Goal: Task Accomplishment & Management: Complete application form

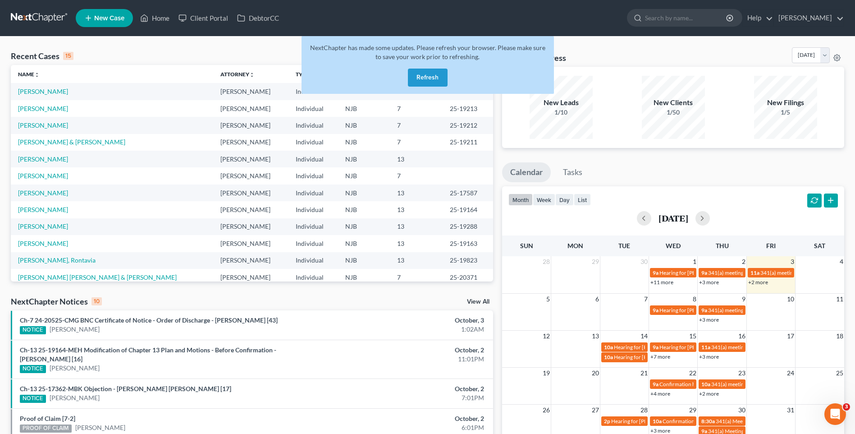
click at [429, 76] on button "Refresh" at bounding box center [428, 77] width 40 height 18
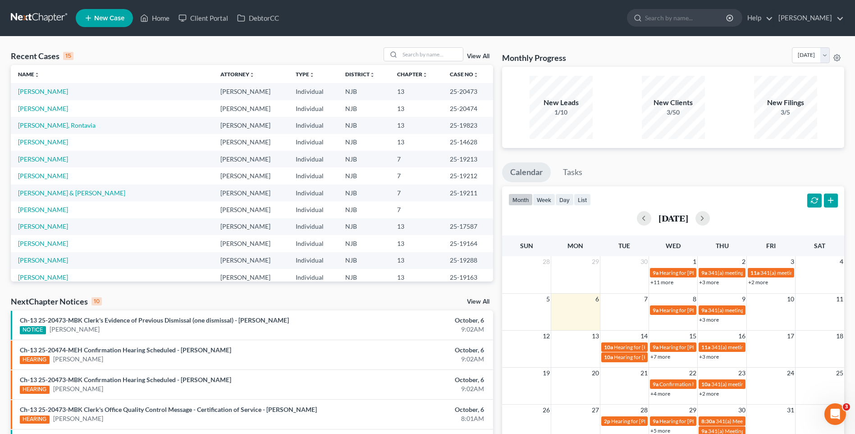
click at [174, 50] on div "Recent Cases 15 View All" at bounding box center [252, 56] width 482 height 18
click at [242, 50] on div "Recent Cases 15 View All" at bounding box center [252, 56] width 482 height 18
click at [109, 17] on span "New Case" at bounding box center [109, 18] width 30 height 7
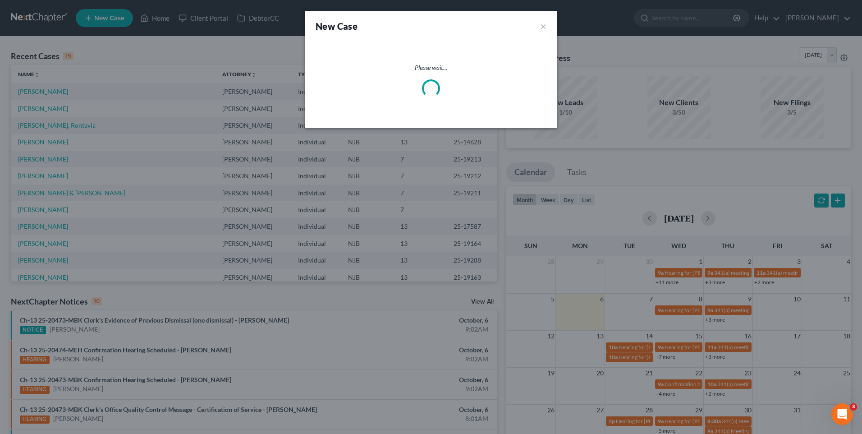
select select "51"
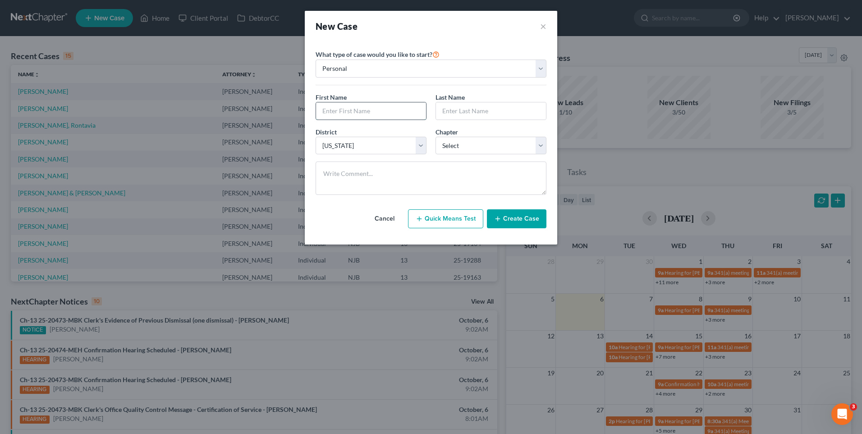
click at [345, 106] on input "text" at bounding box center [371, 110] width 110 height 17
type input "[PERSON_NAME]"
click at [438, 110] on input "text" at bounding box center [491, 110] width 110 height 17
type input "Cerezo"
click at [539, 146] on select "Select 7 11 12 13" at bounding box center [490, 146] width 111 height 18
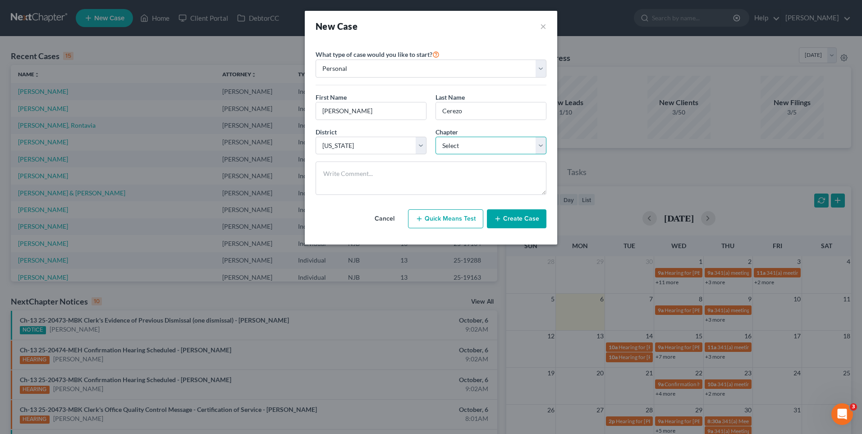
select select "3"
click at [435, 137] on select "Select 7 11 12 13" at bounding box center [490, 146] width 111 height 18
click at [516, 215] on button "Create Case" at bounding box center [516, 218] width 59 height 19
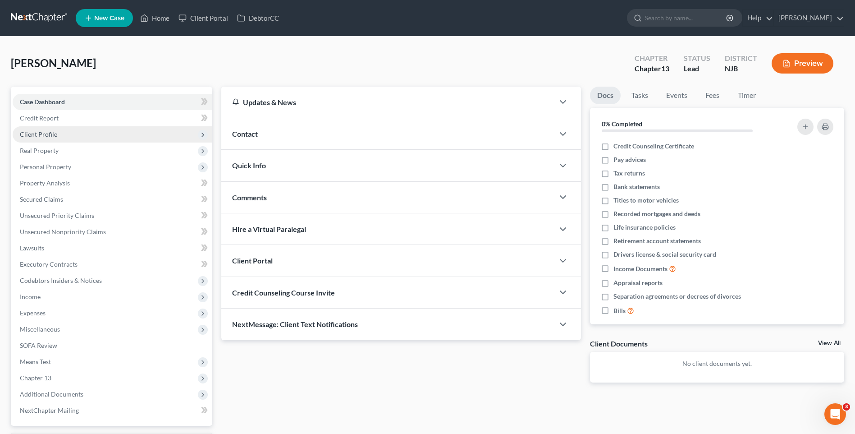
click at [144, 136] on span "Client Profile" at bounding box center [113, 134] width 200 height 16
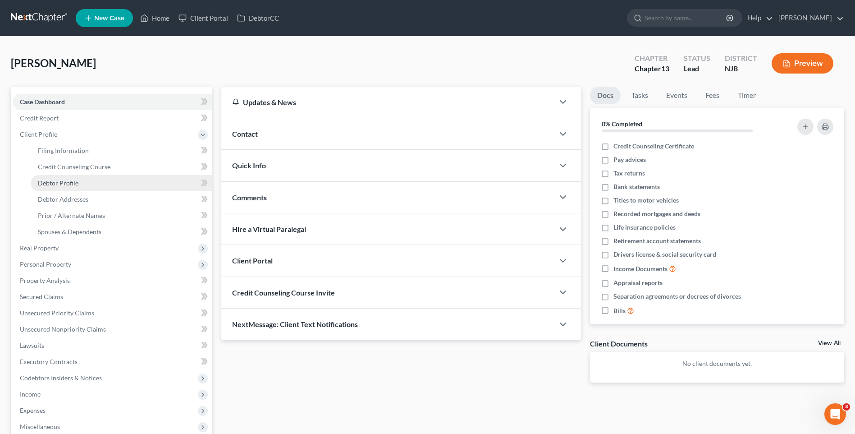
click at [164, 183] on link "Debtor Profile" at bounding box center [122, 183] width 182 height 16
select select "0"
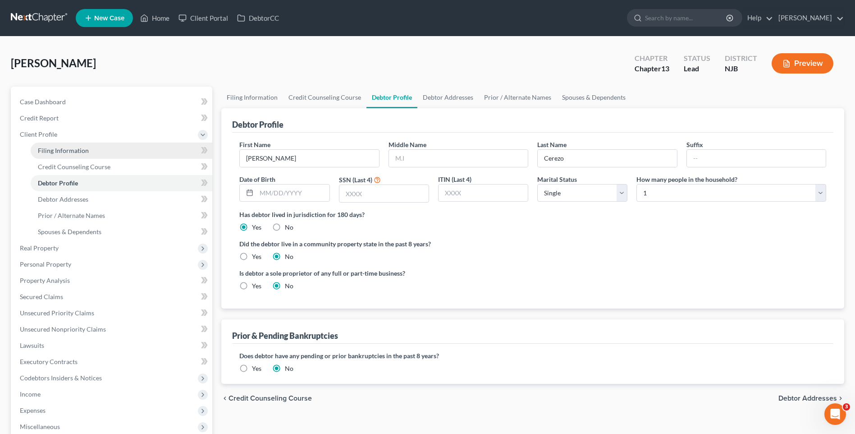
click at [117, 148] on link "Filing Information" at bounding box center [122, 150] width 182 height 16
select select "1"
select select "0"
select select "3"
select select "51"
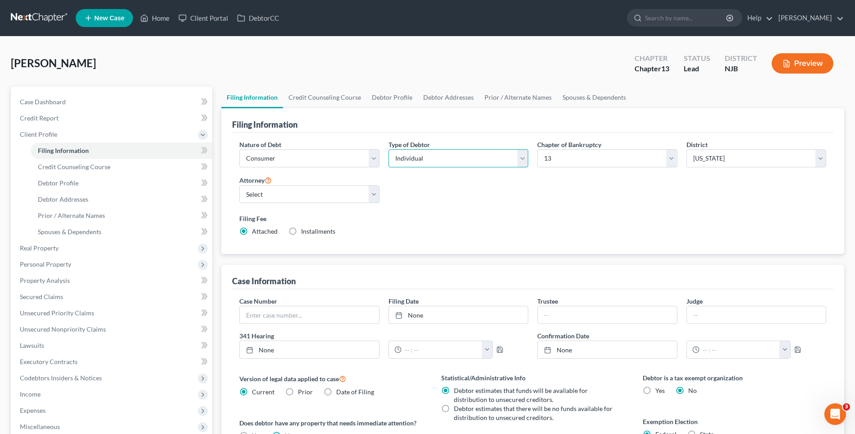
click at [520, 160] on select "Select Individual Joint" at bounding box center [458, 158] width 140 height 18
select select "1"
click at [388, 149] on select "Select Individual Joint" at bounding box center [458, 158] width 140 height 18
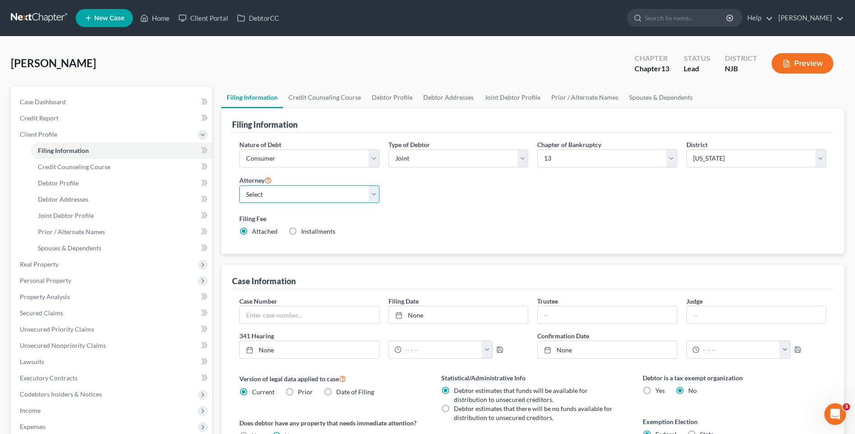
click at [372, 197] on select "Select [PERSON_NAME] - [GEOGRAPHIC_DATA]" at bounding box center [309, 194] width 140 height 18
select select "0"
click at [239, 185] on select "Select [PERSON_NAME] - [GEOGRAPHIC_DATA]" at bounding box center [309, 194] width 140 height 18
click at [443, 219] on label "Filing Fee" at bounding box center [532, 218] width 587 height 9
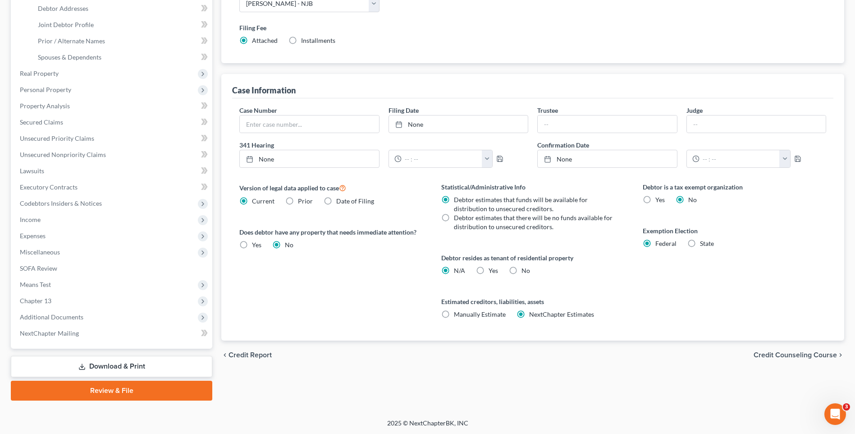
scroll to position [192, 0]
click at [777, 352] on span "Credit Counseling Course" at bounding box center [794, 353] width 83 height 7
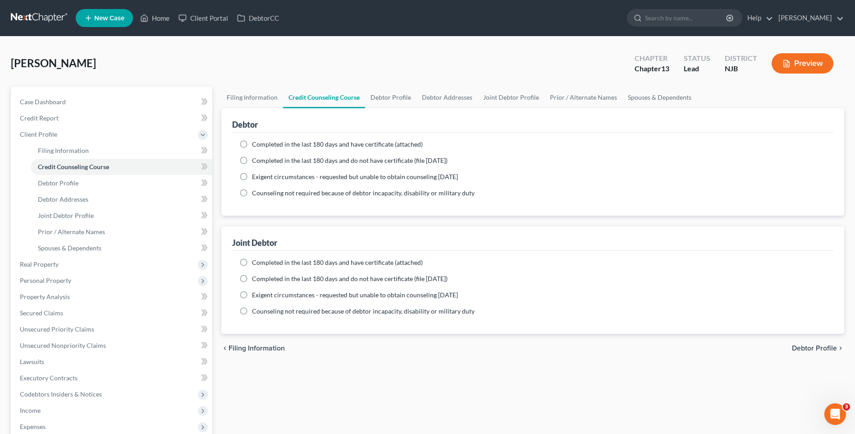
click at [805, 344] on span "Debtor Profile" at bounding box center [814, 347] width 45 height 7
select select "1"
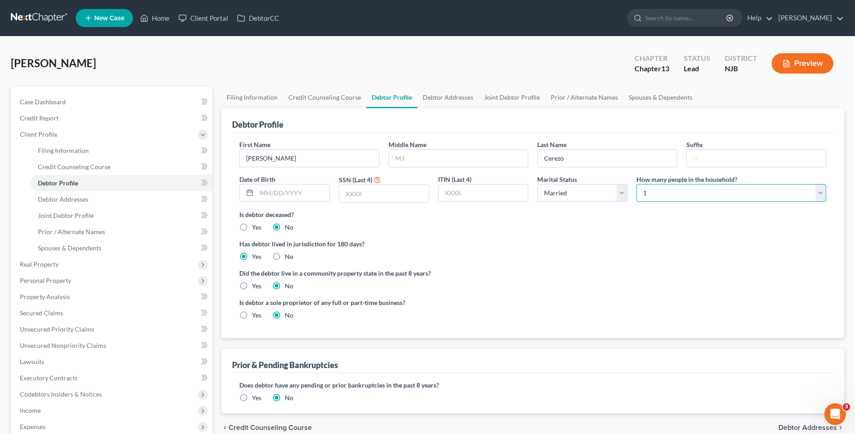
click at [821, 194] on select "Select 1 2 3 4 5 6 7 8 9 10 11 12 13 14 15 16 17 18 19 20" at bounding box center [731, 193] width 190 height 18
select select "2"
click at [636, 184] on select "Select 1 2 3 4 5 6 7 8 9 10 11 12 13 14 15 16 17 18 19 20" at bounding box center [731, 193] width 190 height 18
click at [583, 262] on ng-include "First Name [PERSON_NAME] Middle Name Last Name [PERSON_NAME] Date of Birth SSN …" at bounding box center [532, 233] width 587 height 187
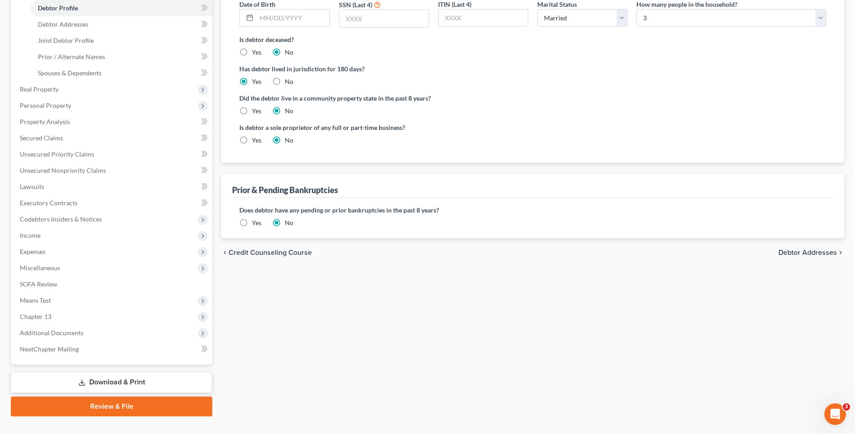
scroll to position [180, 0]
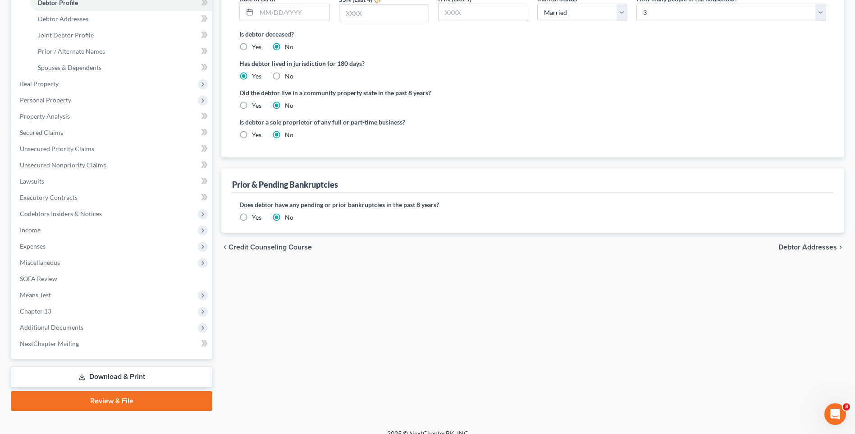
click at [796, 247] on span "Debtor Addresses" at bounding box center [807, 246] width 59 height 7
select select "0"
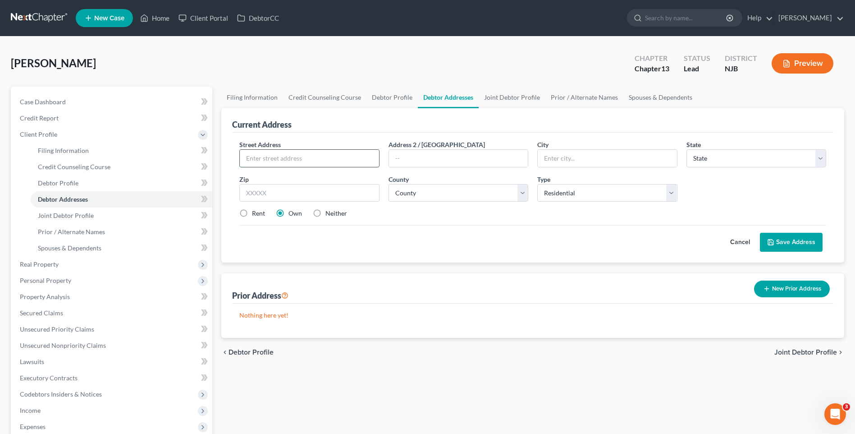
click at [261, 157] on input "text" at bounding box center [309, 158] width 139 height 17
type input "[STREET_ADDRESS]"
type input "[PERSON_NAME]"
select select "33"
type input "08527"
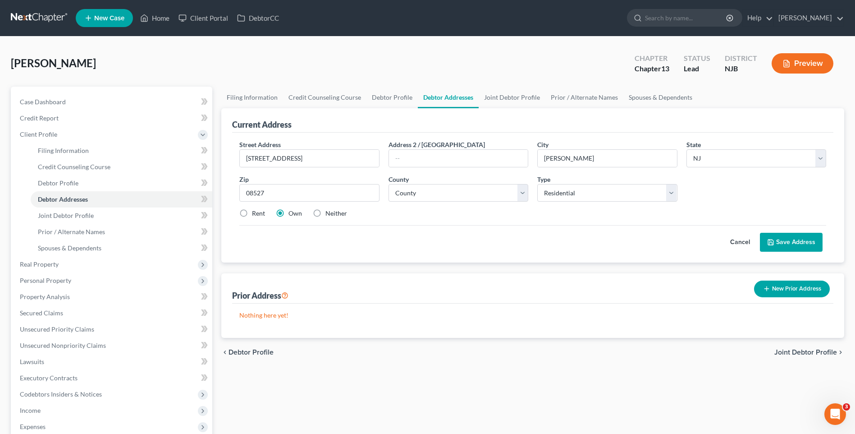
click at [252, 213] on label "Rent" at bounding box center [258, 213] width 13 height 9
click at [256, 213] on input "Rent" at bounding box center [259, 212] width 6 height 6
radio input "true"
click at [523, 194] on select "County [GEOGRAPHIC_DATA] [GEOGRAPHIC_DATA] [GEOGRAPHIC_DATA] [GEOGRAPHIC_DATA] …" at bounding box center [458, 193] width 140 height 18
select select "14"
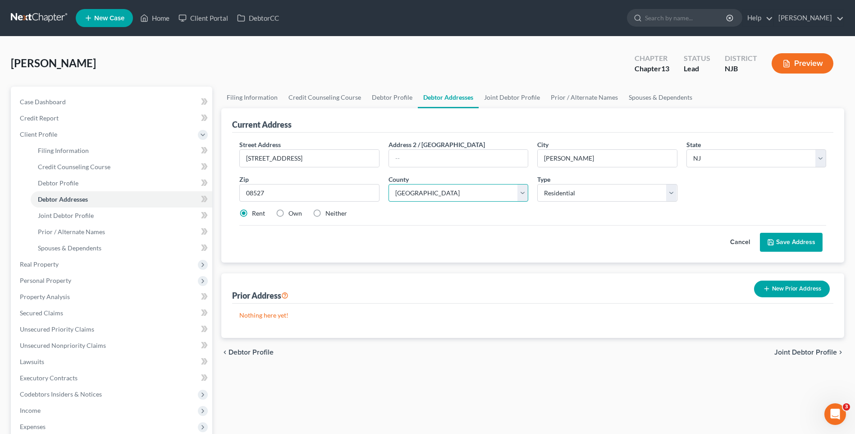
click at [388, 184] on select "County [GEOGRAPHIC_DATA] [GEOGRAPHIC_DATA] [GEOGRAPHIC_DATA] [GEOGRAPHIC_DATA] …" at bounding box center [458, 193] width 140 height 18
click at [464, 240] on div "Cancel Save Address" at bounding box center [532, 238] width 587 height 27
click at [793, 240] on button "Save Address" at bounding box center [791, 242] width 63 height 19
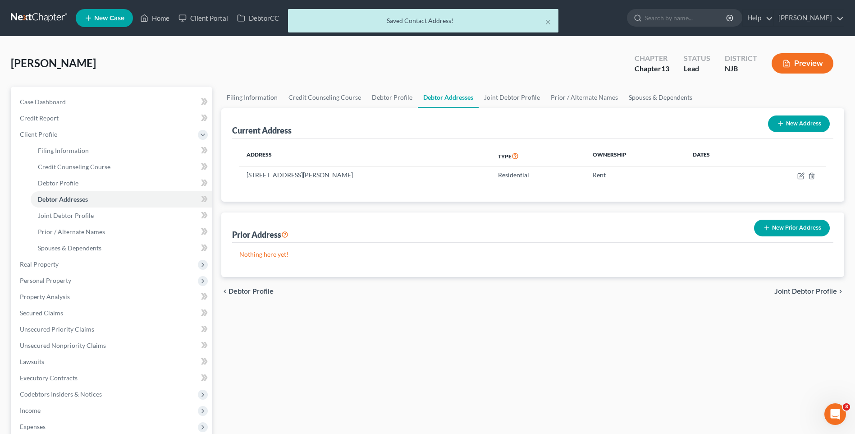
click at [782, 290] on span "Joint Debtor Profile" at bounding box center [805, 291] width 63 height 7
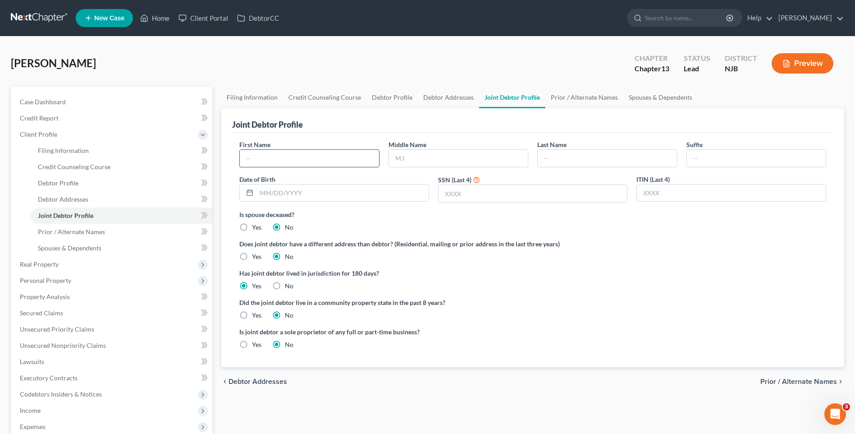
click at [290, 160] on input "text" at bounding box center [309, 158] width 139 height 17
type input "Bonessa"
click at [390, 155] on input "text" at bounding box center [458, 158] width 139 height 17
type input "D"
click at [543, 156] on input "text" at bounding box center [607, 158] width 139 height 17
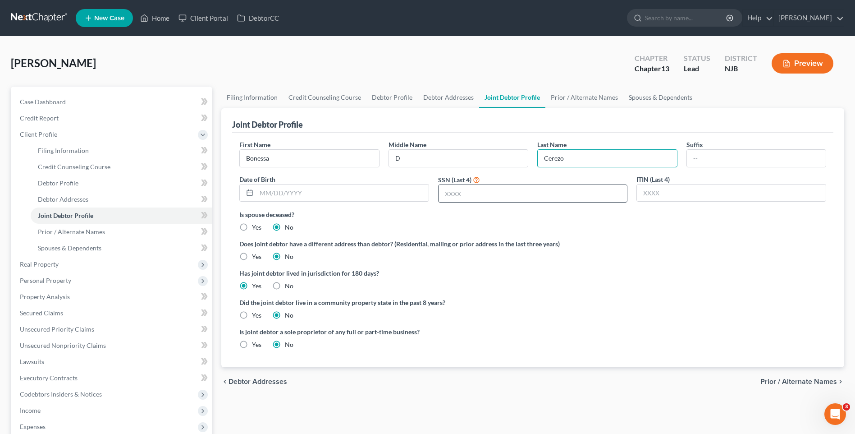
type input "Cerezo"
click at [438, 191] on input "text" at bounding box center [532, 193] width 189 height 17
type input "5998"
click at [543, 313] on div "Did the joint debtor live in a community property state in the past 8 years? Ye…" at bounding box center [532, 308] width 587 height 22
click at [780, 379] on span "Prior / Alternate Names" at bounding box center [798, 381] width 77 height 7
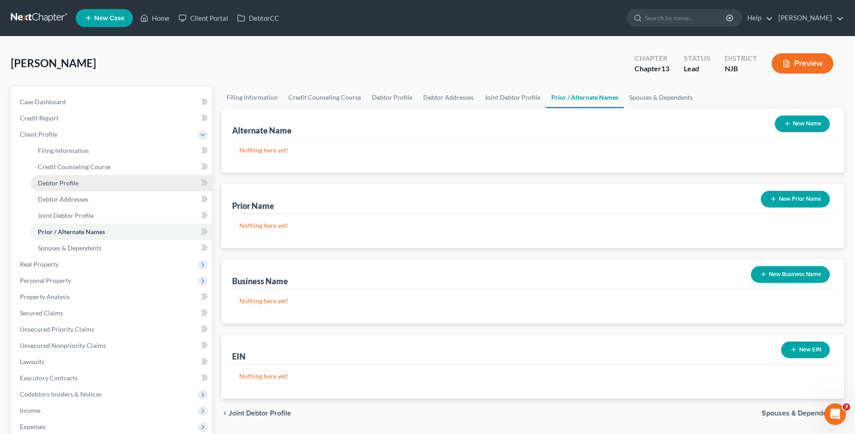
click at [82, 180] on link "Debtor Profile" at bounding box center [122, 183] width 182 height 16
select select "1"
select select "2"
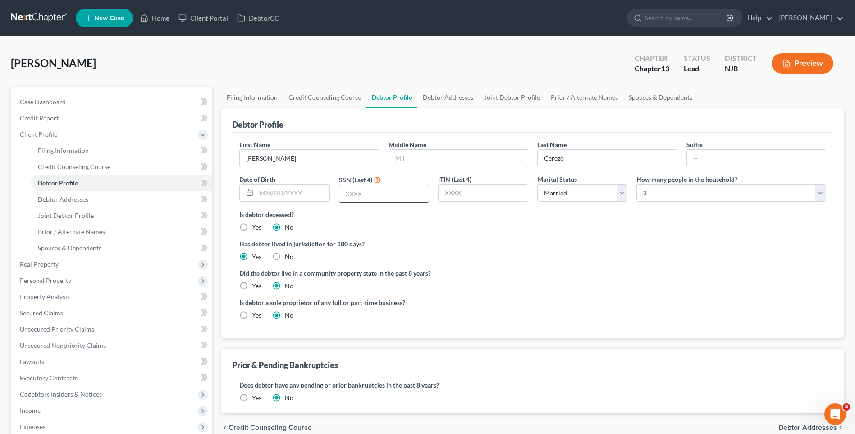
click at [342, 189] on input "text" at bounding box center [383, 193] width 89 height 17
type input "9393"
click at [510, 255] on div "Has debtor lived in jurisdiction for 180 days? Yes No Debtor must reside in jur…" at bounding box center [532, 250] width 587 height 22
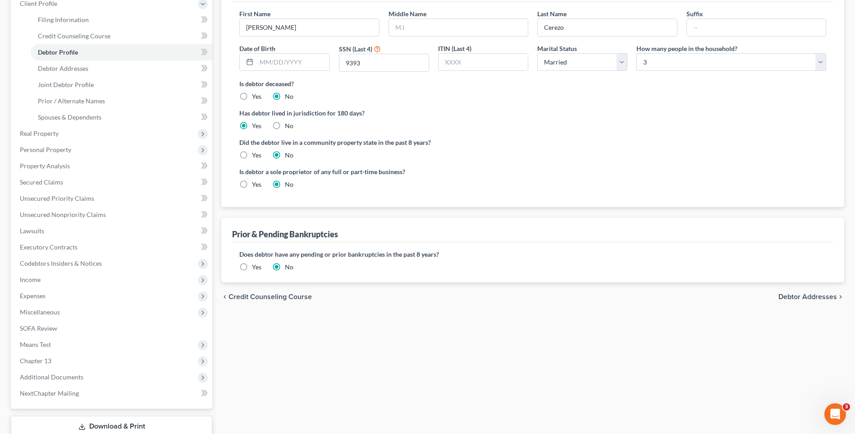
scroll to position [90, 0]
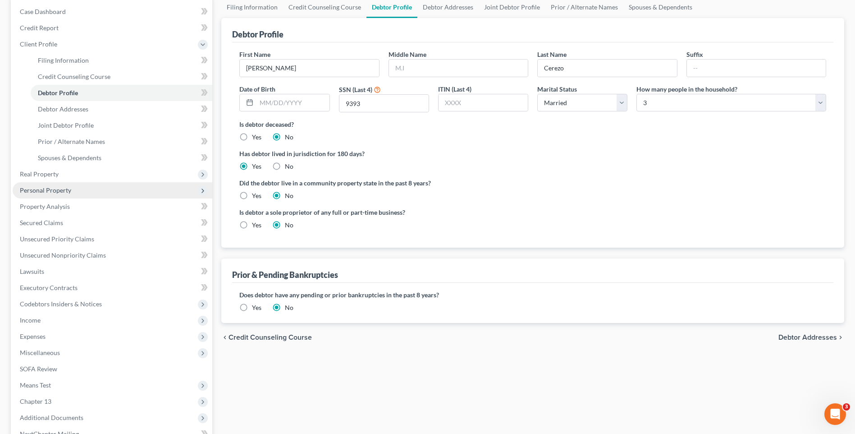
click at [86, 188] on span "Personal Property" at bounding box center [113, 190] width 200 height 16
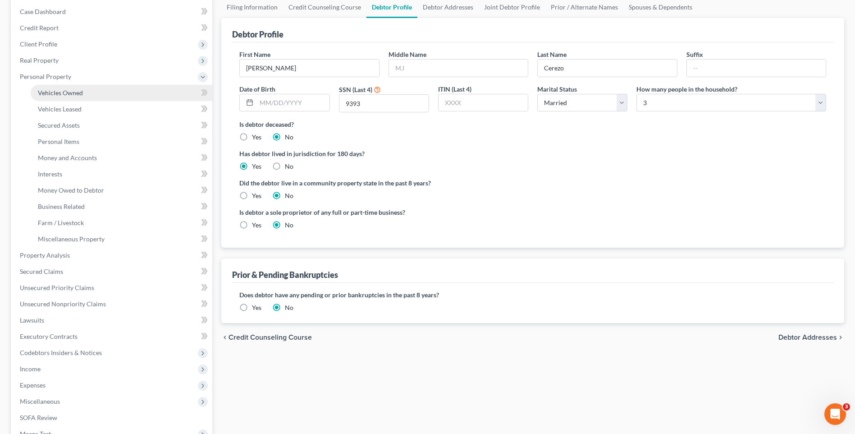
click at [110, 90] on link "Vehicles Owned" at bounding box center [122, 93] width 182 height 16
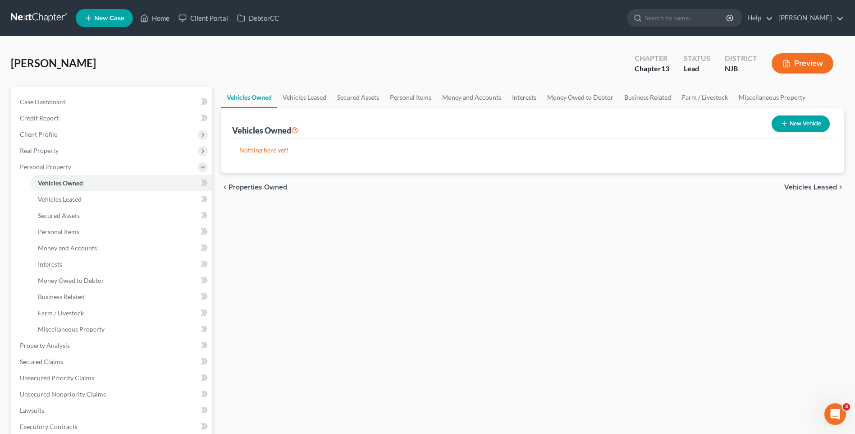
click at [794, 124] on button "New Vehicle" at bounding box center [800, 123] width 58 height 17
select select "0"
select select "2"
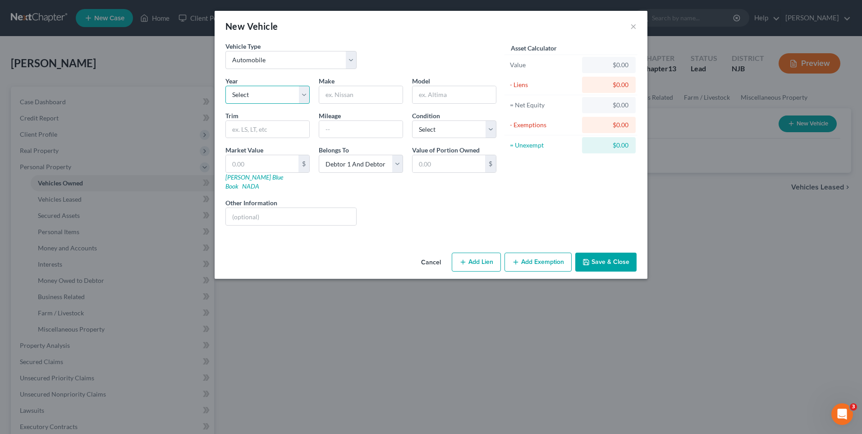
click at [301, 94] on select "Select 2026 2025 2024 2023 2022 2021 2020 2019 2018 2017 2016 2015 2014 2013 20…" at bounding box center [267, 95] width 84 height 18
select select "11"
click at [225, 86] on select "Select 2026 2025 2024 2023 2022 2021 2020 2019 2018 2017 2016 2015 2014 2013 20…" at bounding box center [267, 95] width 84 height 18
click at [346, 87] on input "text" at bounding box center [360, 94] width 83 height 17
type input "BMW"
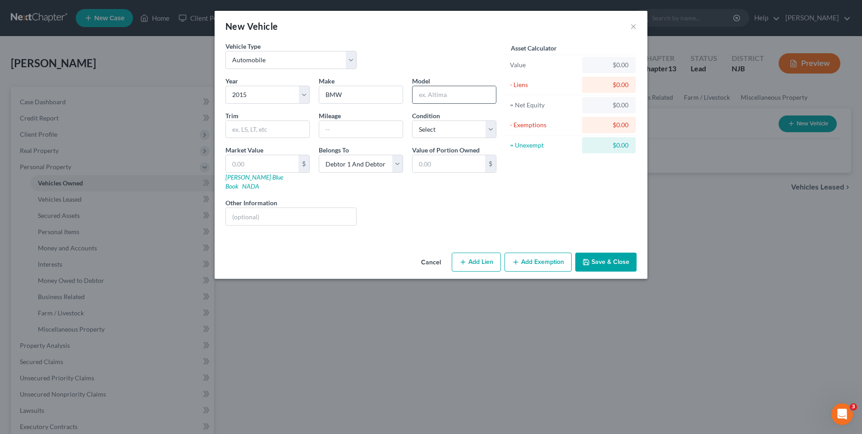
click at [418, 93] on input "text" at bounding box center [453, 94] width 83 height 17
type input "320i"
click at [322, 128] on input "text" at bounding box center [360, 129] width 83 height 17
type input "156000"
click at [491, 128] on select "Select Excellent Very Good Good Fair Poor" at bounding box center [454, 129] width 84 height 18
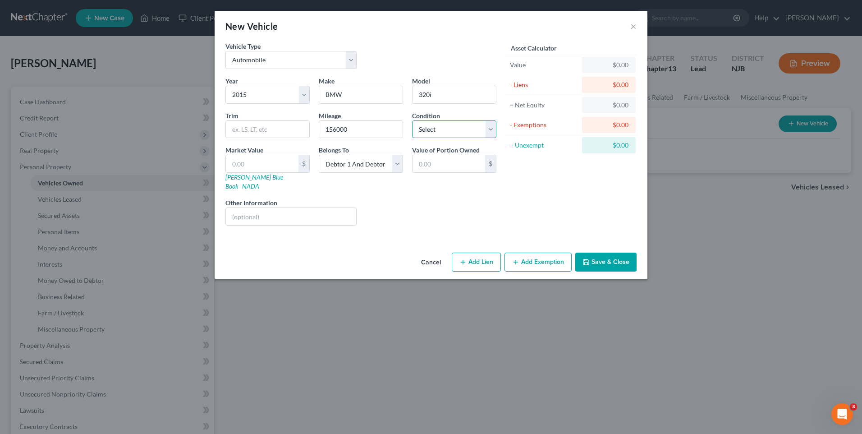
select select "3"
click at [412, 120] on select "Select Excellent Very Good Good Fair Poor" at bounding box center [454, 129] width 84 height 18
click at [392, 212] on div "Liens Select" at bounding box center [431, 211] width 140 height 27
click at [408, 187] on div "Year Select 2026 2025 2024 2023 2022 2021 2020 2019 2018 2017 2016 2015 2014 20…" at bounding box center [361, 154] width 280 height 156
click at [241, 163] on input "text" at bounding box center [262, 163] width 73 height 17
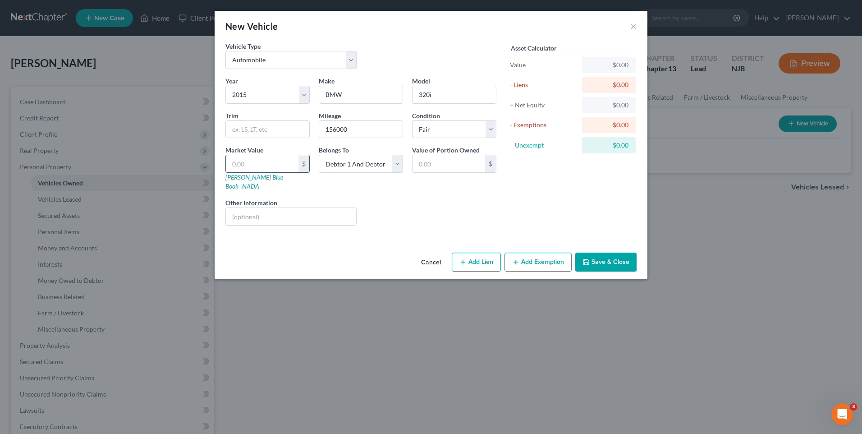
type input "3"
type input "3.00"
type input "35"
type input "35.00"
type input "350"
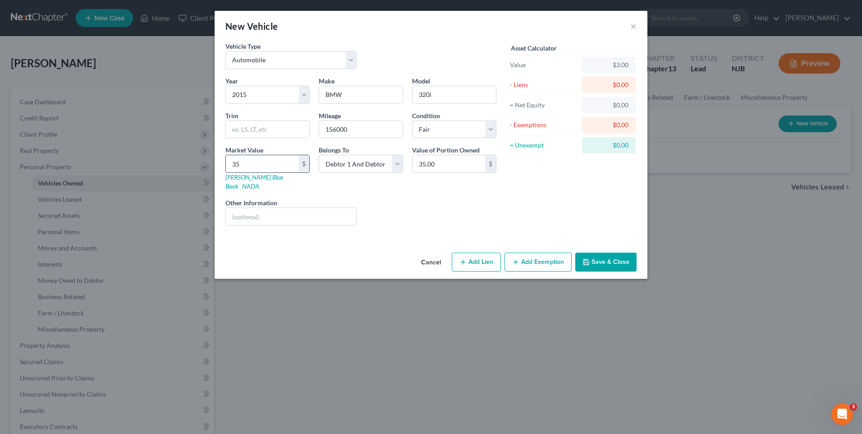
type input "350.00"
type input "3500"
type input "3,500.00"
click at [466, 209] on div "Liens Select" at bounding box center [431, 211] width 140 height 27
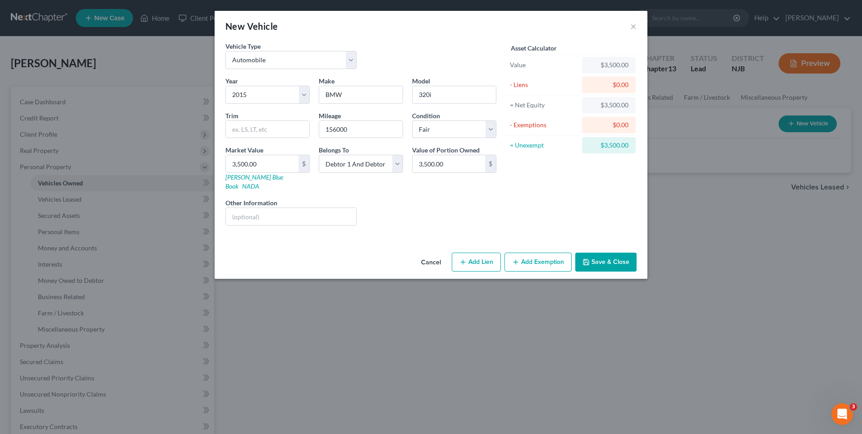
click at [538, 254] on button "Add Exemption" at bounding box center [537, 261] width 67 height 19
select select "2"
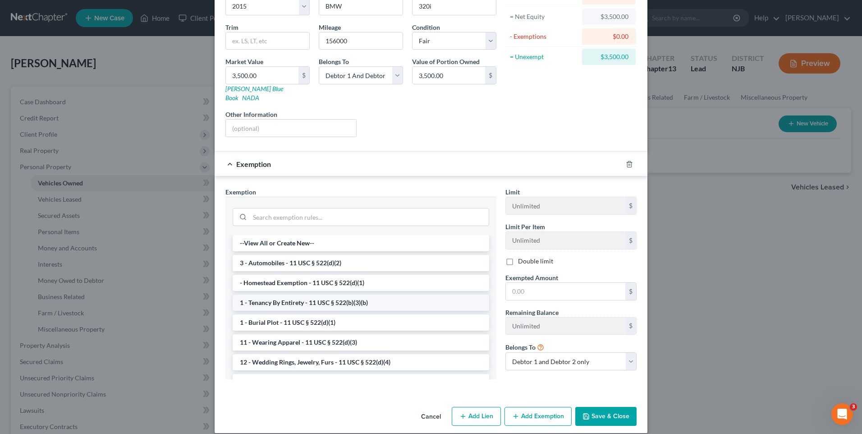
scroll to position [89, 0]
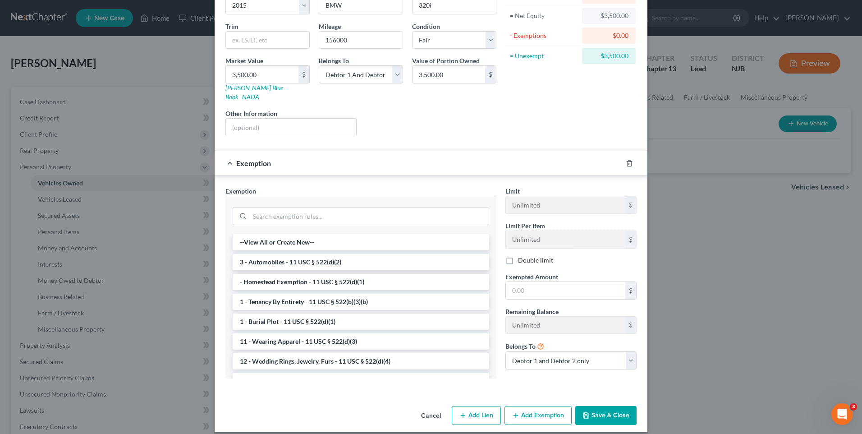
click at [345, 255] on li "3 - Automobiles - 11 USC § 522(d)(2)" at bounding box center [361, 262] width 256 height 16
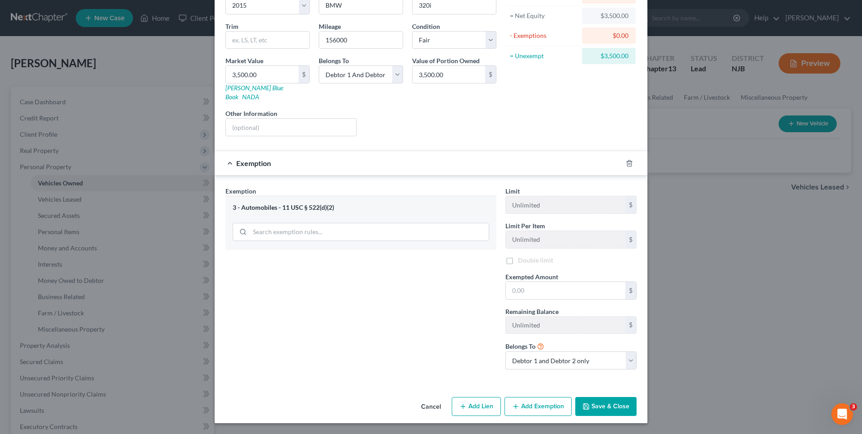
scroll to position [80, 0]
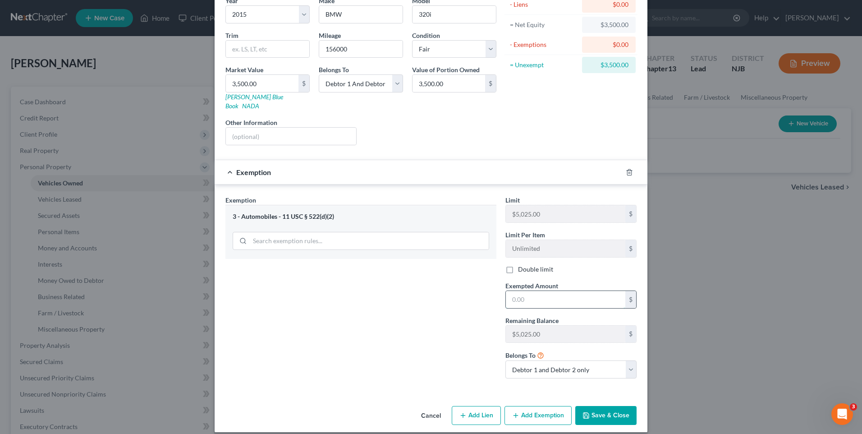
click at [506, 291] on input "text" at bounding box center [565, 299] width 119 height 17
type input "3,500.00"
click at [615, 406] on button "Save & Close" at bounding box center [605, 415] width 61 height 19
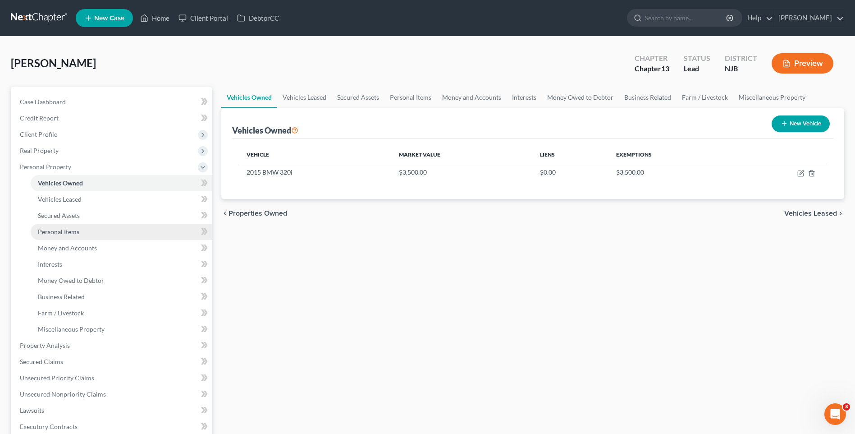
click at [112, 232] on link "Personal Items" at bounding box center [122, 232] width 182 height 16
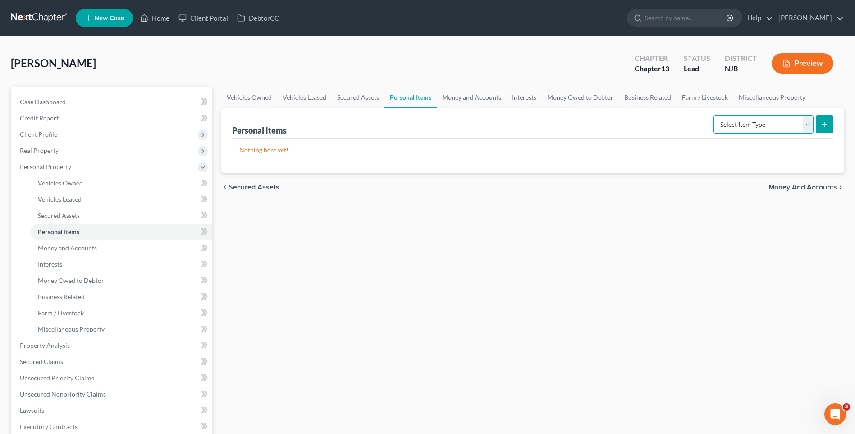
click at [804, 129] on select "Select Item Type Clothing Collectibles Of Value Electronics Firearms Household …" at bounding box center [763, 124] width 100 height 18
select select "clothing"
click at [714, 115] on select "Select Item Type Clothing Collectibles Of Value Electronics Firearms Household …" at bounding box center [763, 124] width 100 height 18
click at [823, 121] on icon "submit" at bounding box center [824, 124] width 7 height 7
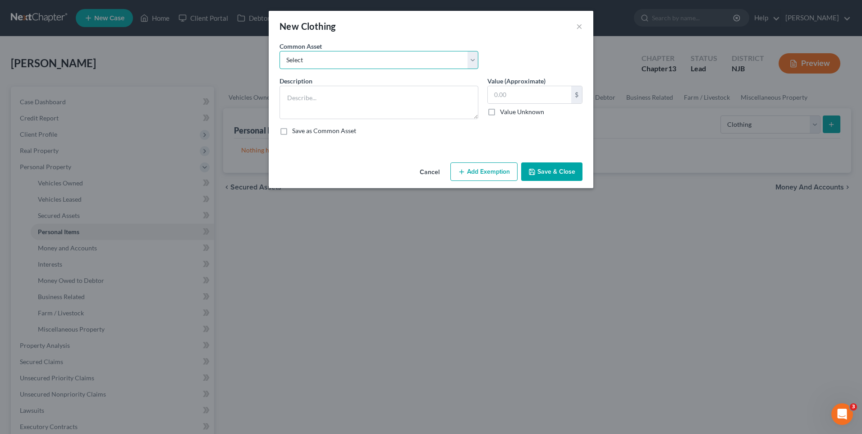
click at [473, 58] on select "Select Miscellaneous wearing apparel" at bounding box center [378, 60] width 199 height 18
select select "0"
click at [279, 51] on select "Select Miscellaneous wearing apparel" at bounding box center [378, 60] width 199 height 18
type textarea "Miscellaneous wearing apparel"
click at [504, 92] on input "200.00" at bounding box center [529, 94] width 83 height 17
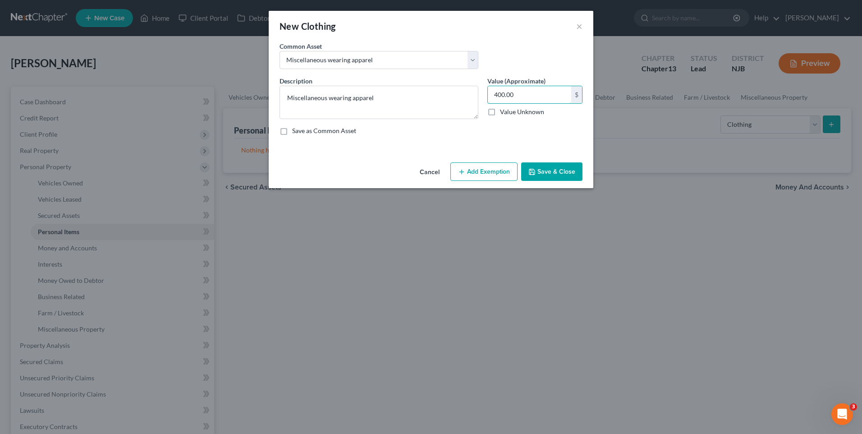
type input "400.00"
click at [398, 155] on div "An exemption set must first be selected from the Filing Information section. Co…" at bounding box center [431, 99] width 324 height 117
click at [480, 172] on button "Add Exemption" at bounding box center [483, 171] width 67 height 19
select select "2"
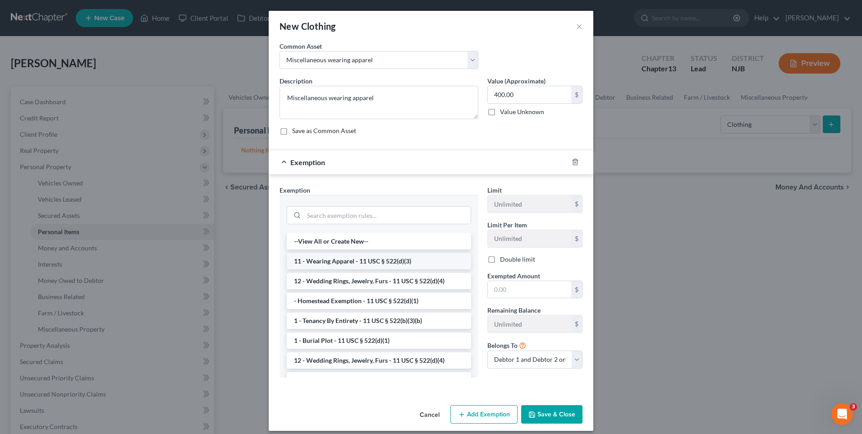
click at [378, 261] on li "11 - Wearing Apparel - 11 USC § 522(d)(3)" at bounding box center [379, 261] width 184 height 16
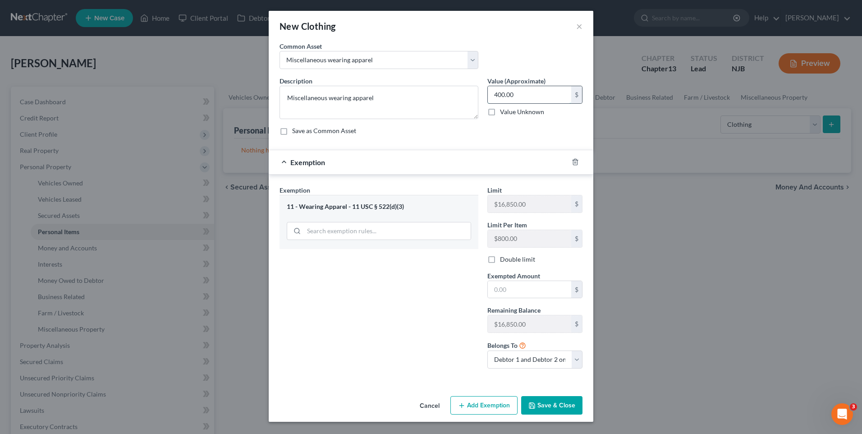
click at [504, 94] on input "400.00" at bounding box center [529, 94] width 83 height 17
type input "1,300.00"
click at [405, 310] on div "Exemption Set must be selected for CA. Exemption * 11 - Wearing Apparel - 11 US…" at bounding box center [379, 280] width 208 height 190
click at [490, 289] on input "text" at bounding box center [529, 289] width 83 height 17
type input "1,300.00"
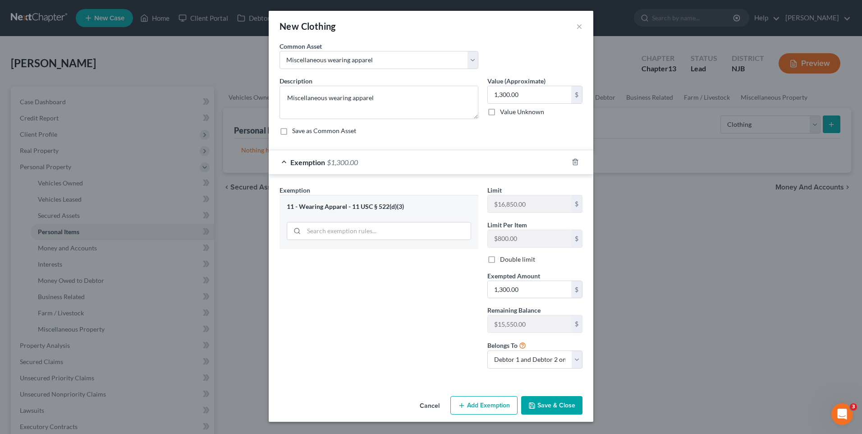
click at [404, 312] on div "Exemption Set must be selected for CA. Exemption * 11 - Wearing Apparel - 11 US…" at bounding box center [379, 280] width 208 height 190
click at [561, 404] on button "Save & Close" at bounding box center [551, 405] width 61 height 19
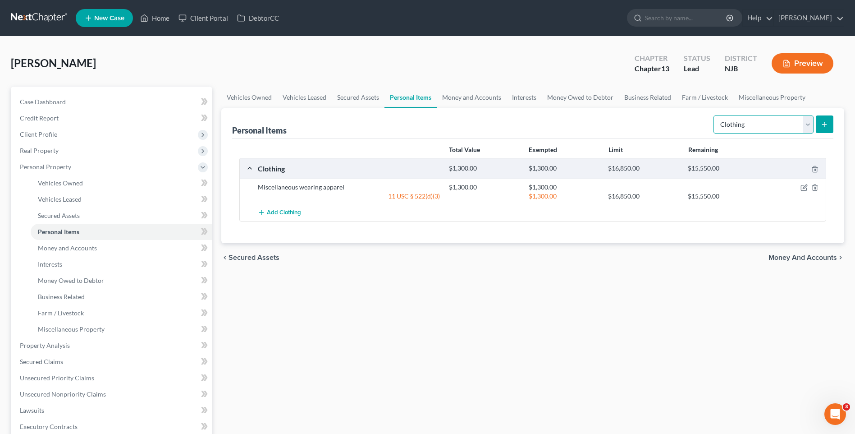
click at [808, 125] on select "Select Item Type Clothing Collectibles Of Value Electronics Firearms Household …" at bounding box center [763, 124] width 100 height 18
select select "household_goods"
click at [714, 115] on select "Select Item Type Clothing Collectibles Of Value Electronics Firearms Household …" at bounding box center [763, 124] width 100 height 18
click at [824, 125] on icon "submit" at bounding box center [824, 124] width 7 height 7
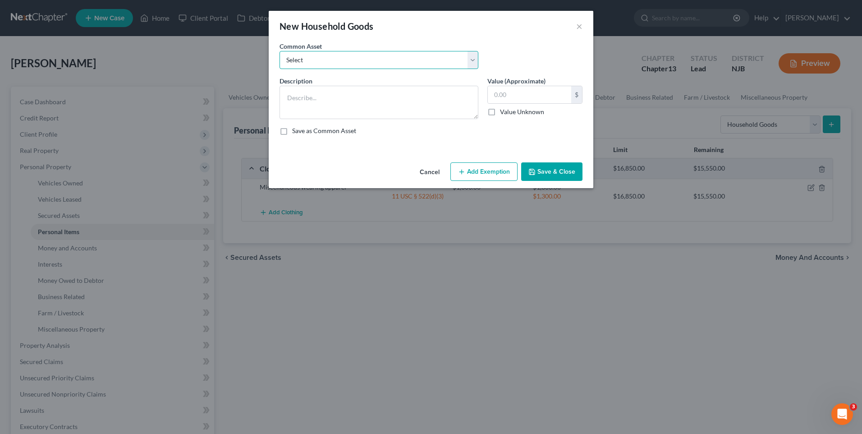
click at [471, 61] on select "Select Miscellaneous household goods Miscellaneous household goods and furnishi…" at bounding box center [378, 60] width 199 height 18
select select "1"
click at [279, 51] on select "Select Miscellaneous household goods Miscellaneous household goods and furnishi…" at bounding box center [378, 60] width 199 height 18
type textarea "Miscellaneous household goods and furnishings"
type input "3,500.00"
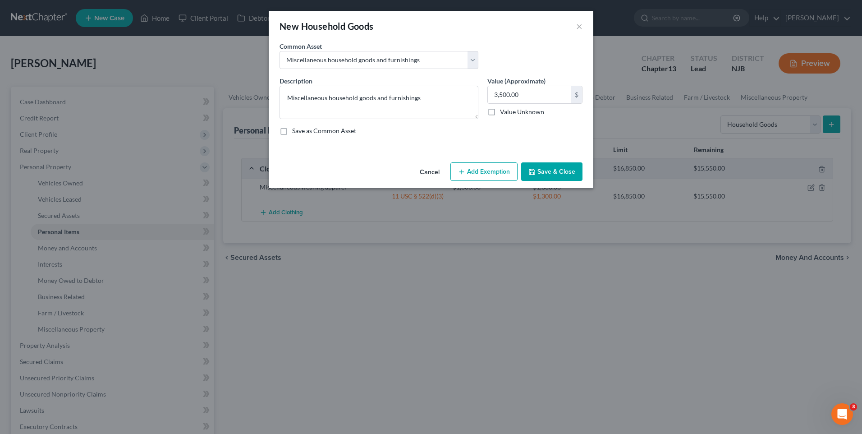
click at [478, 170] on button "Add Exemption" at bounding box center [483, 171] width 67 height 19
select select "2"
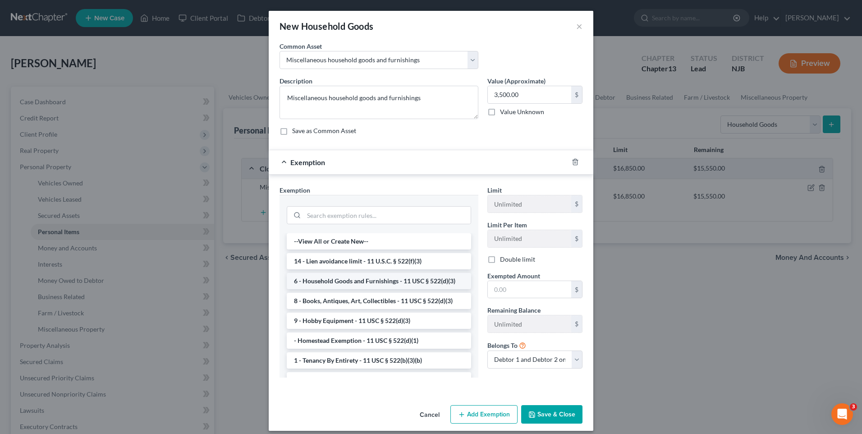
click at [410, 279] on li "6 - Household Goods and Furnishings - 11 USC § 522(d)(3)" at bounding box center [379, 281] width 184 height 16
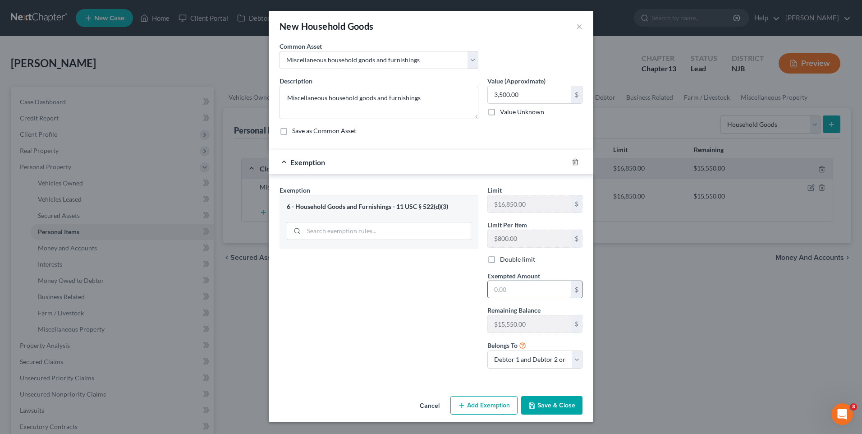
click at [495, 287] on input "text" at bounding box center [529, 289] width 83 height 17
type input "3,500.00"
click at [346, 331] on div "Exemption Set must be selected for CA. Exemption * 6 - Household Goods and Furn…" at bounding box center [379, 280] width 208 height 190
click at [557, 402] on button "Save & Close" at bounding box center [551, 405] width 61 height 19
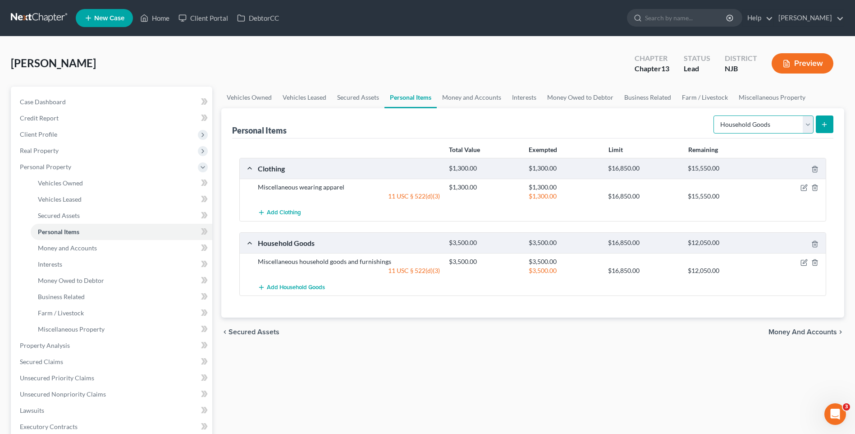
click at [808, 129] on select "Select Item Type Clothing Collectibles Of Value Electronics Firearms Household …" at bounding box center [763, 124] width 100 height 18
select select "jewelry"
click at [714, 115] on select "Select Item Type Clothing Collectibles Of Value Electronics Firearms Household …" at bounding box center [763, 124] width 100 height 18
click at [824, 125] on line "submit" at bounding box center [824, 124] width 0 height 4
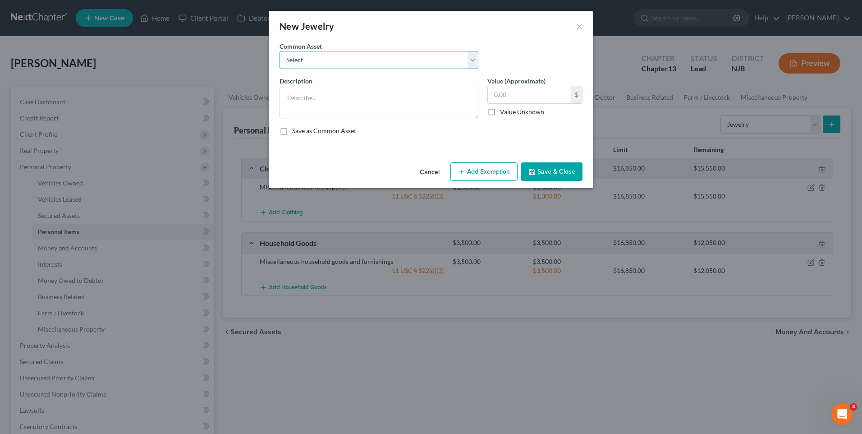
click at [471, 62] on select "Select Miscellaneous jewelry" at bounding box center [378, 60] width 199 height 18
select select "0"
click at [279, 51] on select "Select Miscellaneous jewelry" at bounding box center [378, 60] width 199 height 18
type textarea "Miscellaneous jewelry"
click at [504, 90] on input "100.00" at bounding box center [529, 94] width 83 height 17
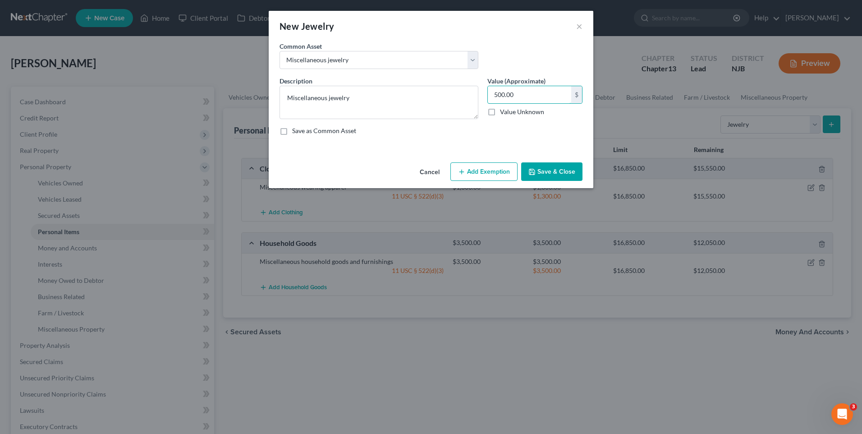
type input "500.00"
click at [399, 149] on div "An exemption set must first be selected from the Filing Information section. Co…" at bounding box center [431, 99] width 324 height 117
click at [488, 170] on button "Add Exemption" at bounding box center [483, 171] width 67 height 19
select select "2"
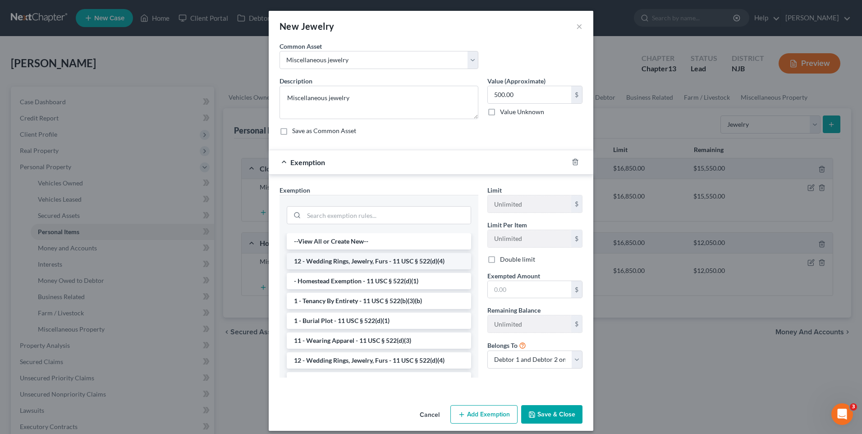
click at [379, 262] on li "12 - Wedding Rings, Jewelry, Furs - 11 USC § 522(d)(4)" at bounding box center [379, 261] width 184 height 16
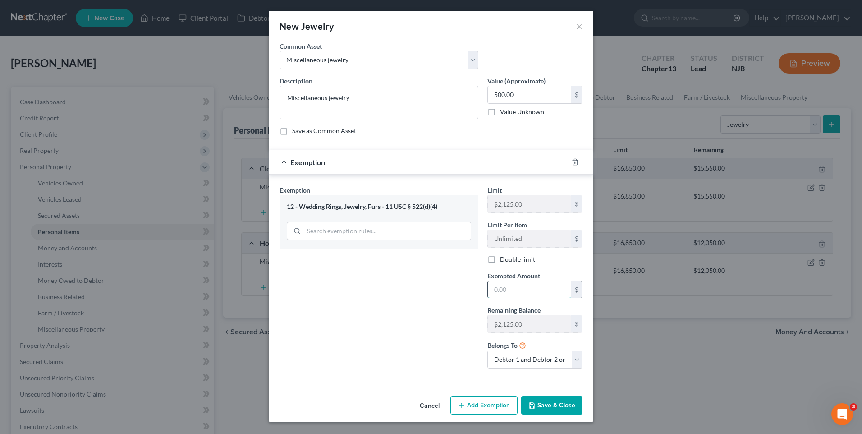
click at [497, 291] on input "text" at bounding box center [529, 289] width 83 height 17
type input "500.00"
click at [564, 403] on button "Save & Close" at bounding box center [551, 405] width 61 height 19
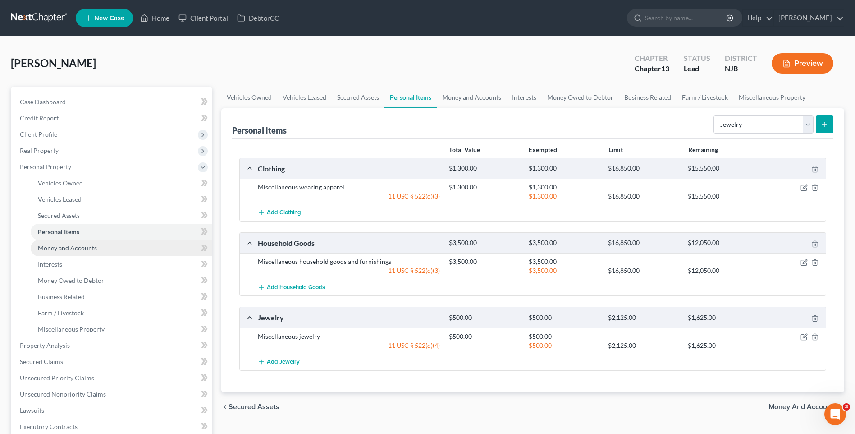
click at [133, 246] on link "Money and Accounts" at bounding box center [122, 248] width 182 height 16
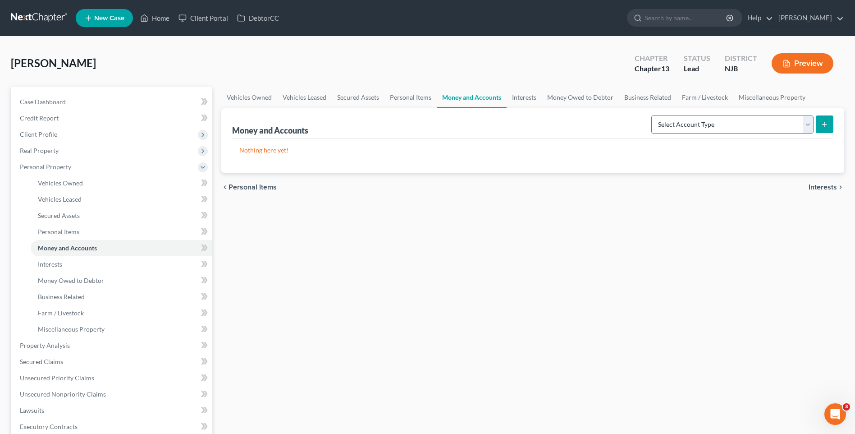
click at [808, 126] on select "Select Account Type Brokerage Cash on Hand Certificates of Deposit Checking Acc…" at bounding box center [732, 124] width 162 height 18
select select "checking"
click at [653, 115] on select "Select Account Type Brokerage Cash on Hand Certificates of Deposit Checking Acc…" at bounding box center [732, 124] width 162 height 18
click at [823, 126] on icon "submit" at bounding box center [824, 124] width 7 height 7
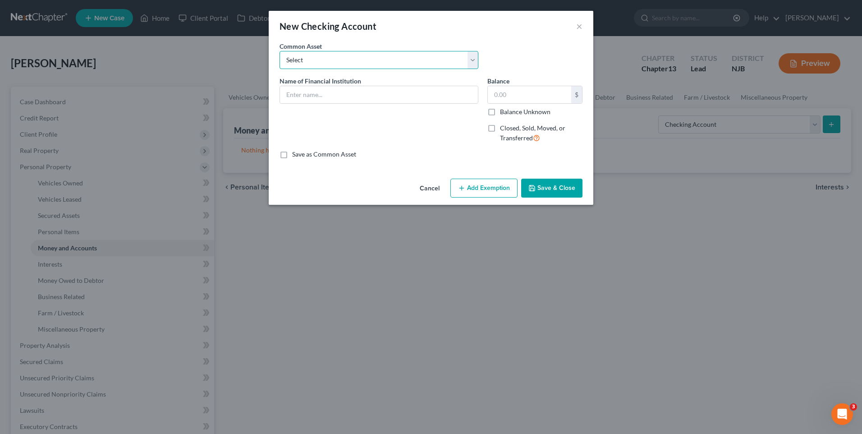
click at [473, 61] on select "Select Bank of America [GEOGRAPHIC_DATA] Manasquan Bank PNC TD Bank Chase Bank …" at bounding box center [378, 60] width 199 height 18
select select "5"
click at [279, 51] on select "Select Bank of America [GEOGRAPHIC_DATA] Manasquan Bank PNC TD Bank Chase Bank …" at bounding box center [378, 60] width 199 height 18
type input "Chase"
click at [507, 91] on input "40.00" at bounding box center [529, 94] width 83 height 17
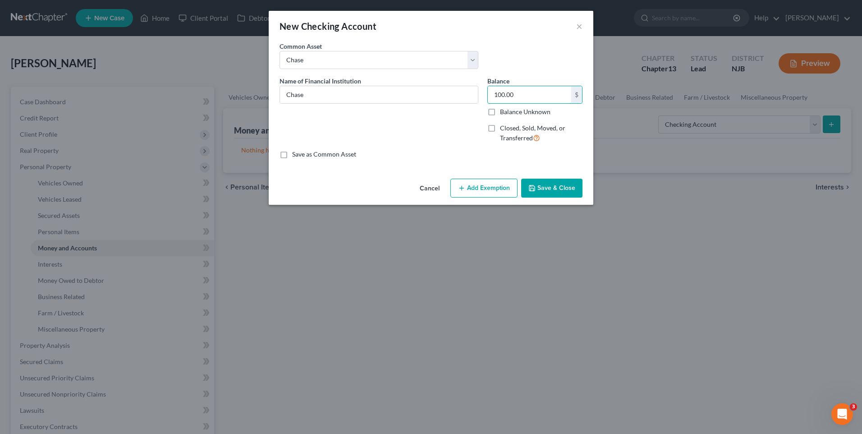
type input "100.00"
click at [425, 137] on div "Name of Financial Institution * Chase" at bounding box center [379, 113] width 208 height 74
click at [470, 185] on button "Add Exemption" at bounding box center [483, 187] width 67 height 19
select select "2"
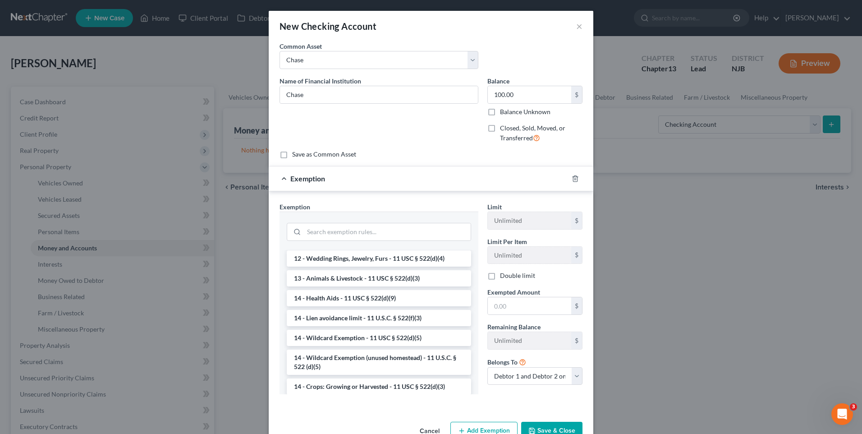
scroll to position [151, 0]
click at [404, 334] on li "14 - Wildcard Exemption - 11 USC § 522(d)(5)" at bounding box center [379, 334] width 184 height 16
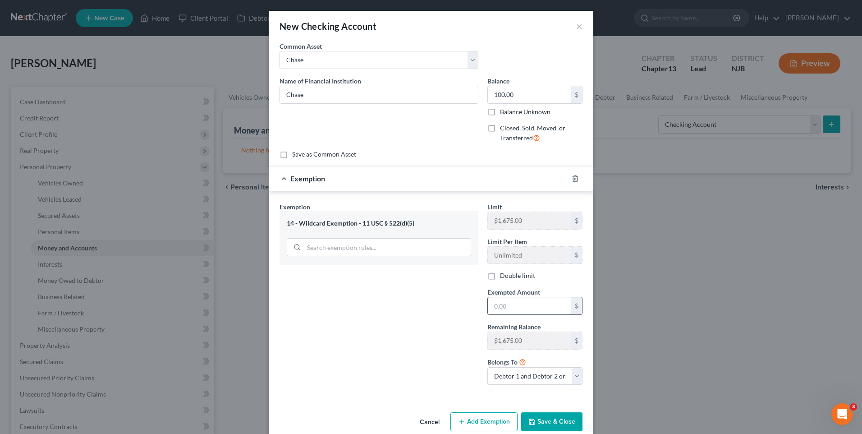
click at [488, 306] on input "text" at bounding box center [529, 305] width 83 height 17
type input "100.00"
click at [432, 300] on div "Exemption Set must be selected for CA. Exemption * 14 - Wildcard Exemption - 11…" at bounding box center [379, 297] width 208 height 190
click at [554, 417] on button "Save & Close" at bounding box center [551, 421] width 61 height 19
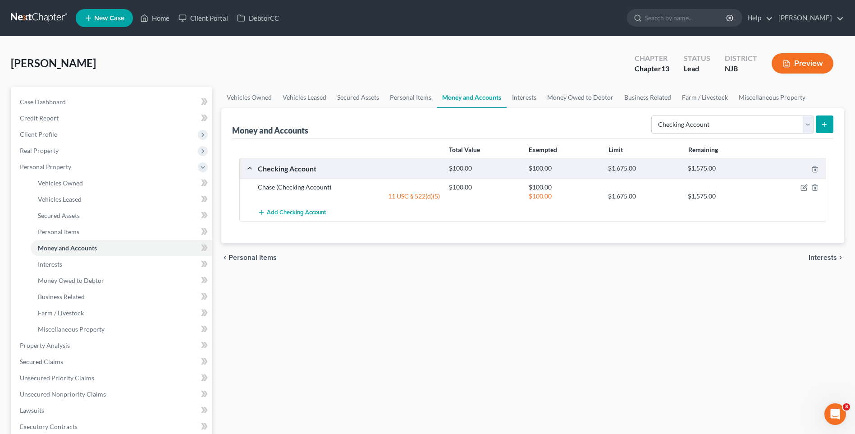
click at [824, 123] on line "submit" at bounding box center [824, 124] width 0 height 4
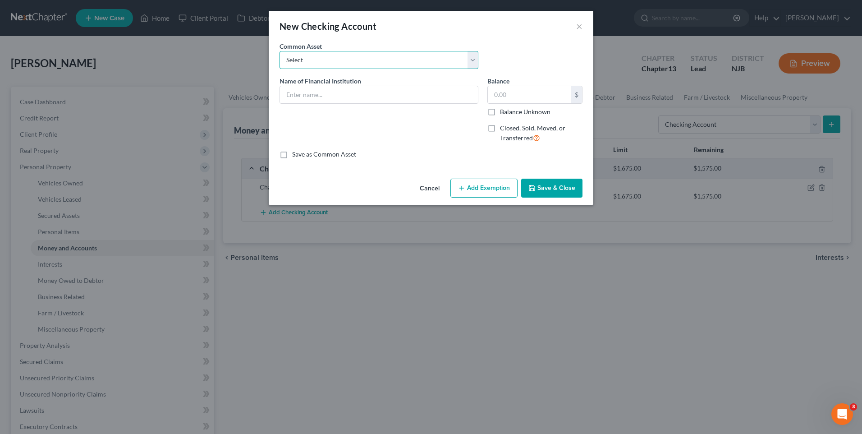
click at [469, 61] on select "Select Bank of America [GEOGRAPHIC_DATA] Manasquan Bank PNC TD Bank Chase Bank …" at bounding box center [378, 60] width 199 height 18
drag, startPoint x: 296, startPoint y: 99, endPoint x: 301, endPoint y: 98, distance: 5.5
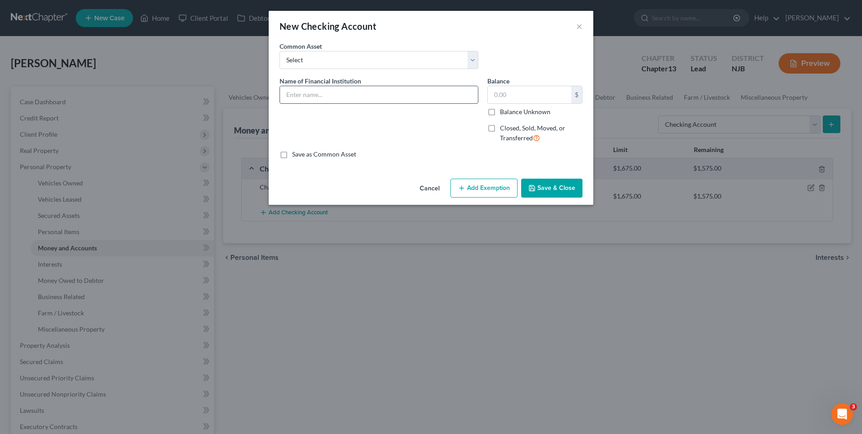
click at [296, 99] on input "text" at bounding box center [379, 94] width 198 height 17
type input "Citizens Bank"
click at [494, 93] on input "text" at bounding box center [529, 94] width 83 height 17
type input "1"
type input "200.00"
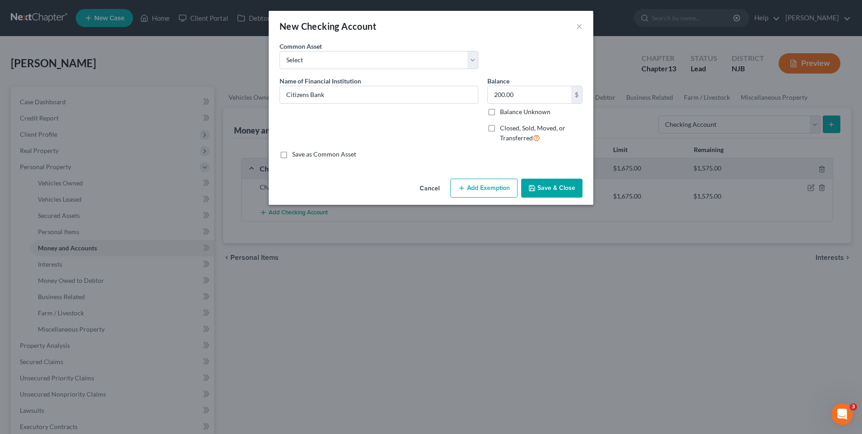
click at [479, 188] on button "Add Exemption" at bounding box center [483, 187] width 67 height 19
select select "2"
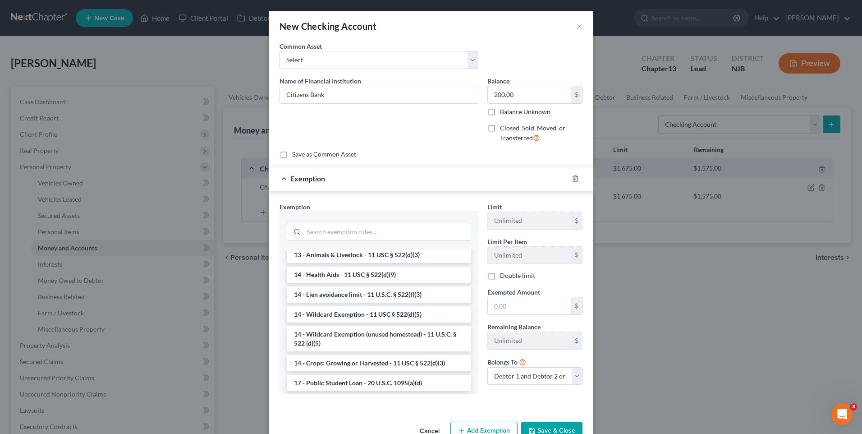
scroll to position [184, 0]
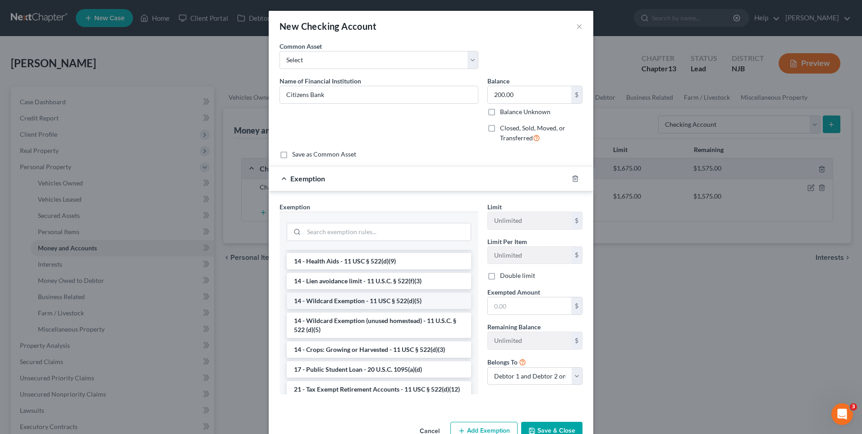
click at [400, 298] on li "14 - Wildcard Exemption - 11 USC § 522(d)(5)" at bounding box center [379, 300] width 184 height 16
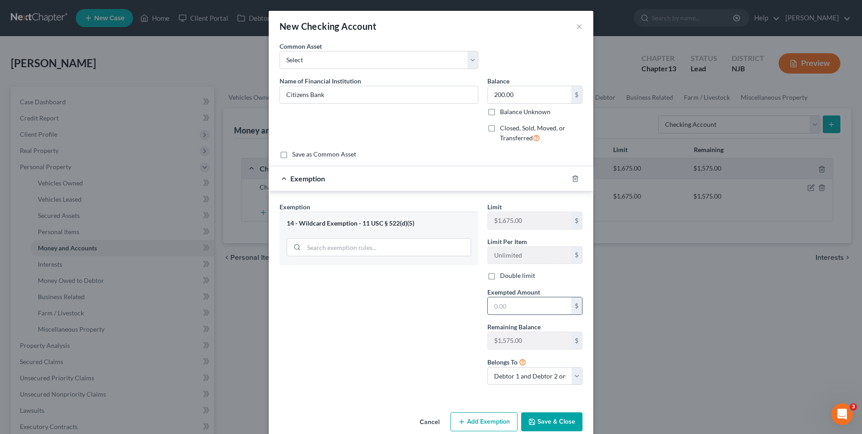
click at [494, 301] on input "text" at bounding box center [529, 305] width 83 height 17
type input "200.00"
click at [415, 329] on div "Exemption Set must be selected for CA. Exemption * 14 - Wildcard Exemption - 11…" at bounding box center [379, 297] width 208 height 190
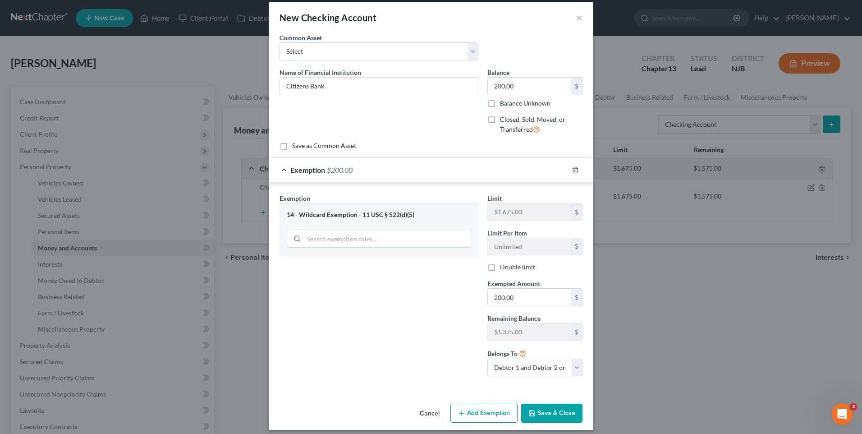
scroll to position [15, 0]
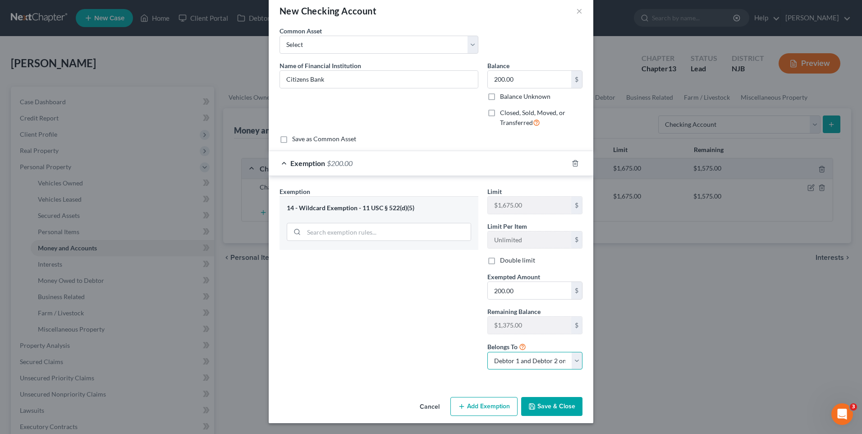
click at [574, 358] on select "Debtor 1 only Debtor 2 only Debtor 1 and Debtor 2 only" at bounding box center [534, 360] width 95 height 18
select select "1"
click at [487, 351] on select "Debtor 1 only Debtor 2 only Debtor 1 and Debtor 2 only" at bounding box center [534, 360] width 95 height 18
click at [557, 403] on button "Save & Close" at bounding box center [551, 406] width 61 height 19
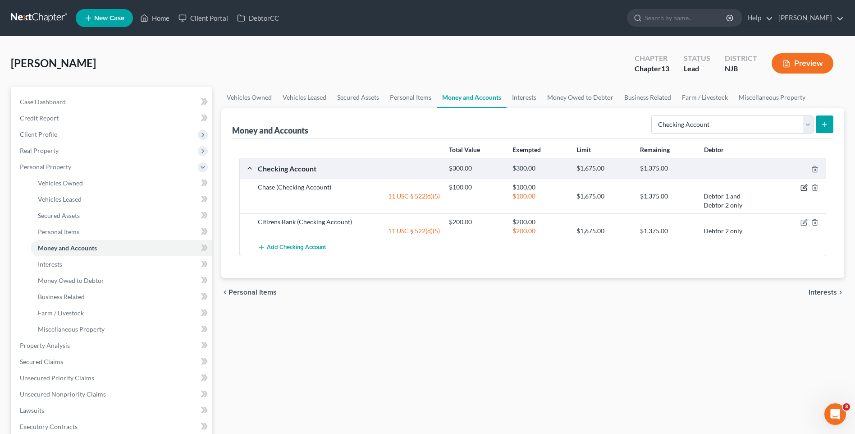
click at [802, 186] on icon "button" at bounding box center [803, 187] width 7 height 7
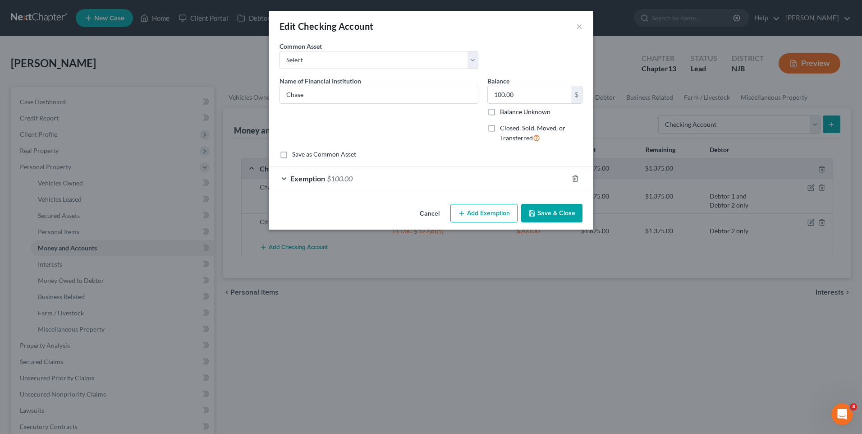
click at [315, 173] on div "Exemption $100.00" at bounding box center [418, 178] width 299 height 24
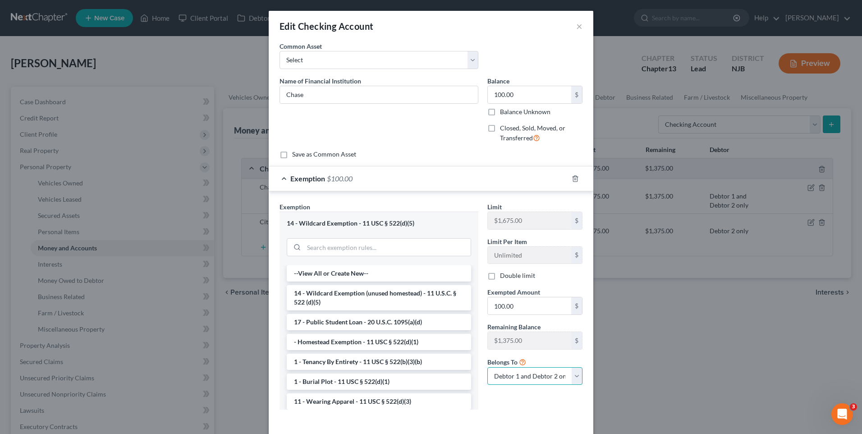
click at [571, 375] on select "Debtor 1 only Debtor 2 only Debtor 1 and Debtor 2 only" at bounding box center [534, 376] width 95 height 18
select select "0"
click at [487, 367] on select "Debtor 1 only Debtor 2 only Debtor 1 and Debtor 2 only" at bounding box center [534, 376] width 95 height 18
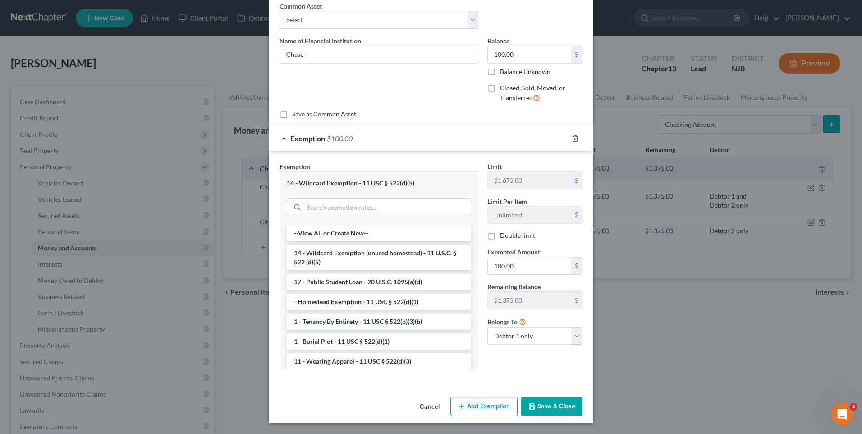
click at [551, 406] on button "Save & Close" at bounding box center [551, 406] width 61 height 19
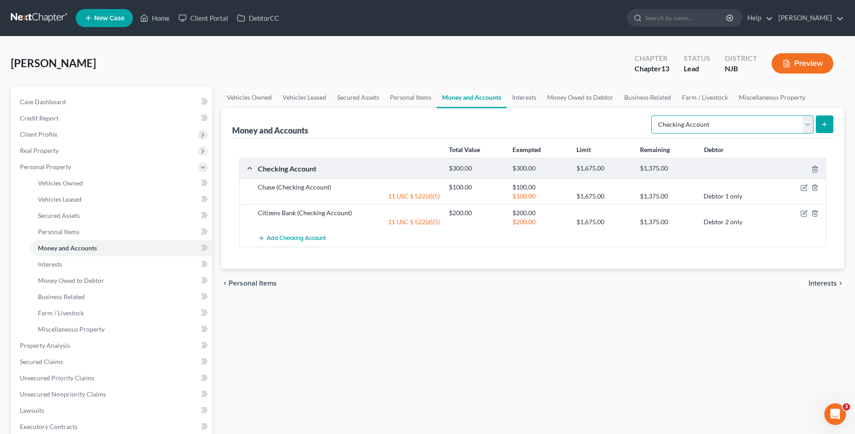
click at [809, 123] on select "Select Account Type Brokerage Cash on Hand Certificates of Deposit Checking Acc…" at bounding box center [732, 124] width 162 height 18
select select "savings"
click at [653, 115] on select "Select Account Type Brokerage Cash on Hand Certificates of Deposit Checking Acc…" at bounding box center [732, 124] width 162 height 18
click at [825, 123] on icon "submit" at bounding box center [824, 124] width 7 height 7
click at [824, 123] on icon "submit" at bounding box center [824, 124] width 7 height 7
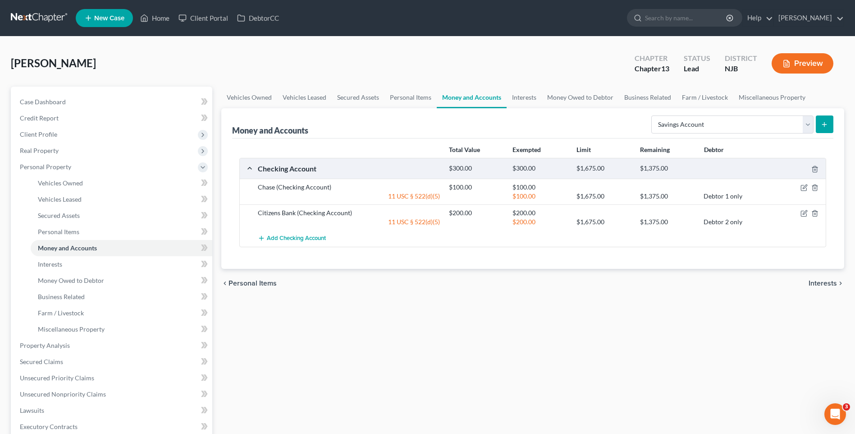
click at [824, 121] on icon "submit" at bounding box center [824, 124] width 7 height 7
click at [560, 120] on div "Money and Accounts Select Account Type Brokerage Cash on Hand Certificates of D…" at bounding box center [532, 123] width 601 height 30
click at [68, 100] on link "Case Dashboard" at bounding box center [113, 102] width 200 height 16
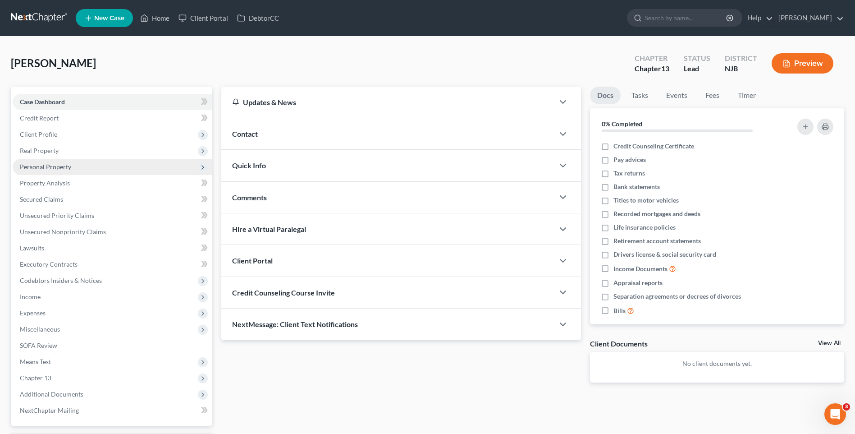
click at [63, 167] on span "Personal Property" at bounding box center [45, 167] width 51 height 8
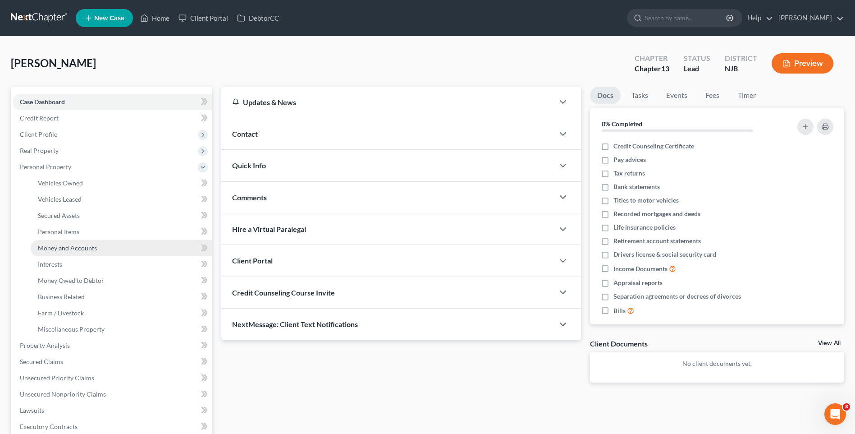
click at [83, 246] on span "Money and Accounts" at bounding box center [67, 248] width 59 height 8
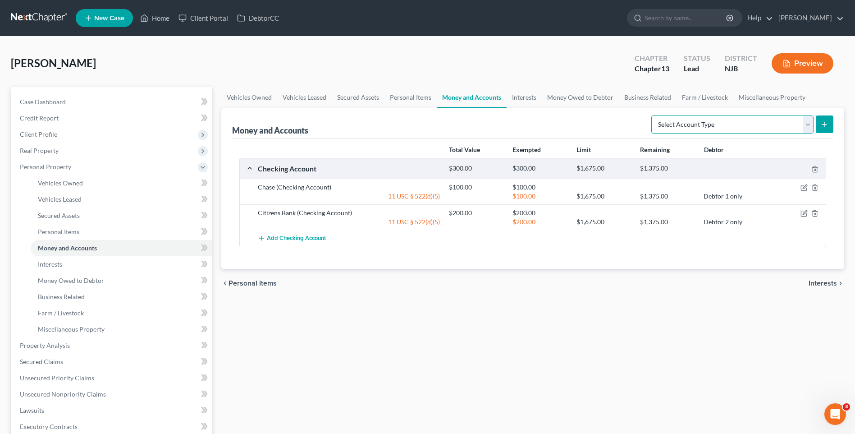
click at [807, 125] on select "Select Account Type Brokerage Cash on Hand Certificates of Deposit Checking Acc…" at bounding box center [732, 124] width 162 height 18
select select "savings"
click at [653, 115] on select "Select Account Type Brokerage Cash on Hand Certificates of Deposit Checking Acc…" at bounding box center [732, 124] width 162 height 18
click at [826, 121] on icon "submit" at bounding box center [824, 124] width 7 height 7
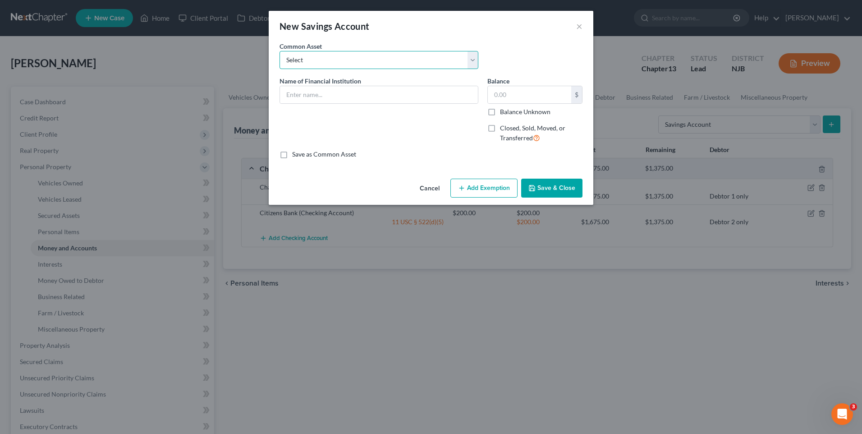
click at [473, 57] on select "Select Chime First Atlantic Credit Union First Financial Federal Credit Union […" at bounding box center [378, 60] width 199 height 18
click at [473, 58] on select "Select Chime First Atlantic Credit Union First Financial Federal Credit Union […" at bounding box center [378, 60] width 199 height 18
drag, startPoint x: 304, startPoint y: 94, endPoint x: 342, endPoint y: 106, distance: 40.2
click at [304, 94] on input "text" at bounding box center [379, 94] width 198 height 17
type input "Citizens Bank"
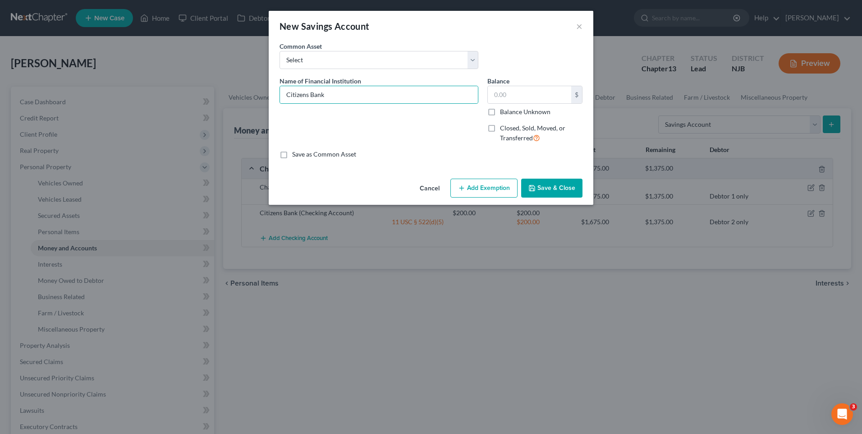
click at [292, 155] on label "Save as Common Asset" at bounding box center [324, 154] width 64 height 9
click at [296, 155] on input "Save as Common Asset" at bounding box center [299, 153] width 6 height 6
checkbox input "true"
click at [497, 94] on input "text" at bounding box center [529, 94] width 83 height 17
type input "50.00"
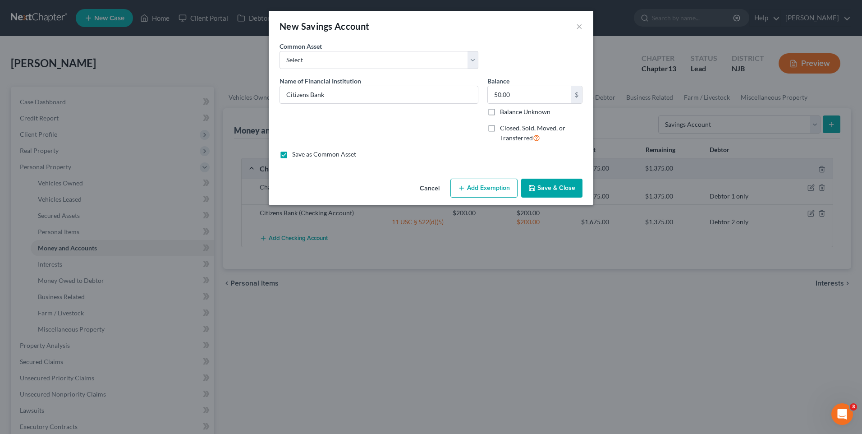
click at [475, 187] on button "Add Exemption" at bounding box center [483, 187] width 67 height 19
select select "2"
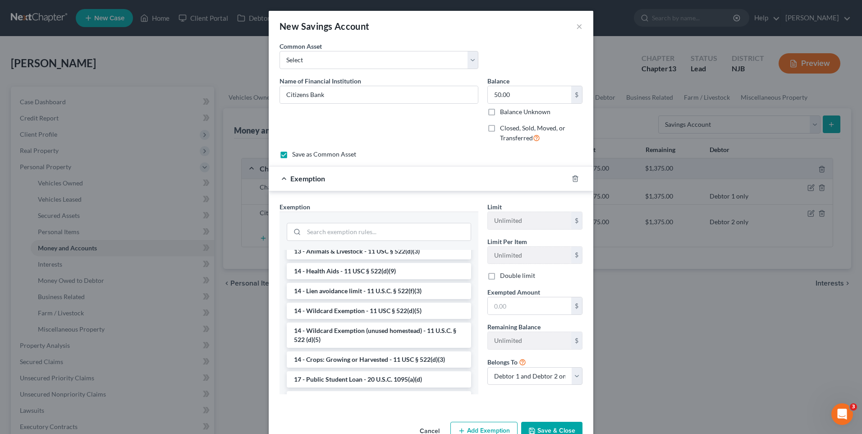
scroll to position [224, 0]
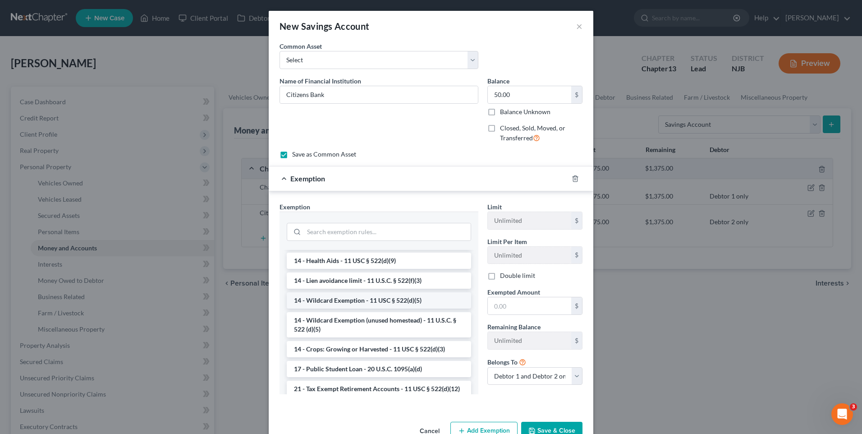
click at [364, 308] on li "14 - Wildcard Exemption - 11 USC § 522(d)(5)" at bounding box center [379, 300] width 184 height 16
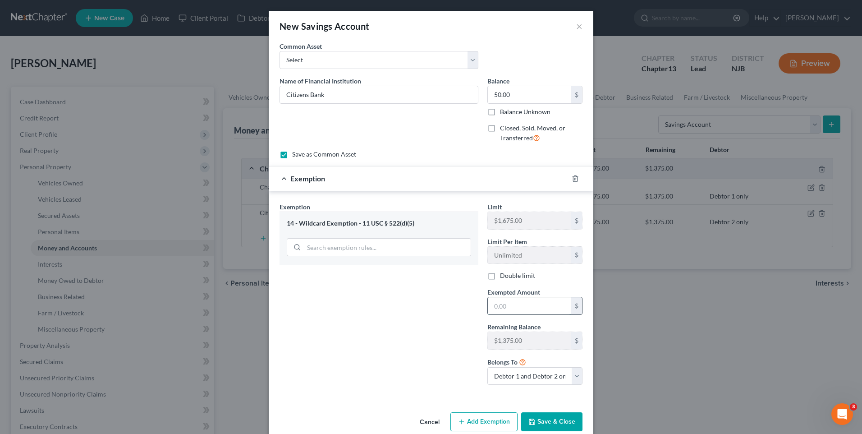
click at [494, 301] on input "text" at bounding box center [529, 305] width 83 height 17
type input "50.00"
click at [413, 318] on div "Exemption Set must be selected for CA. Exemption * 14 - Wildcard Exemption - 11…" at bounding box center [379, 297] width 208 height 190
click at [553, 419] on button "Save & Close" at bounding box center [551, 421] width 61 height 19
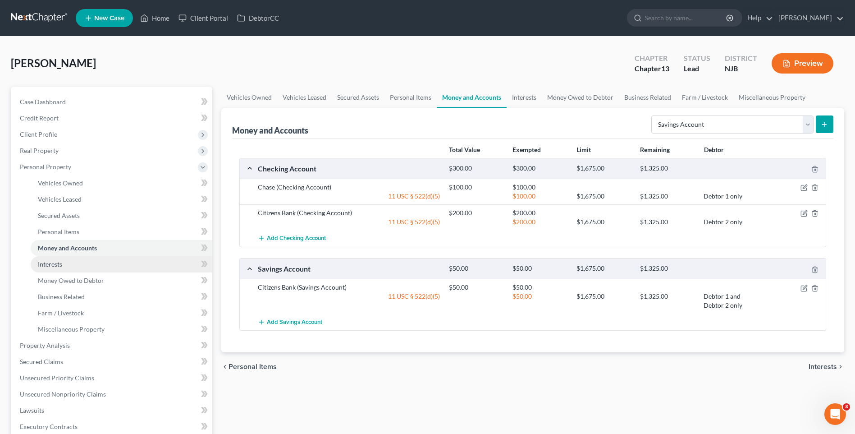
click at [135, 264] on link "Interests" at bounding box center [122, 264] width 182 height 16
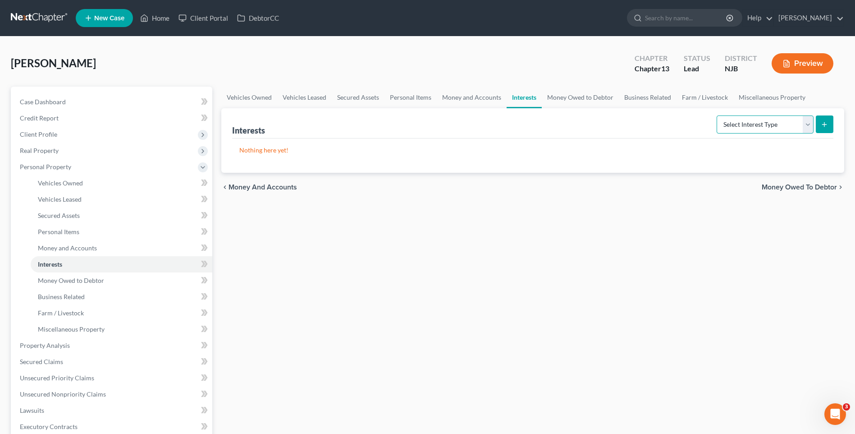
click at [808, 123] on select "Select Interest Type 401K Annuity Bond Education IRA Government Bond Government…" at bounding box center [765, 124] width 97 height 18
select select "401k"
click at [717, 115] on select "Select Interest Type 401K Annuity Bond Education IRA Government Bond Government…" at bounding box center [765, 124] width 97 height 18
click at [825, 121] on icon "submit" at bounding box center [824, 124] width 7 height 7
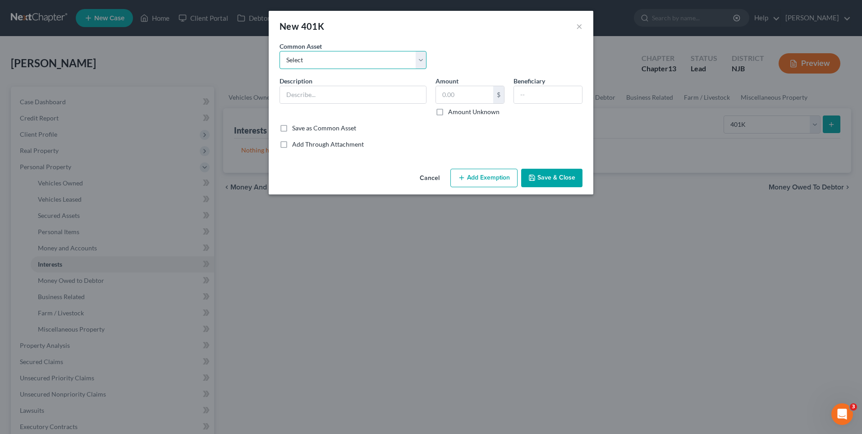
click at [422, 58] on select "Select 401k" at bounding box center [352, 60] width 147 height 18
select select "0"
click at [279, 51] on select "Select 401k" at bounding box center [352, 60] width 147 height 18
type input "401k"
click at [448, 110] on label "Amount Unknown" at bounding box center [473, 111] width 51 height 9
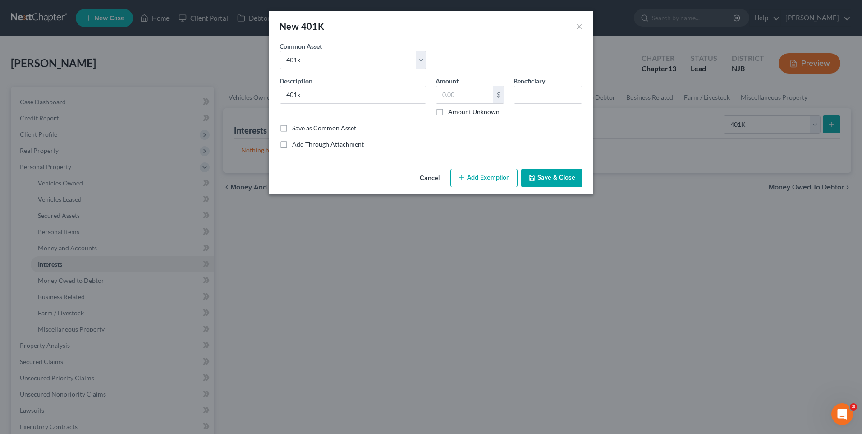
click at [452, 110] on input "Amount Unknown" at bounding box center [455, 110] width 6 height 6
checkbox input "true"
click at [478, 177] on button "Add Exemption" at bounding box center [483, 178] width 67 height 19
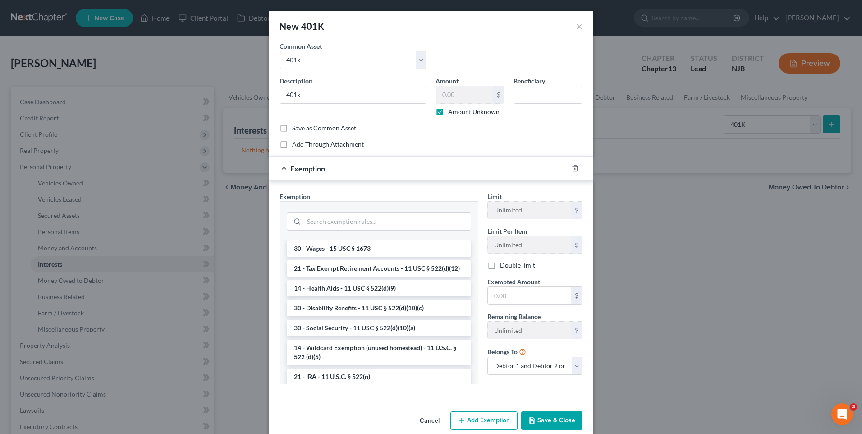
scroll to position [440, 0]
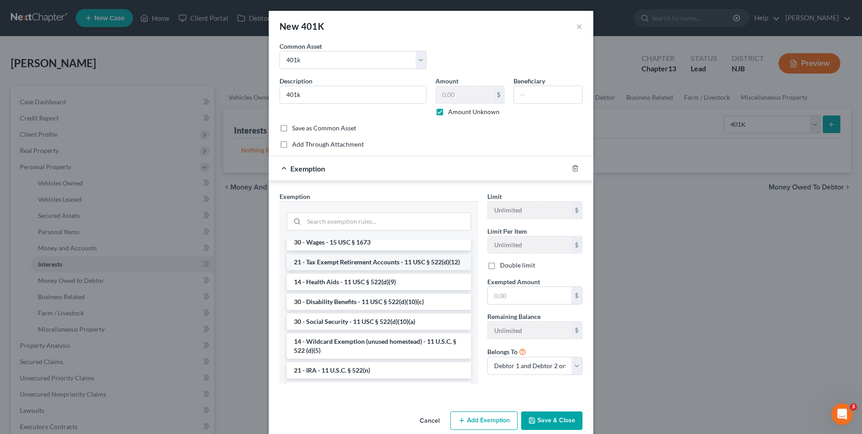
click at [382, 270] on li "21 - Tax Exempt Retirement Accounts - 11 USC § 522(d)(12)" at bounding box center [379, 262] width 184 height 16
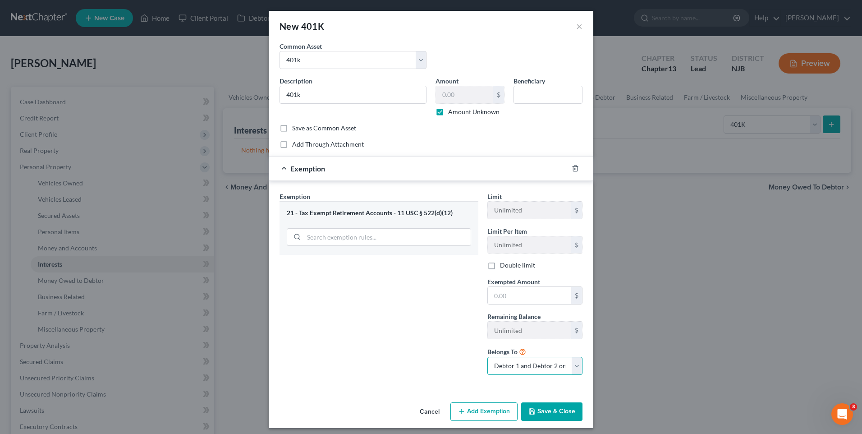
click at [572, 363] on select "Debtor 1 only Debtor 2 only Debtor 1 and Debtor 2 only" at bounding box center [534, 365] width 95 height 18
click at [487, 356] on select "Debtor 1 only Debtor 2 only Debtor 1 and Debtor 2 only" at bounding box center [534, 365] width 95 height 18
click at [574, 361] on select "Debtor 1 only Debtor 2 only Debtor 1 and Debtor 2 only" at bounding box center [534, 365] width 95 height 18
select select "1"
click at [487, 356] on select "Debtor 1 only Debtor 2 only Debtor 1 and Debtor 2 only" at bounding box center [534, 365] width 95 height 18
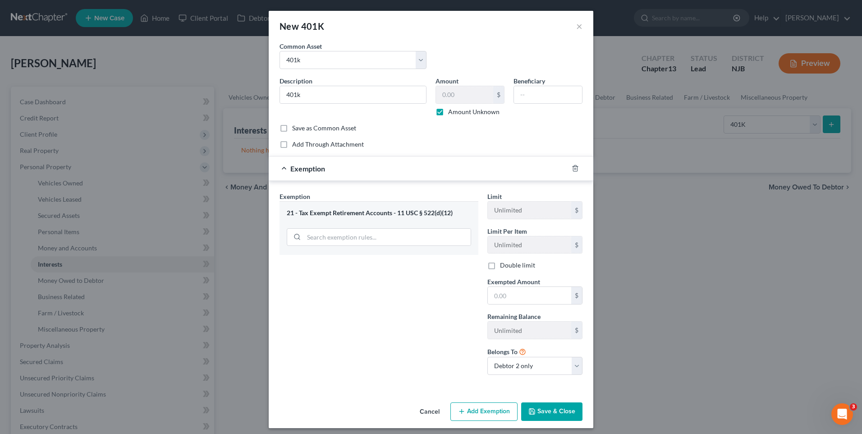
click at [535, 383] on div "Exemption Set must be selected for CA. Exemption * 21 - Tax Exempt Retirement A…" at bounding box center [431, 285] width 324 height 209
click at [557, 410] on button "Save & Close" at bounding box center [551, 411] width 61 height 19
click at [491, 292] on input "text" at bounding box center [529, 295] width 83 height 17
type input "500,000"
drag, startPoint x: 458, startPoint y: 299, endPoint x: 465, endPoint y: 298, distance: 6.5
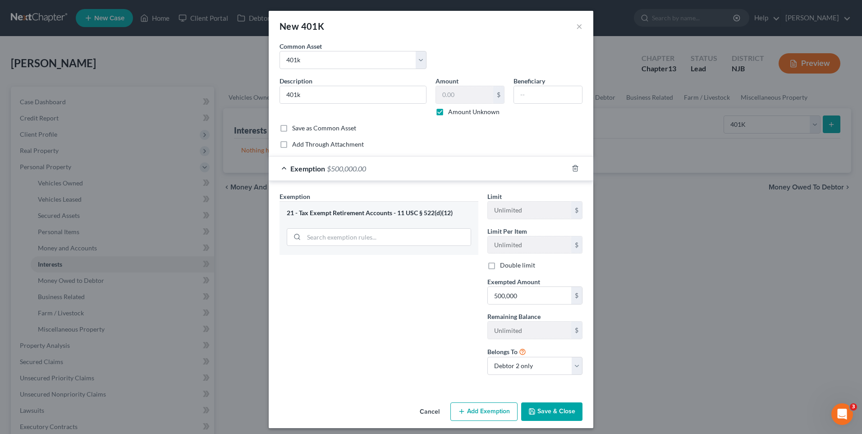
click at [465, 298] on div "Exemption Set must be selected for CA. Exemption * 21 - Tax Exempt Retirement A…" at bounding box center [379, 287] width 208 height 190
click at [555, 406] on button "Save & Close" at bounding box center [551, 411] width 61 height 19
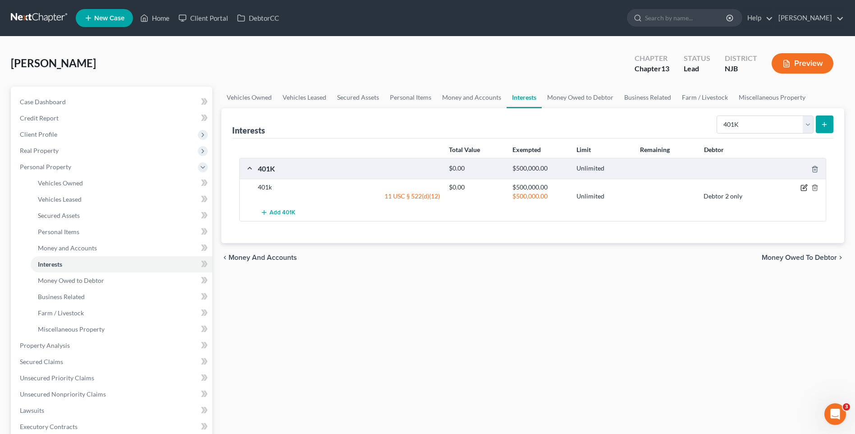
click at [804, 186] on icon "button" at bounding box center [803, 187] width 7 height 7
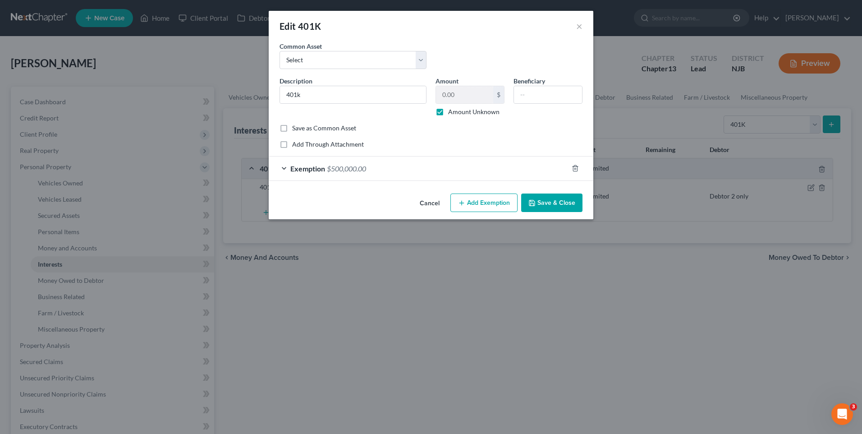
click at [524, 168] on div "Exemption $500,000.00" at bounding box center [418, 168] width 299 height 24
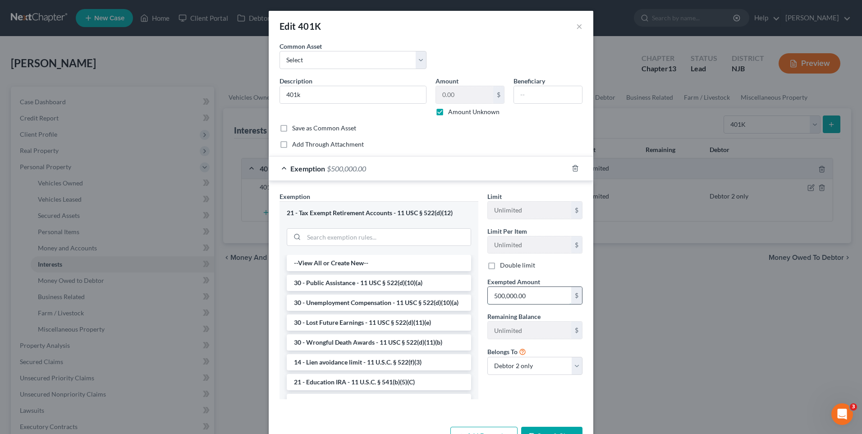
click at [509, 294] on input "500,000.00" at bounding box center [529, 295] width 83 height 17
type input "10,000"
click at [508, 404] on div "Limit Unlimited $ Limit Per Item Unlimited $ Double limit Exempted Amount * 10,…" at bounding box center [535, 299] width 104 height 215
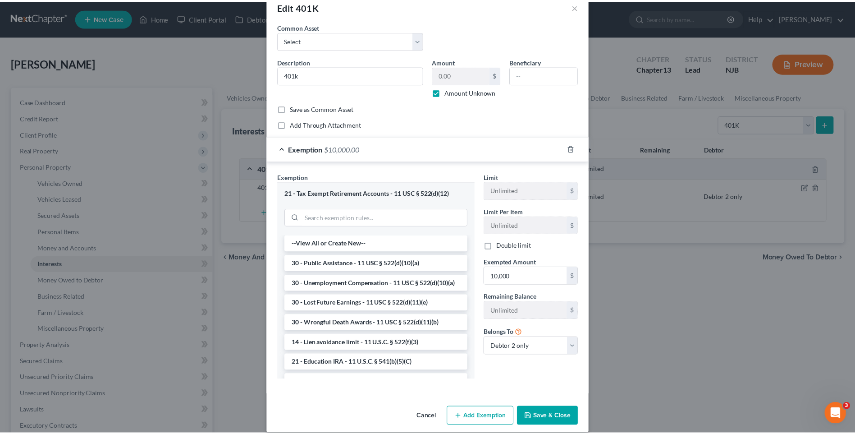
scroll to position [30, 0]
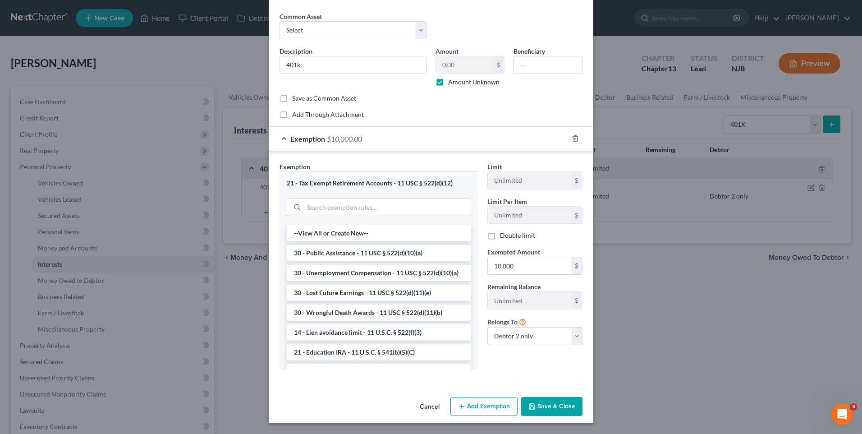
click at [555, 403] on button "Save & Close" at bounding box center [551, 406] width 61 height 19
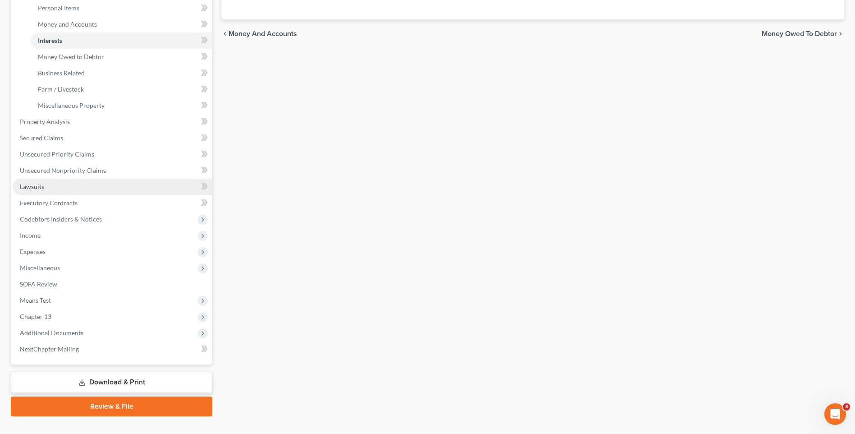
scroll to position [240, 0]
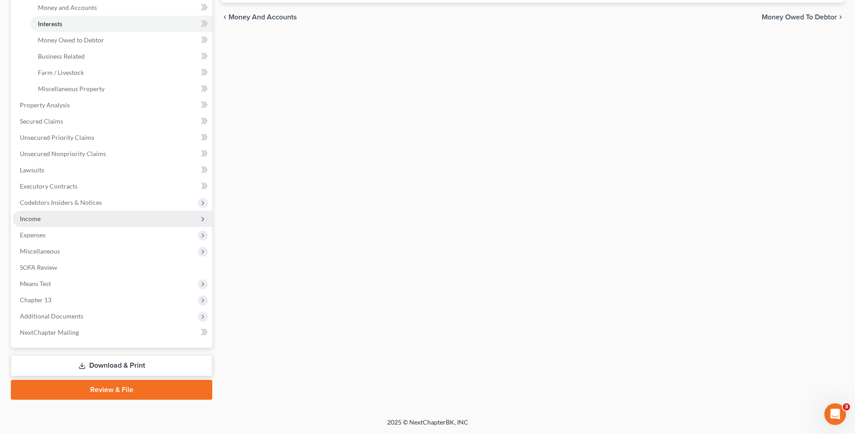
click at [160, 218] on span "Income" at bounding box center [113, 218] width 200 height 16
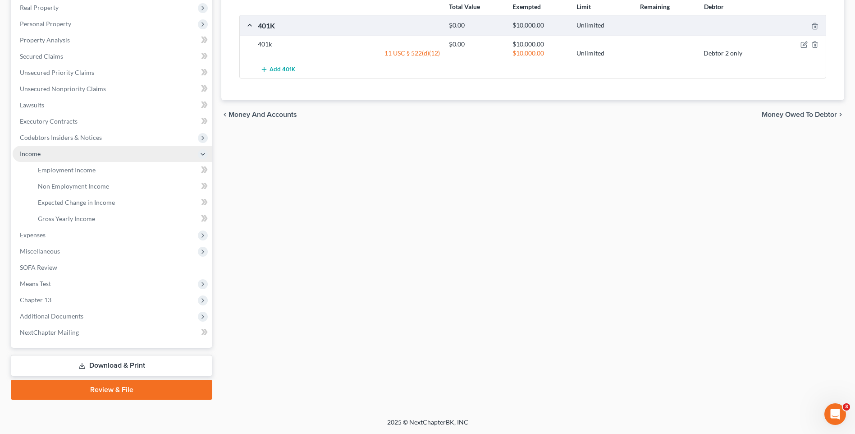
scroll to position [143, 0]
click at [150, 168] on link "Employment Income" at bounding box center [122, 170] width 182 height 16
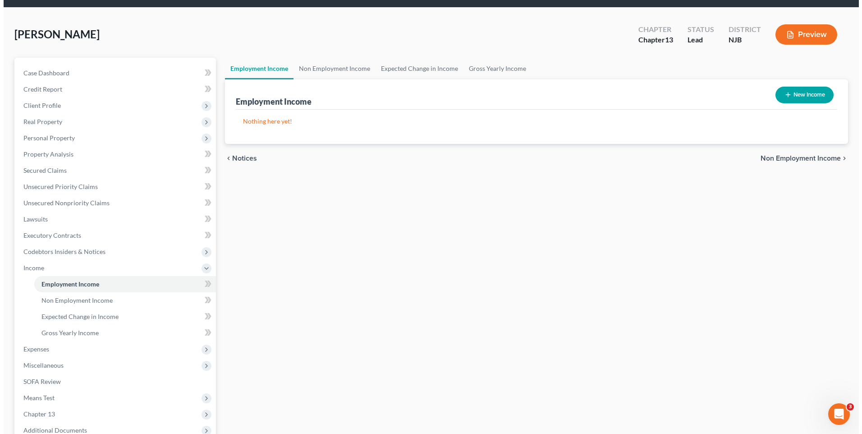
scroll to position [45, 0]
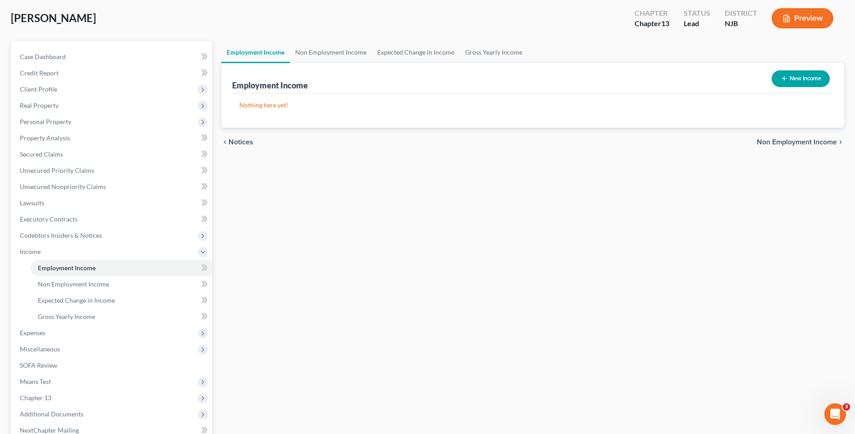
click at [801, 78] on button "New Income" at bounding box center [800, 78] width 58 height 17
select select "0"
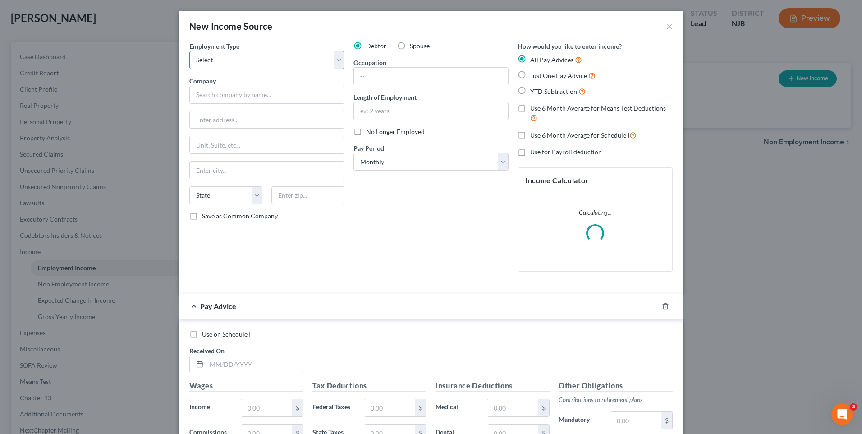
click at [336, 59] on select "Select Full or [DEMOGRAPHIC_DATA] Employment Self Employment" at bounding box center [266, 60] width 155 height 18
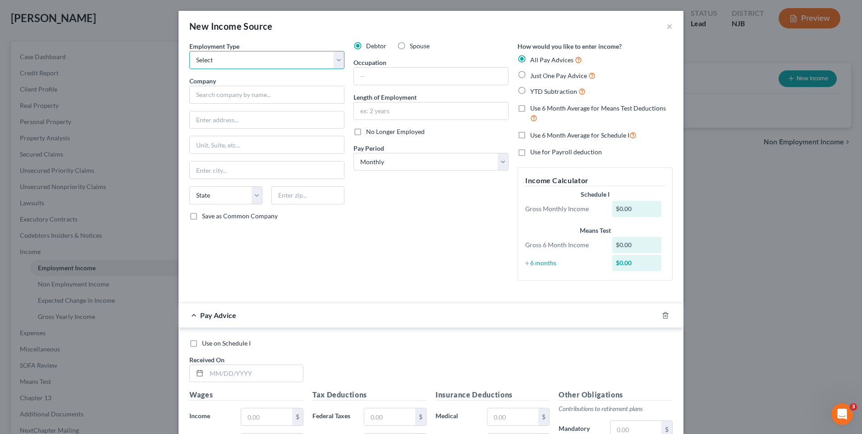
select select "0"
click at [189, 51] on select "Select Full or [DEMOGRAPHIC_DATA] Employment Self Employment" at bounding box center [266, 60] width 155 height 18
click at [214, 91] on input "text" at bounding box center [266, 95] width 155 height 18
click at [193, 115] on input "text" at bounding box center [267, 119] width 154 height 17
click at [210, 96] on input "Hack" at bounding box center [266, 95] width 155 height 18
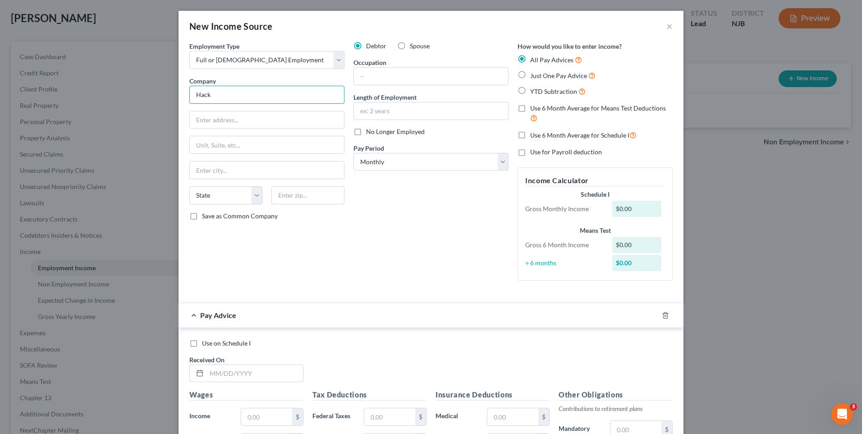
type input "Hackensack Meridian Health"
type input "[STREET_ADDRESS]"
type input "Edison"
select select "33"
type input "08837"
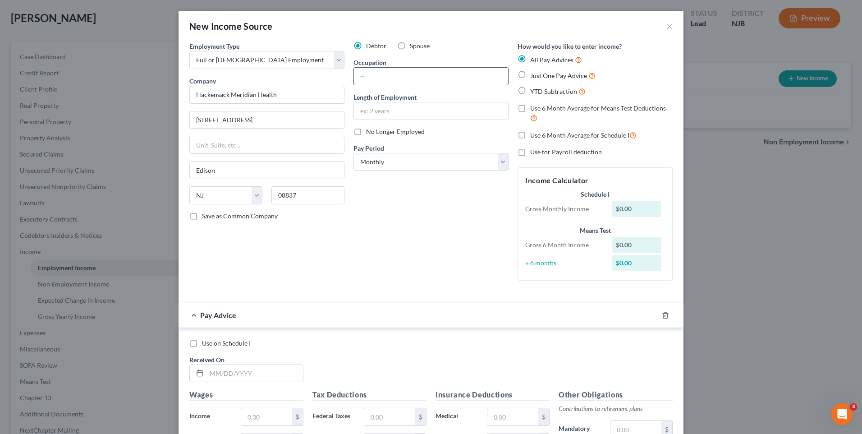
click at [370, 76] on input "text" at bounding box center [431, 76] width 154 height 17
type input "Receptionist"
click at [360, 112] on input "text" at bounding box center [431, 110] width 154 height 17
type input "3 Years"
click at [410, 46] on label "Spouse" at bounding box center [420, 45] width 20 height 9
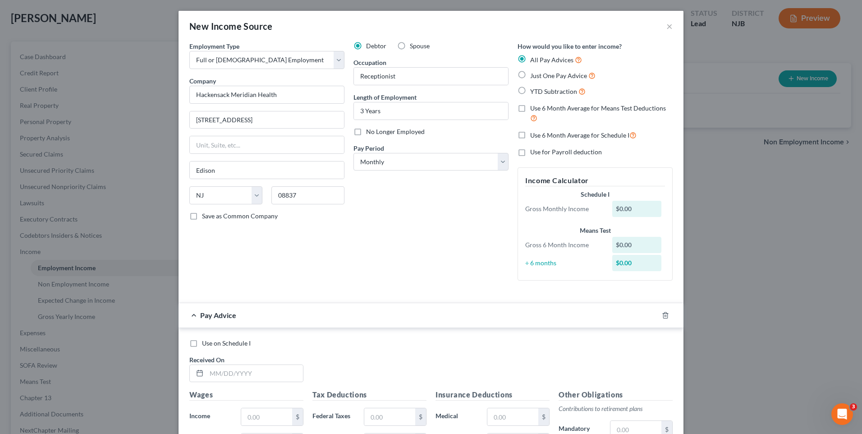
click at [413, 46] on input "Spouse" at bounding box center [416, 44] width 6 height 6
radio input "true"
click at [498, 164] on select "Select Monthly Twice Monthly Every Other Week Weekly" at bounding box center [430, 162] width 155 height 18
select select "2"
click at [353, 153] on select "Select Monthly Twice Monthly Every Other Week Weekly" at bounding box center [430, 162] width 155 height 18
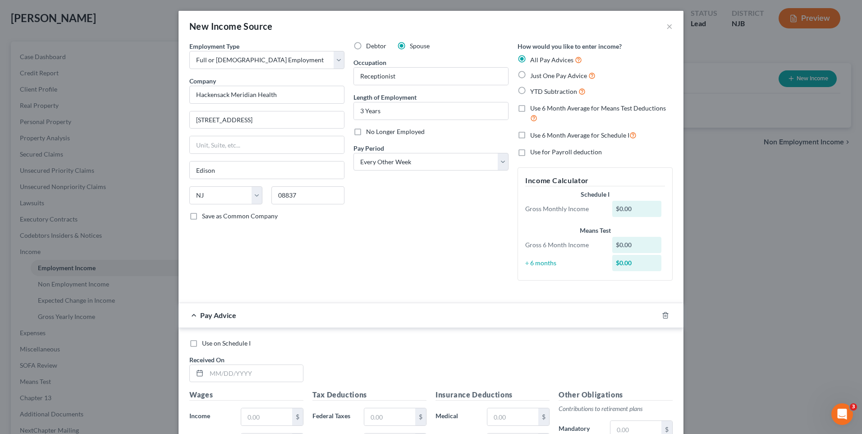
click at [379, 211] on div "Debtor Spouse Occupation Receptionist Length of Employment 3 Years No Longer Em…" at bounding box center [431, 164] width 164 height 246
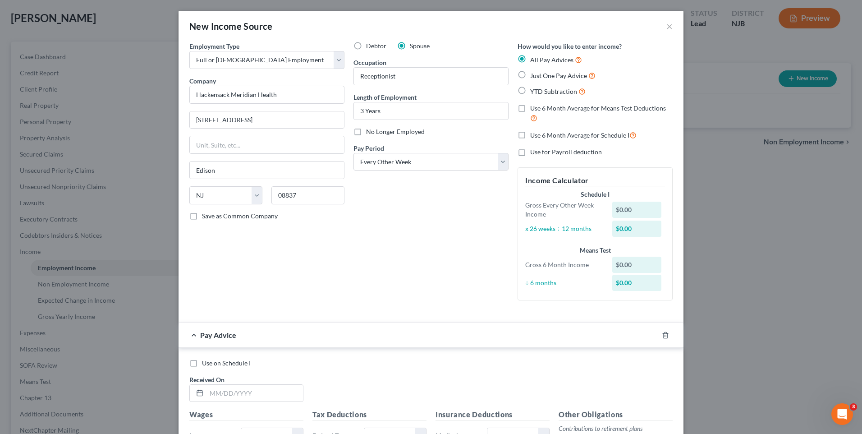
click at [530, 74] on label "Just One Pay Advice" at bounding box center [562, 75] width 65 height 10
click at [534, 74] on input "Just One Pay Advice" at bounding box center [537, 73] width 6 height 6
radio input "true"
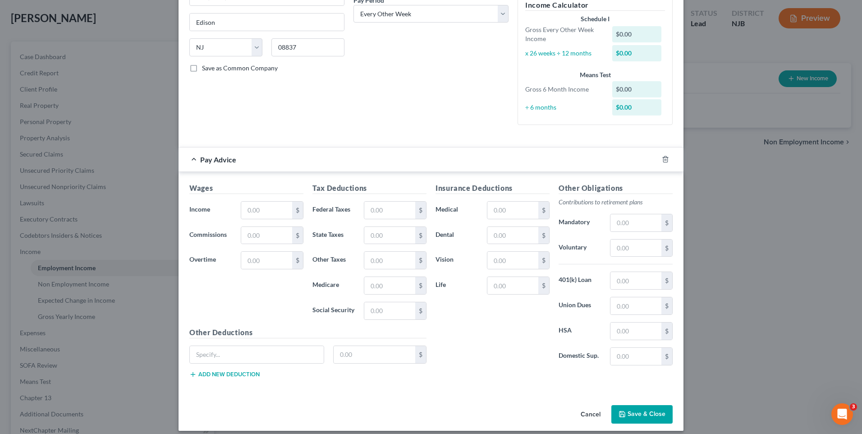
scroll to position [155, 0]
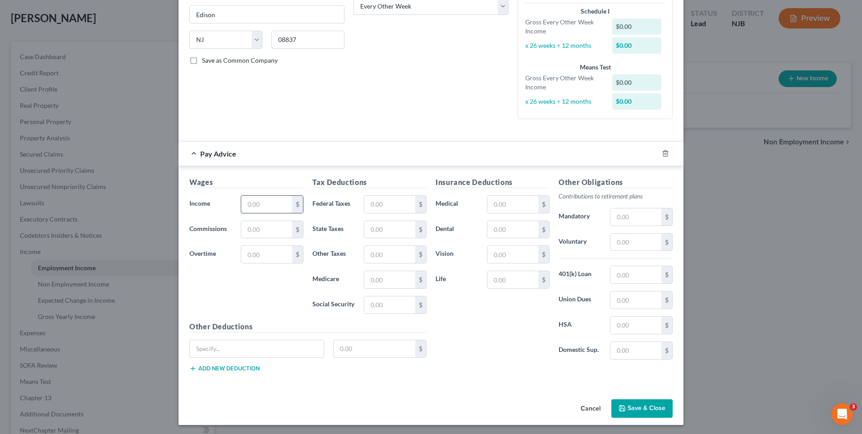
click at [241, 205] on input "text" at bounding box center [266, 204] width 51 height 17
type input "1,501.86"
click at [366, 201] on input "text" at bounding box center [389, 204] width 51 height 17
type input "30.84"
click at [368, 228] on input "text" at bounding box center [389, 229] width 51 height 17
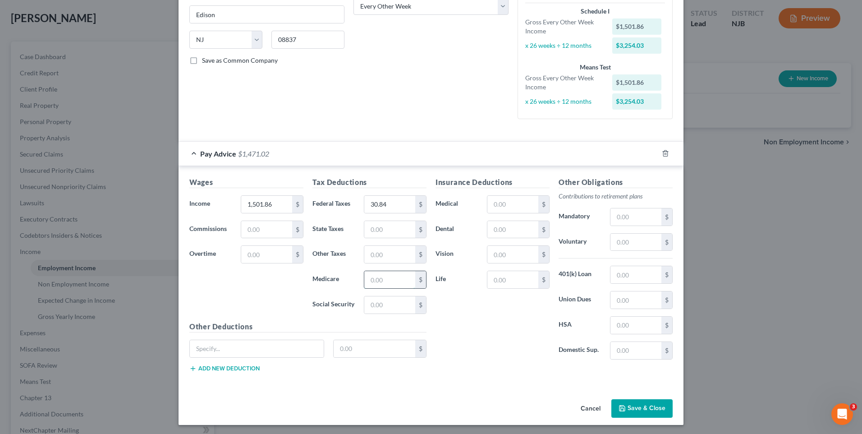
click at [365, 279] on input "text" at bounding box center [389, 279] width 51 height 17
type input "21.86"
click at [364, 304] on input "text" at bounding box center [389, 304] width 51 height 17
type input "93.45"
drag, startPoint x: 366, startPoint y: 229, endPoint x: 356, endPoint y: 231, distance: 10.1
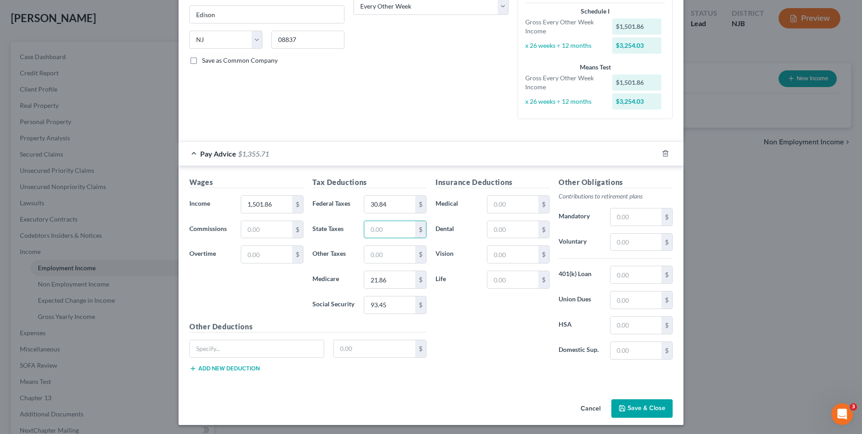
click at [366, 229] on input "text" at bounding box center [389, 229] width 51 height 17
type input "25.40"
click at [367, 250] on input "text" at bounding box center [389, 254] width 51 height 17
type input "10.74"
click at [611, 215] on input "text" at bounding box center [635, 216] width 51 height 17
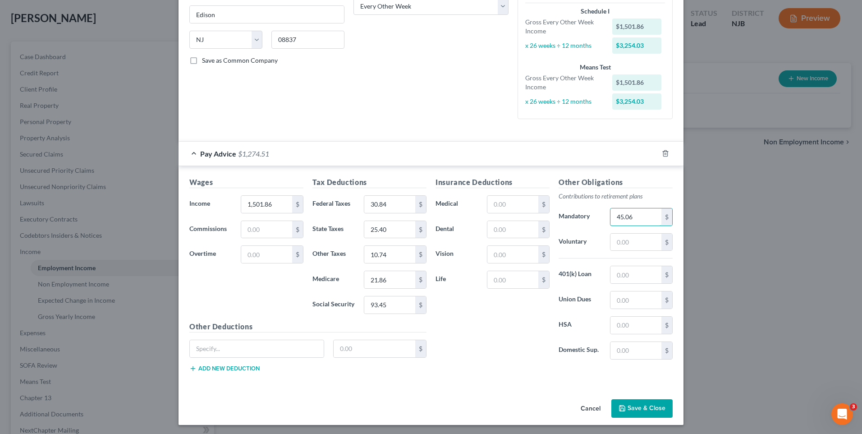
type input "45.06"
click at [277, 299] on div "Wages Income * 1,501.86 $ Commissions $ Overtime $" at bounding box center [246, 249] width 123 height 144
click at [640, 403] on button "Save & Close" at bounding box center [641, 408] width 61 height 19
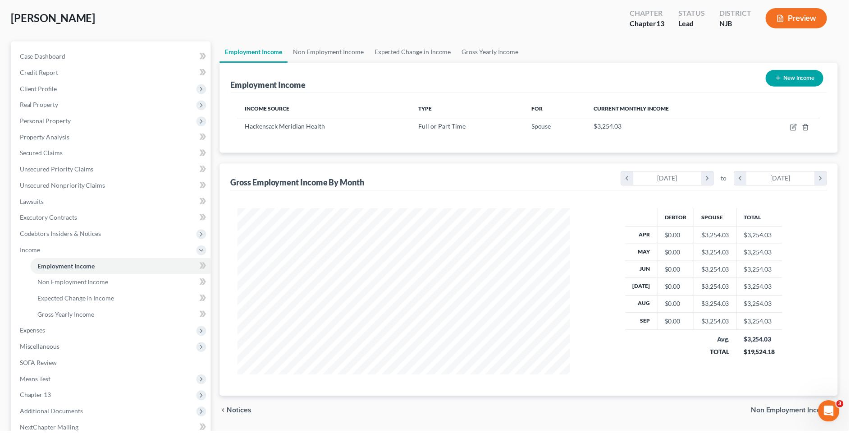
scroll to position [450473, 450287]
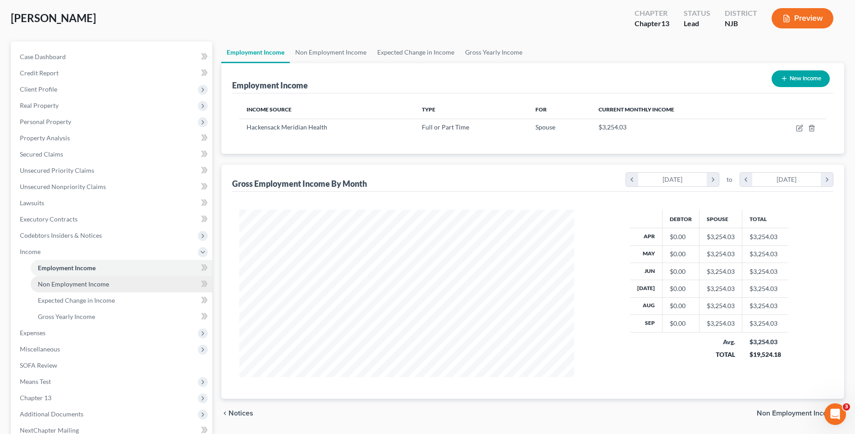
click at [114, 285] on link "Non Employment Income" at bounding box center [122, 284] width 182 height 16
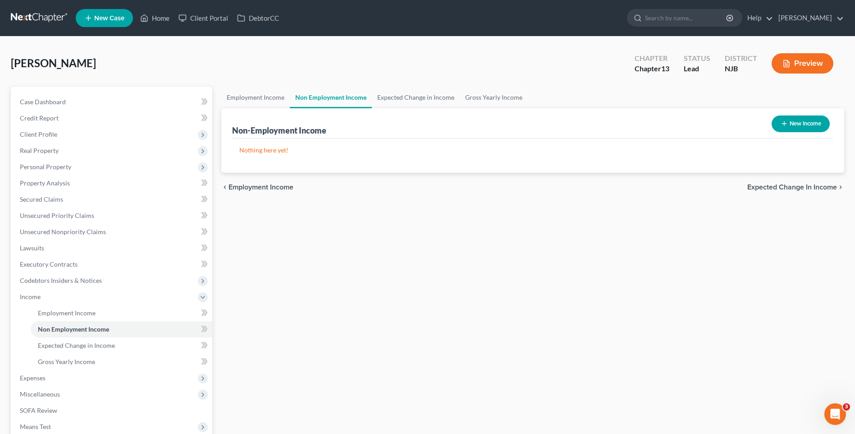
click at [798, 121] on button "New Income" at bounding box center [800, 123] width 58 height 17
select select "0"
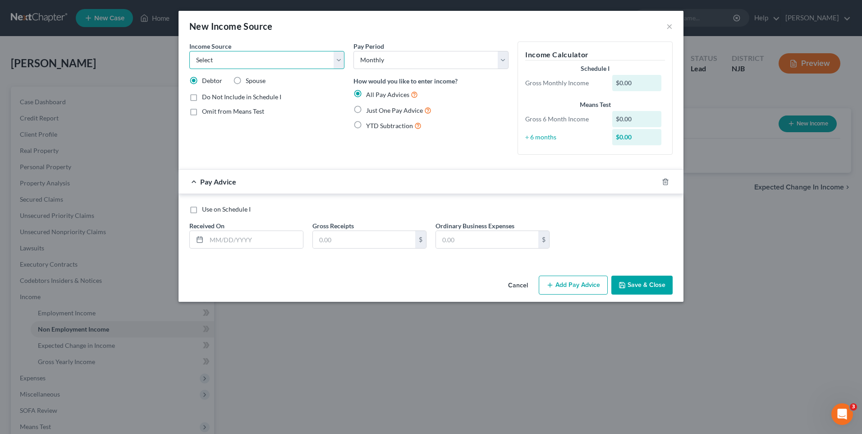
click at [334, 63] on select "Select Unemployment Disability (from employer) Pension Retirement Social Securi…" at bounding box center [266, 60] width 155 height 18
select select "4"
click at [189, 51] on select "Select Unemployment Disability (from employer) Pension Retirement Social Securi…" at bounding box center [266, 60] width 155 height 18
click at [366, 109] on label "Just One Pay Advice" at bounding box center [398, 110] width 65 height 10
click at [370, 109] on input "Just One Pay Advice" at bounding box center [373, 108] width 6 height 6
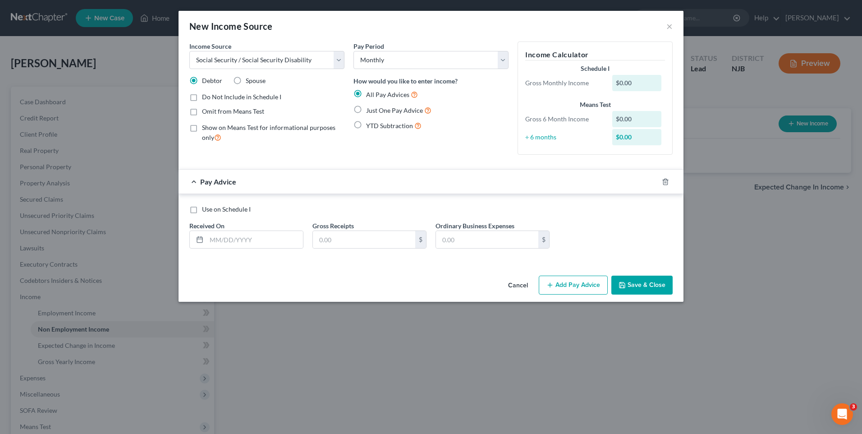
radio input "true"
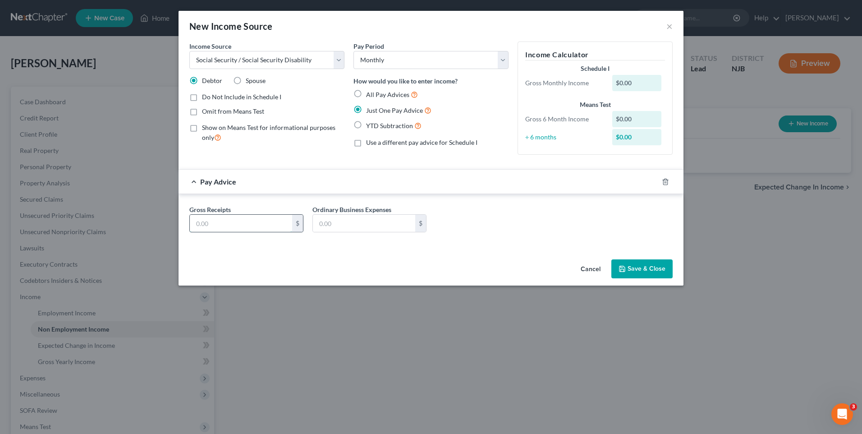
click at [210, 221] on input "text" at bounding box center [241, 223] width 102 height 17
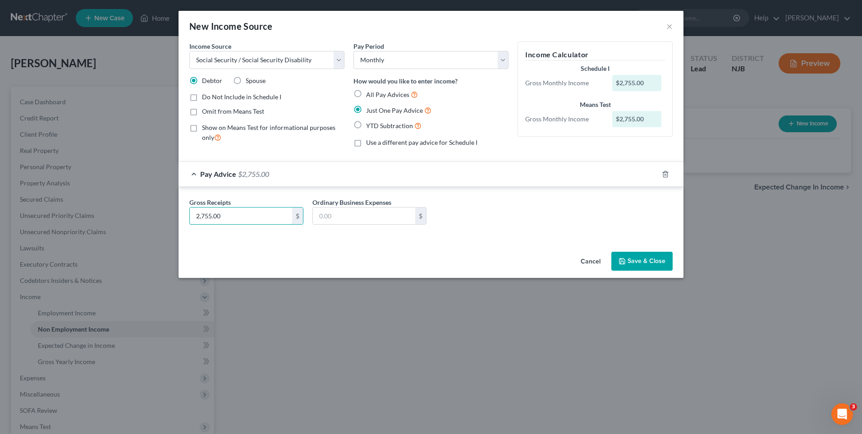
type input "2,755.00"
click at [639, 259] on button "Save & Close" at bounding box center [641, 260] width 61 height 19
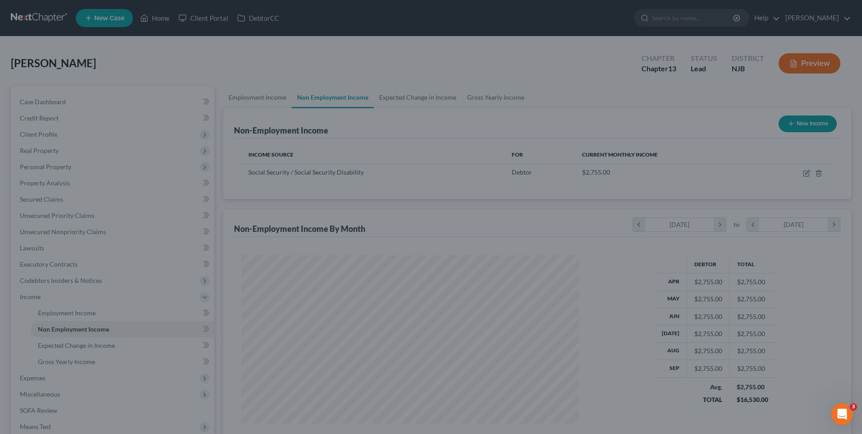
scroll to position [167, 352]
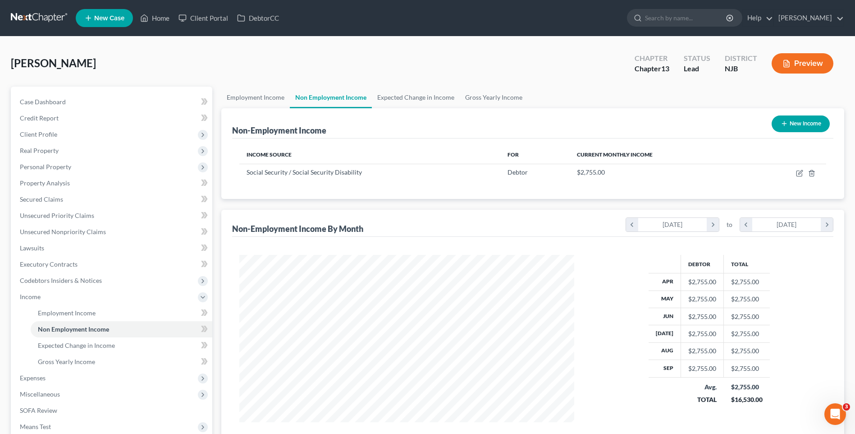
click at [799, 122] on button "New Income" at bounding box center [800, 123] width 58 height 17
select select "0"
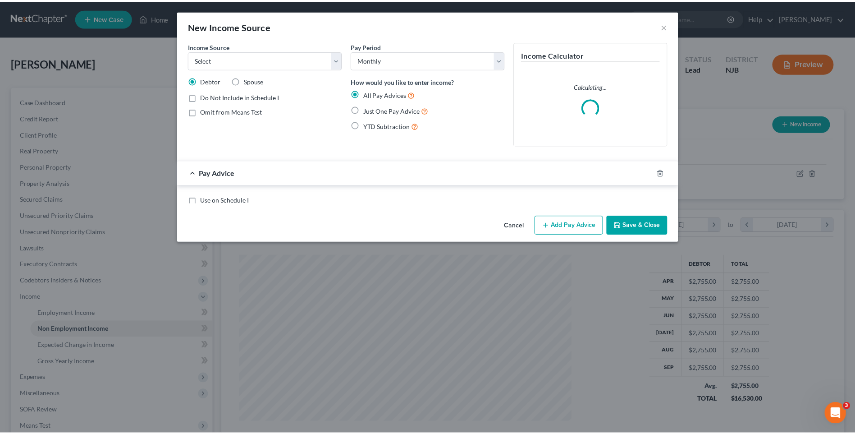
scroll to position [169, 356]
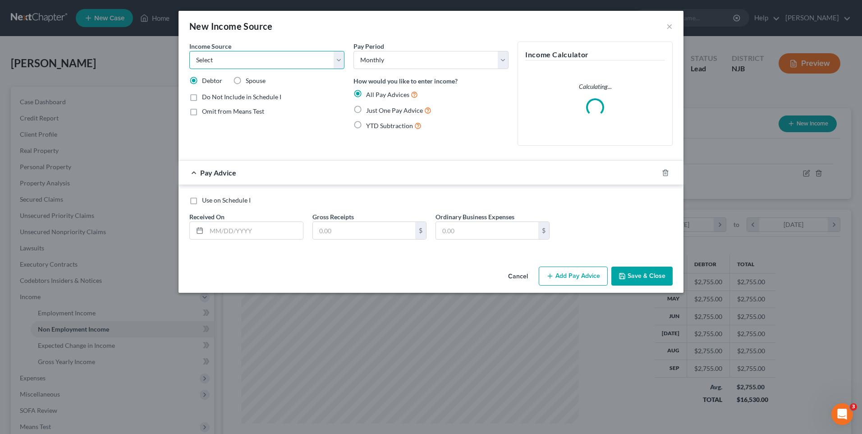
click at [337, 62] on select "Select Unemployment Disability (from employer) Pension Retirement Social Securi…" at bounding box center [266, 60] width 155 height 18
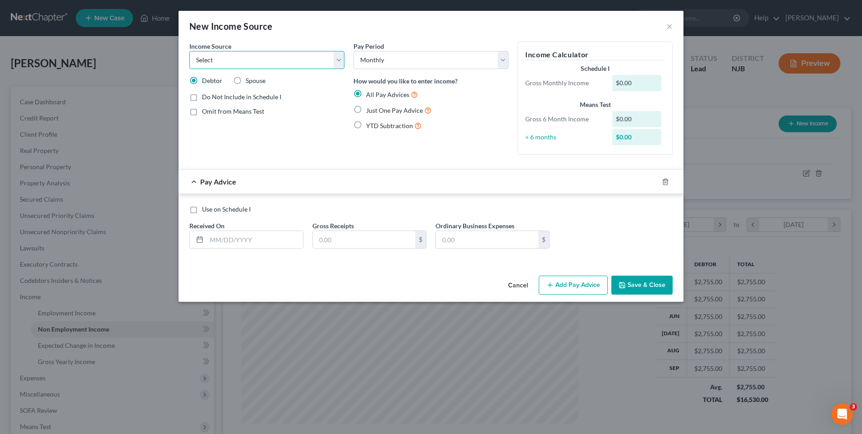
select select "4"
click at [189, 51] on select "Select Unemployment Disability (from employer) Pension Retirement Social Securi…" at bounding box center [266, 60] width 155 height 18
click at [366, 110] on label "Just One Pay Advice" at bounding box center [398, 110] width 65 height 10
click at [370, 110] on input "Just One Pay Advice" at bounding box center [373, 108] width 6 height 6
radio input "true"
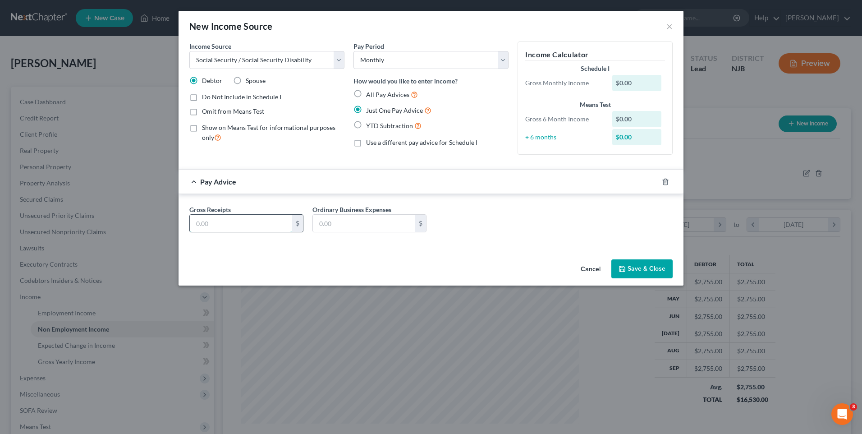
click at [198, 224] on input "text" at bounding box center [241, 223] width 102 height 17
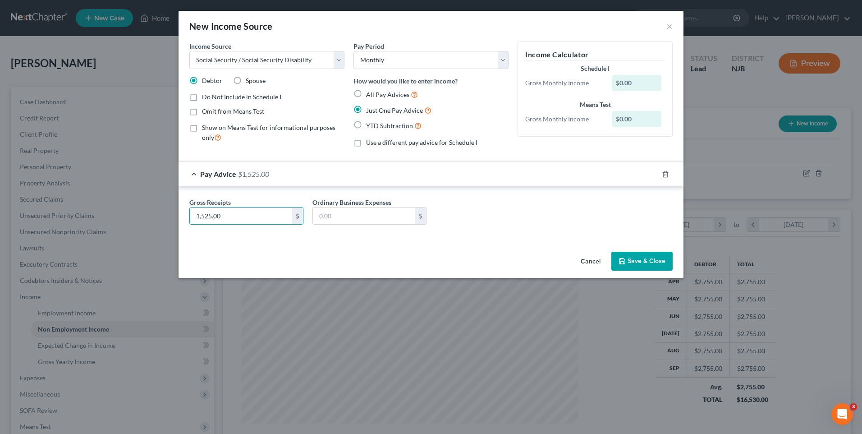
type input "1,525.00"
click at [491, 218] on div "Gross Receipts 1,525.00 $ Ordinary Business Expenses $" at bounding box center [431, 214] width 492 height 35
click at [646, 256] on button "Save & Close" at bounding box center [641, 260] width 61 height 19
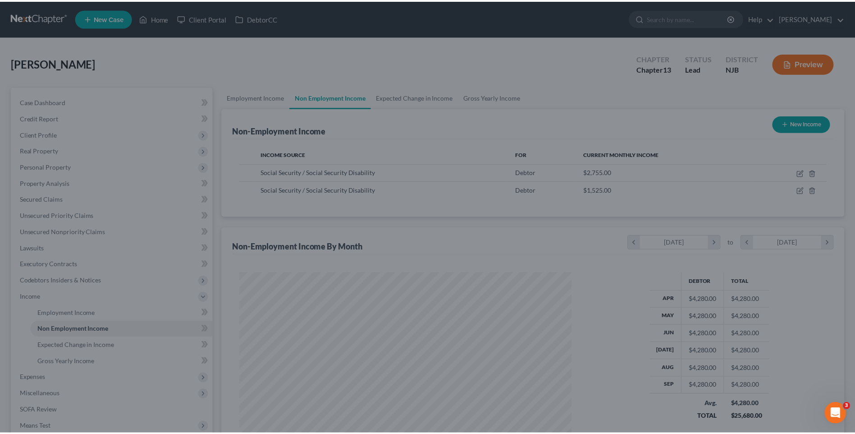
scroll to position [450473, 450287]
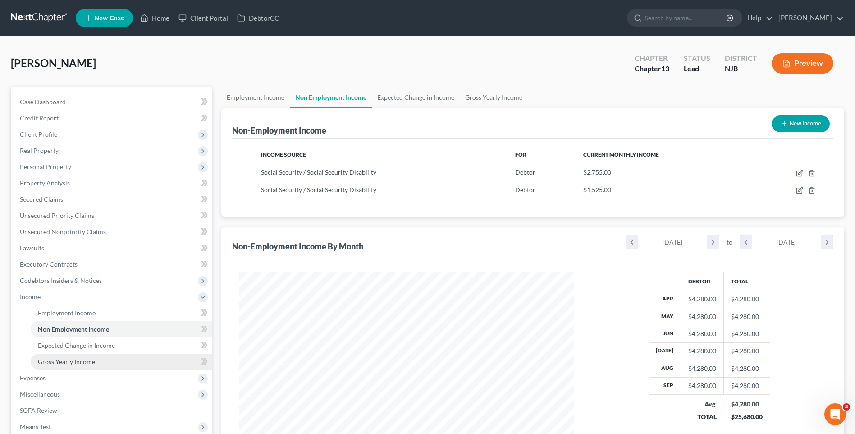
click at [138, 358] on link "Gross Yearly Income" at bounding box center [122, 361] width 182 height 16
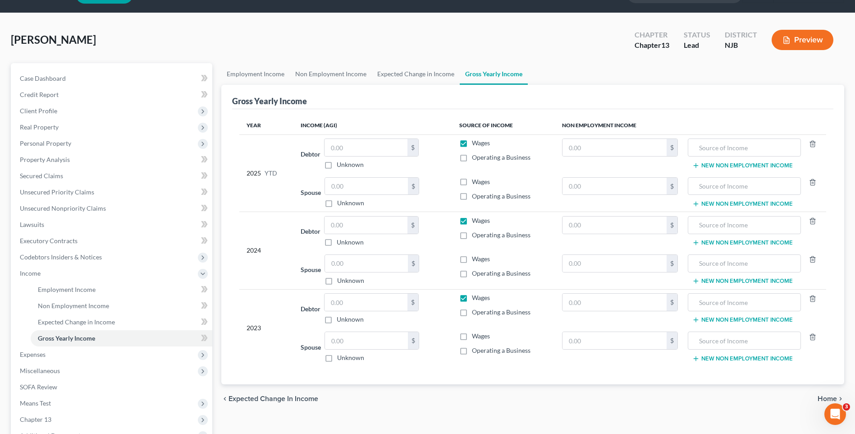
scroll to position [45, 0]
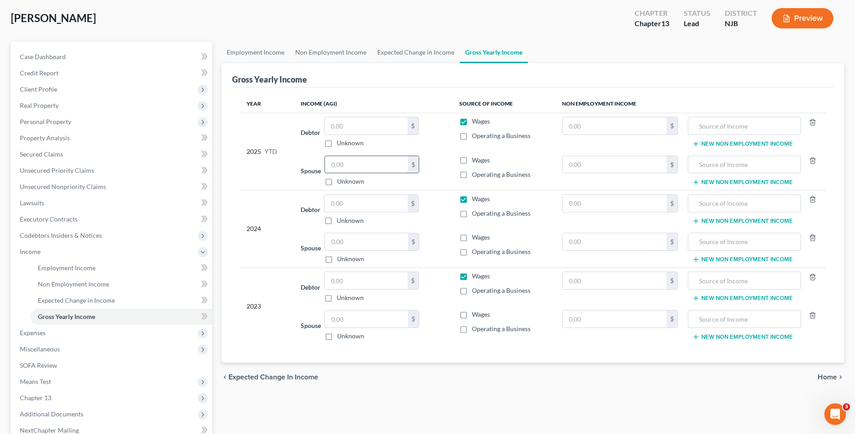
click at [333, 164] on input "text" at bounding box center [366, 164] width 83 height 17
type input "28,789.00"
click at [333, 317] on input "text" at bounding box center [366, 318] width 83 height 17
type input "35,626.00"
click at [331, 236] on input "text" at bounding box center [366, 241] width 83 height 17
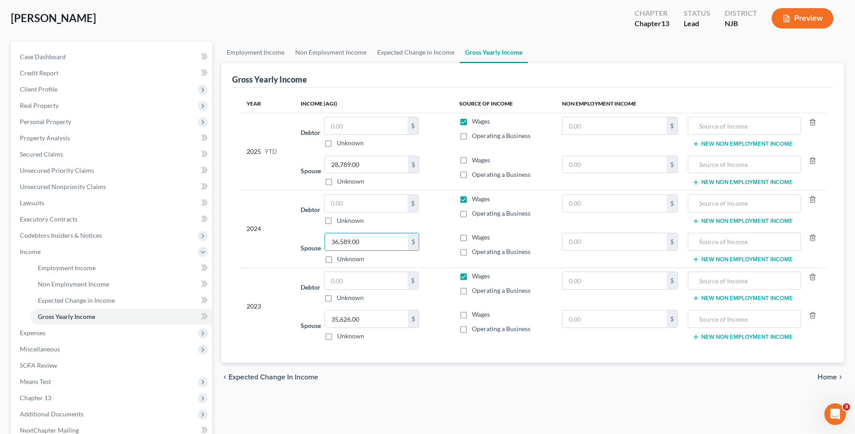
type input "36,589.00"
click at [270, 336] on div "2023" at bounding box center [267, 305] width 40 height 69
click at [111, 329] on span "Expenses" at bounding box center [113, 332] width 200 height 16
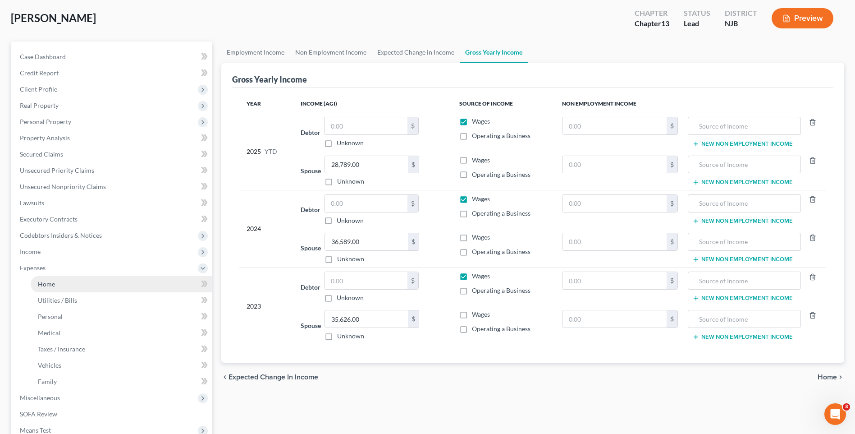
click at [101, 286] on link "Home" at bounding box center [122, 284] width 182 height 16
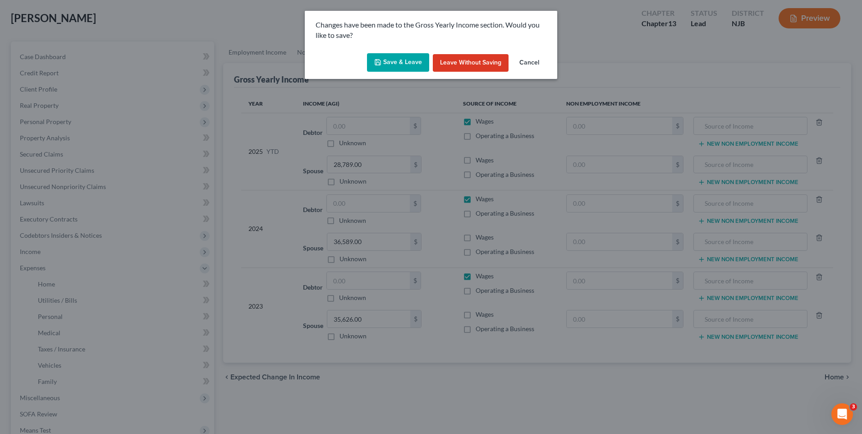
click at [402, 61] on button "Save & Leave" at bounding box center [398, 62] width 62 height 19
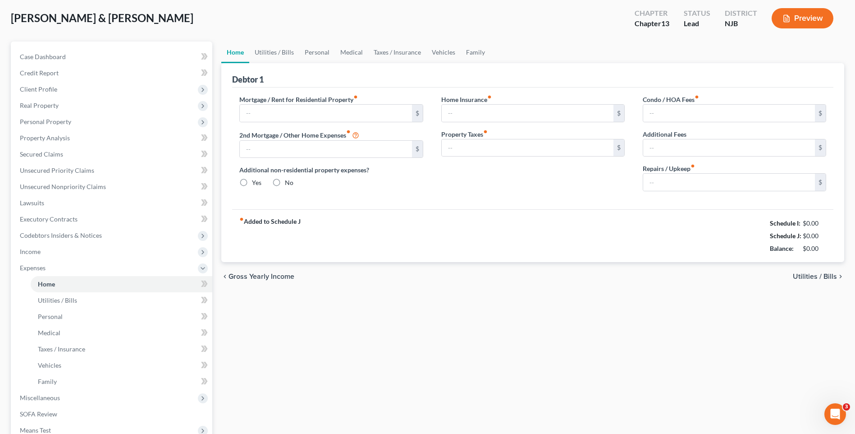
type input "0.00"
radio input "true"
type input "0.00"
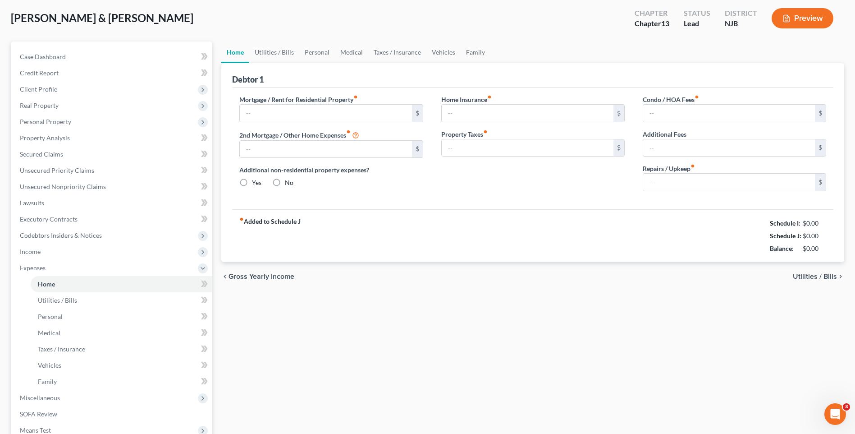
type input "0.00"
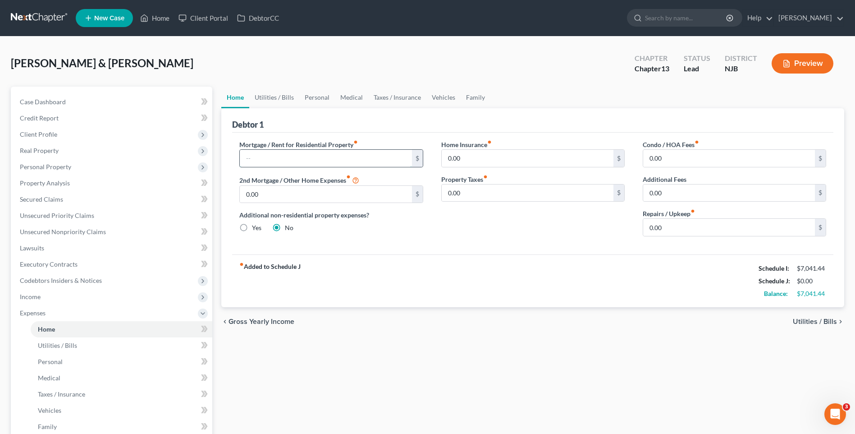
click at [247, 160] on input "text" at bounding box center [326, 158] width 172 height 17
type input "1,282.00"
click at [561, 228] on div "Home Insurance fiber_manual_record 0.00 $ Property Taxes fiber_manual_record 0.…" at bounding box center [532, 192] width 201 height 104
click at [803, 319] on span "Utilities / Bills" at bounding box center [815, 321] width 44 height 7
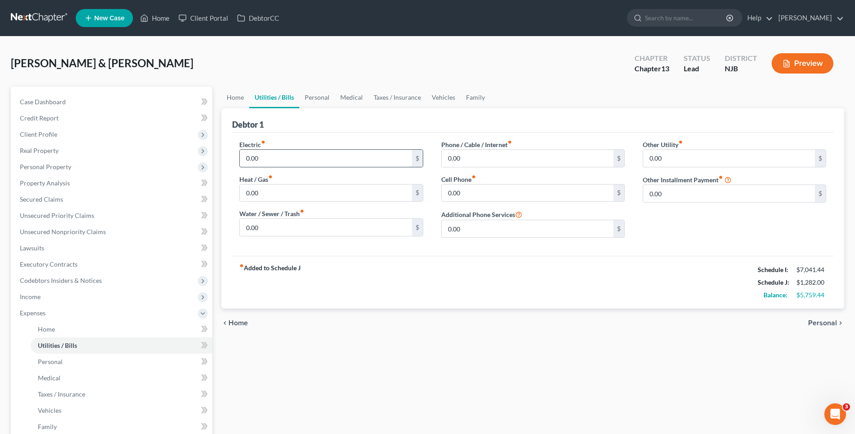
click at [249, 160] on input "0.00" at bounding box center [326, 158] width 172 height 17
type input "142.00"
click at [242, 194] on input "0.00" at bounding box center [326, 192] width 172 height 17
type input "92.00"
click at [256, 230] on input "0.00" at bounding box center [326, 227] width 172 height 17
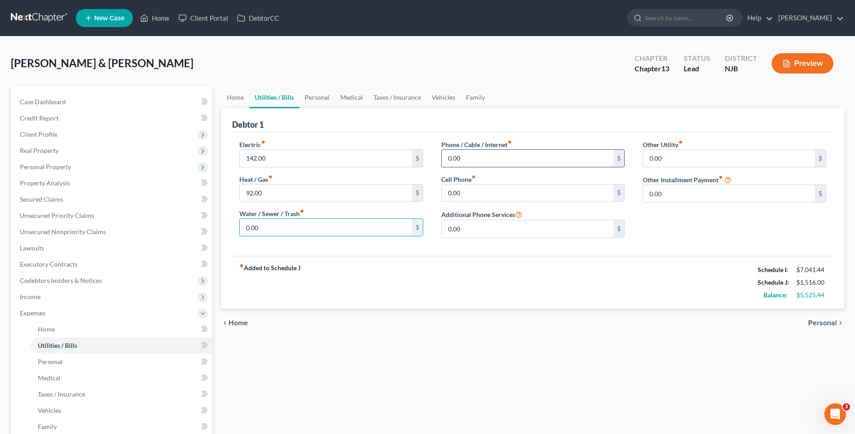
click at [448, 155] on input "0.00" at bounding box center [528, 158] width 172 height 17
type input "276.00"
click at [456, 189] on input "0.00" at bounding box center [528, 192] width 172 height 17
type input "135.00"
click at [588, 289] on div "fiber_manual_record Added to Schedule J Schedule I: $7,041.44 Schedule J: $1,92…" at bounding box center [532, 282] width 601 height 53
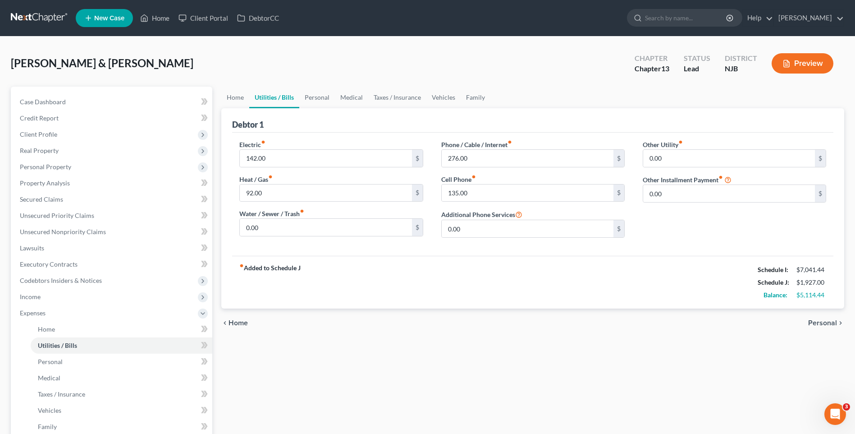
click at [818, 320] on span "Personal" at bounding box center [822, 322] width 29 height 7
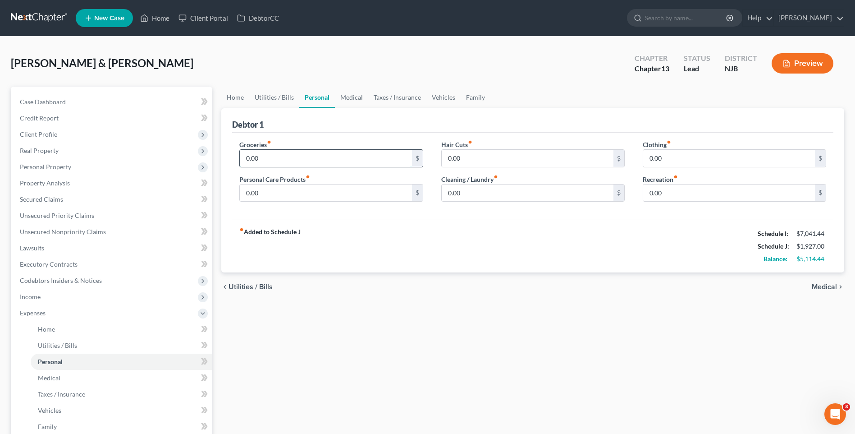
drag, startPoint x: 256, startPoint y: 155, endPoint x: 266, endPoint y: 150, distance: 11.1
click at [257, 155] on input "0.00" at bounding box center [326, 158] width 172 height 17
type input "8"
type input "750.00"
click at [249, 193] on input "0.00" at bounding box center [326, 192] width 172 height 17
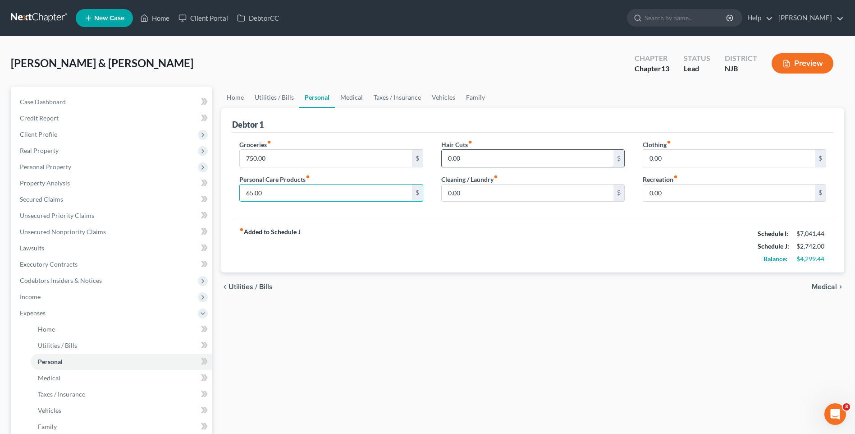
type input "65.00"
click at [447, 159] on input "0.00" at bounding box center [528, 158] width 172 height 17
type input "30.00"
click at [455, 188] on input "0.00" at bounding box center [528, 192] width 172 height 17
type input "40.00"
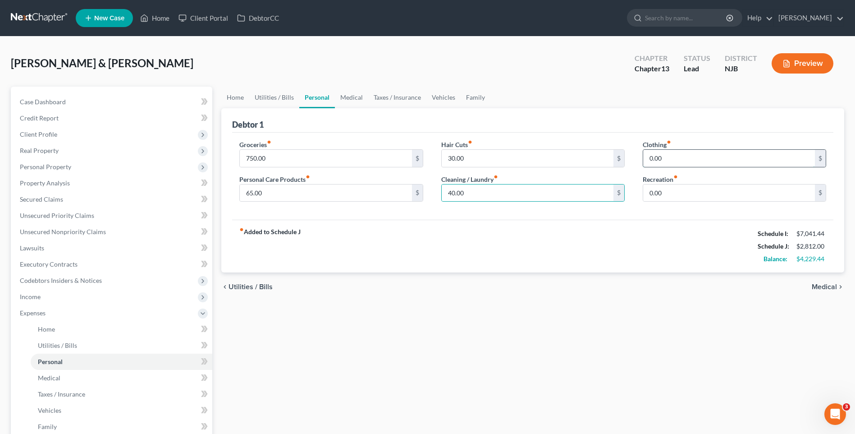
click at [648, 158] on input "0.00" at bounding box center [729, 158] width 172 height 17
type input "200.00"
click at [651, 196] on input "0.00" at bounding box center [729, 192] width 172 height 17
type input "200.00"
click at [594, 247] on div "fiber_manual_record Added to Schedule J Schedule I: $7,041.44 Schedule J: $3,21…" at bounding box center [532, 245] width 601 height 53
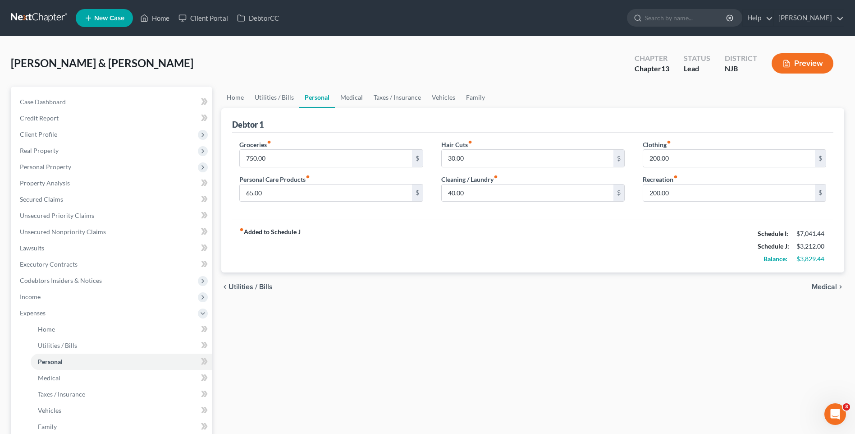
click at [824, 287] on span "Medical" at bounding box center [824, 286] width 25 height 7
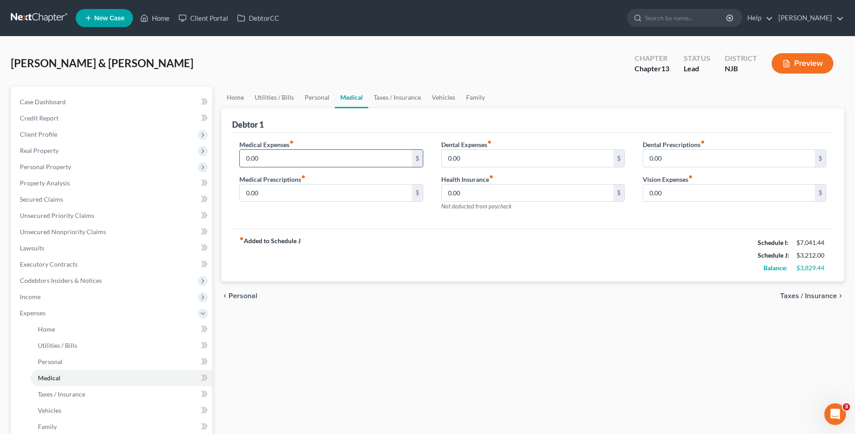
click at [250, 158] on input "0.00" at bounding box center [326, 158] width 172 height 17
type input "120.00"
click at [269, 192] on input "0.00" at bounding box center [326, 192] width 172 height 17
type input "90.00"
click at [379, 215] on div "Medical Expenses fiber_manual_record 120.00 $ Medical Prescriptions fiber_manua…" at bounding box center [330, 179] width 201 height 78
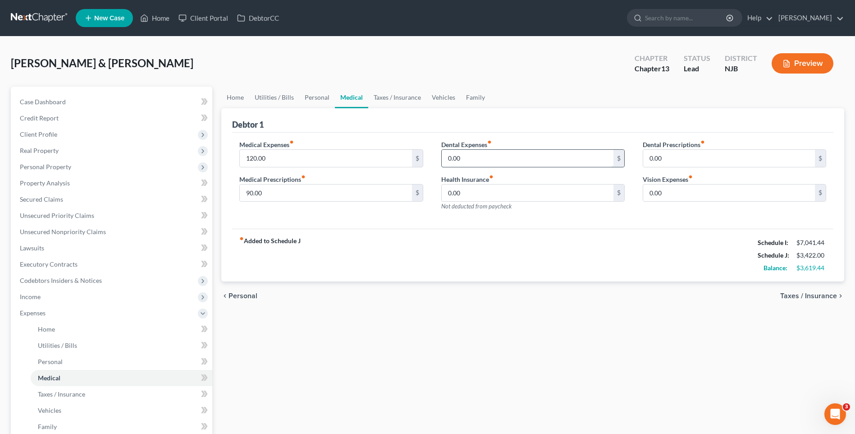
click at [461, 154] on input "0.00" at bounding box center [528, 158] width 172 height 17
type input "200.00"
click at [648, 194] on input "0.00" at bounding box center [729, 192] width 172 height 17
type input "35.00"
click at [493, 257] on div "fiber_manual_record Added to Schedule J Schedule I: $7,041.44 Schedule J: $3,65…" at bounding box center [532, 254] width 601 height 53
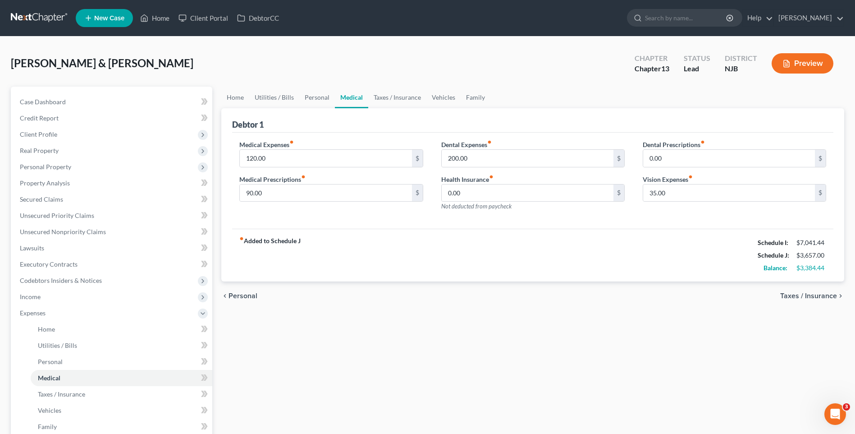
click at [801, 294] on span "Taxes / Insurance" at bounding box center [808, 295] width 57 height 7
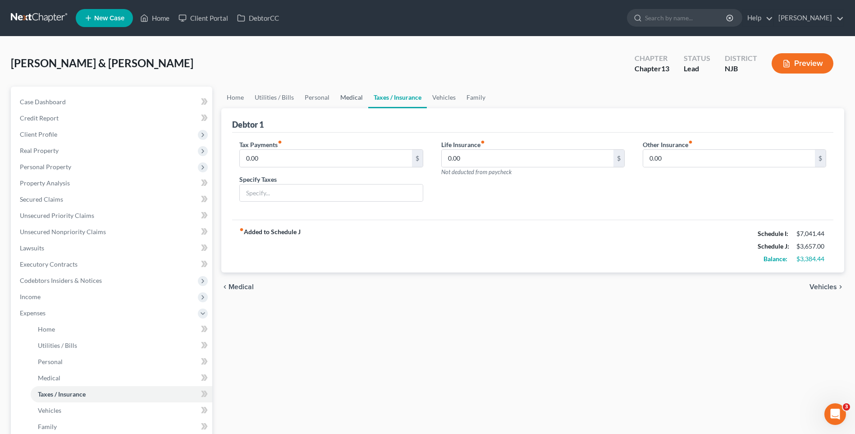
click at [348, 95] on link "Medical" at bounding box center [351, 98] width 33 height 22
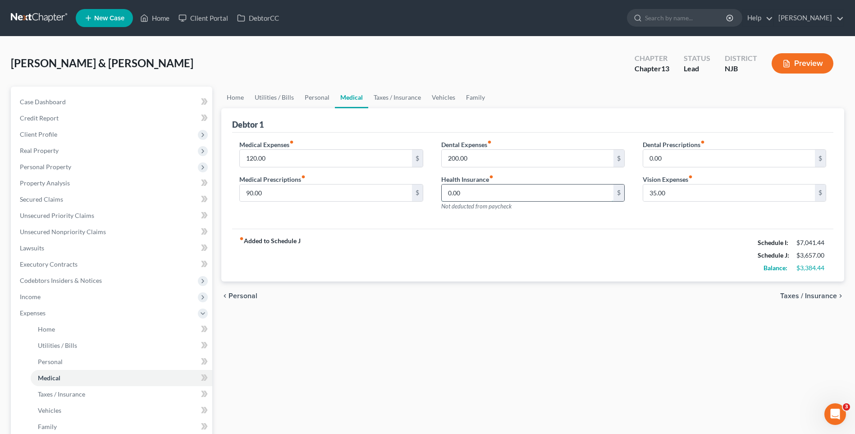
click at [448, 192] on input "0.00" at bounding box center [528, 192] width 172 height 17
type input "190.00"
click at [519, 234] on div "fiber_manual_record Added to Schedule J Schedule I: $7,041.44 Schedule J: $3,84…" at bounding box center [532, 254] width 601 height 53
click at [798, 294] on span "Taxes / Insurance" at bounding box center [808, 295] width 57 height 7
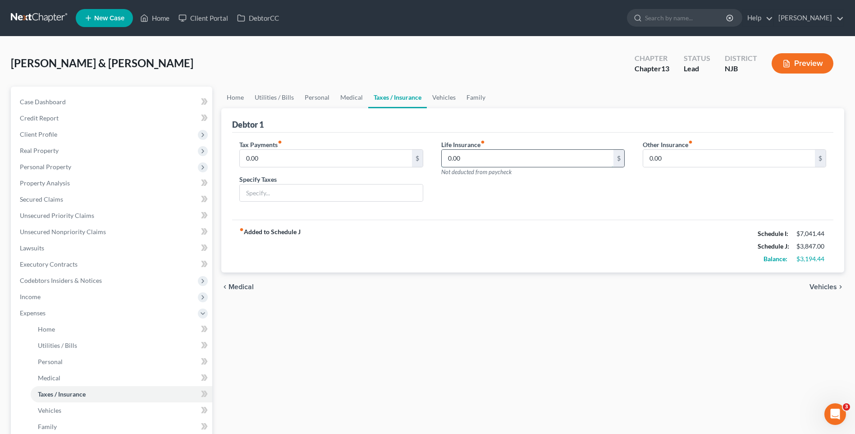
click at [450, 155] on input "0.00" at bounding box center [528, 158] width 172 height 17
type input "250.00"
click at [505, 237] on div "fiber_manual_record Added to Schedule J Schedule I: $7,041.44 Schedule J: $4,09…" at bounding box center [532, 245] width 601 height 53
click at [820, 285] on span "Vehicles" at bounding box center [822, 286] width 27 height 7
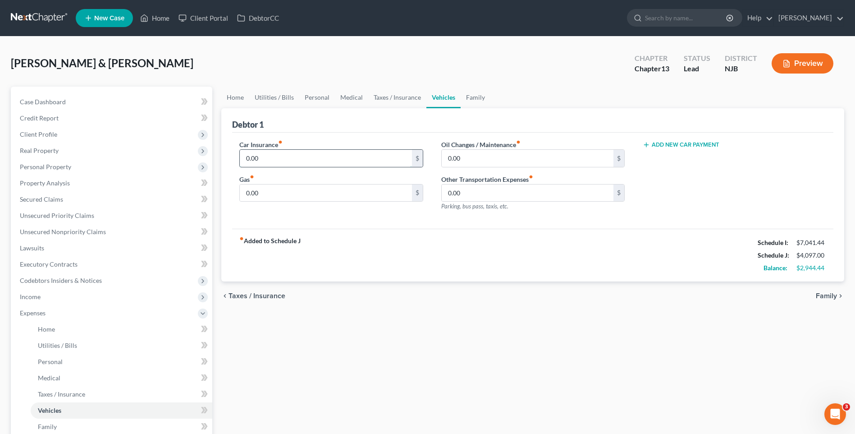
click at [263, 158] on input "0.00" at bounding box center [326, 158] width 172 height 17
type input "241.00"
click at [255, 194] on input "0.00" at bounding box center [326, 192] width 172 height 17
type input "145.00"
click at [448, 158] on input "0.00" at bounding box center [528, 158] width 172 height 17
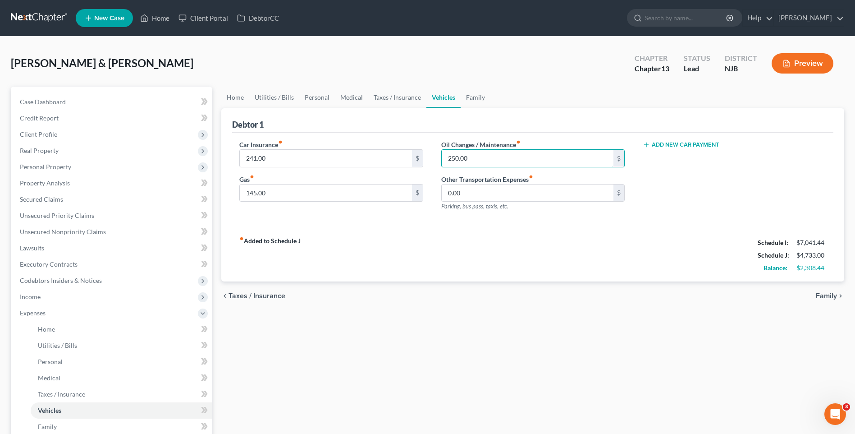
type input "250.00"
click at [557, 261] on div "fiber_manual_record Added to Schedule J Schedule I: $7,041.44 Schedule J: $4,73…" at bounding box center [532, 254] width 601 height 53
click at [828, 292] on span "Family" at bounding box center [826, 295] width 21 height 7
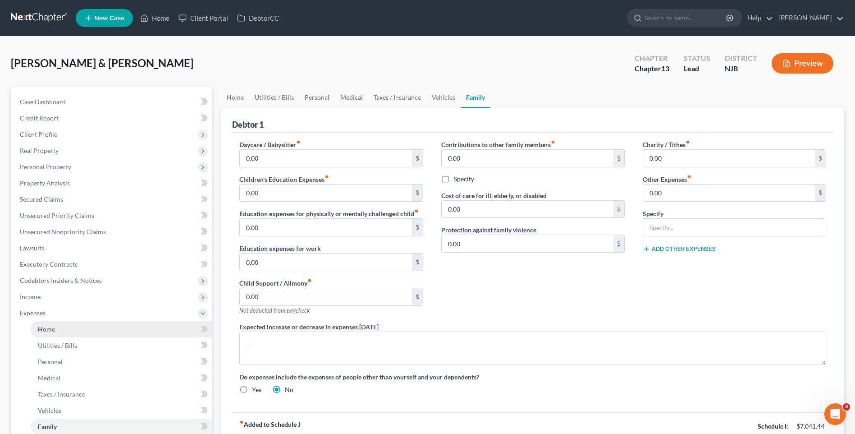
click at [95, 329] on link "Home" at bounding box center [122, 329] width 182 height 16
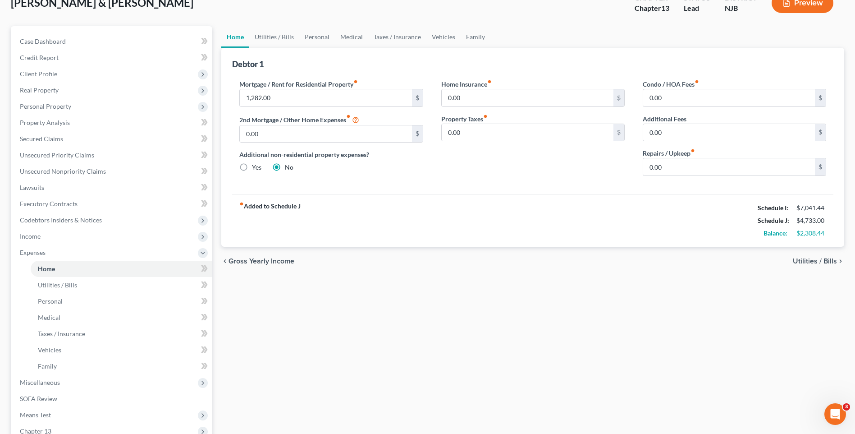
scroll to position [90, 0]
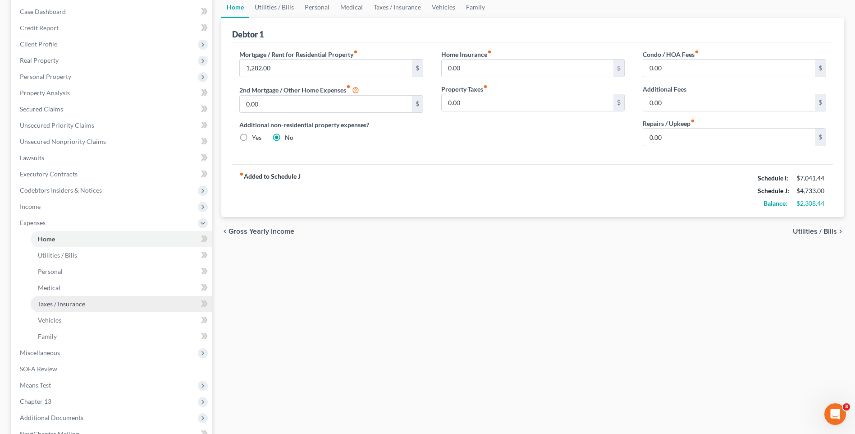
click at [116, 306] on link "Taxes / Insurance" at bounding box center [122, 304] width 182 height 16
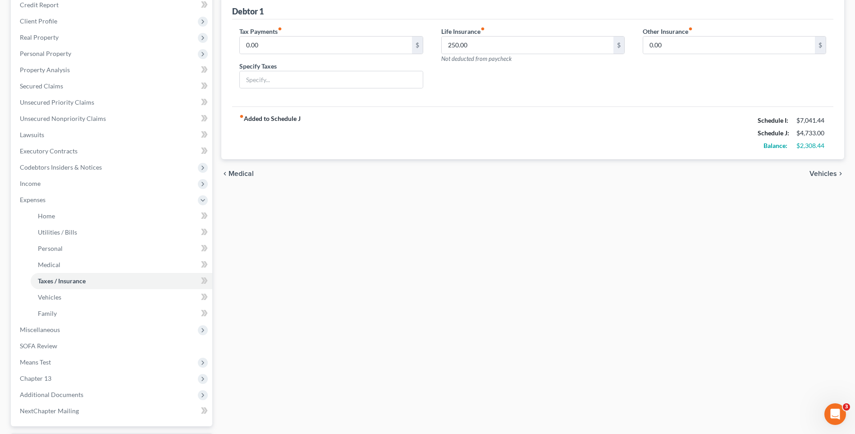
scroll to position [135, 0]
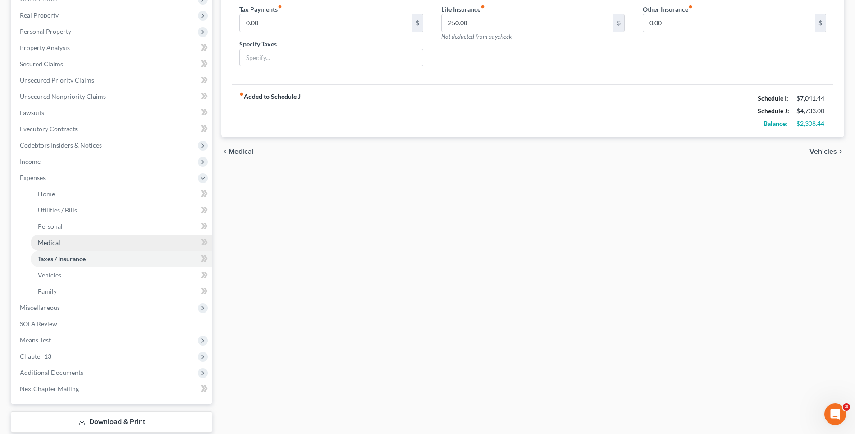
click at [119, 242] on link "Medical" at bounding box center [122, 242] width 182 height 16
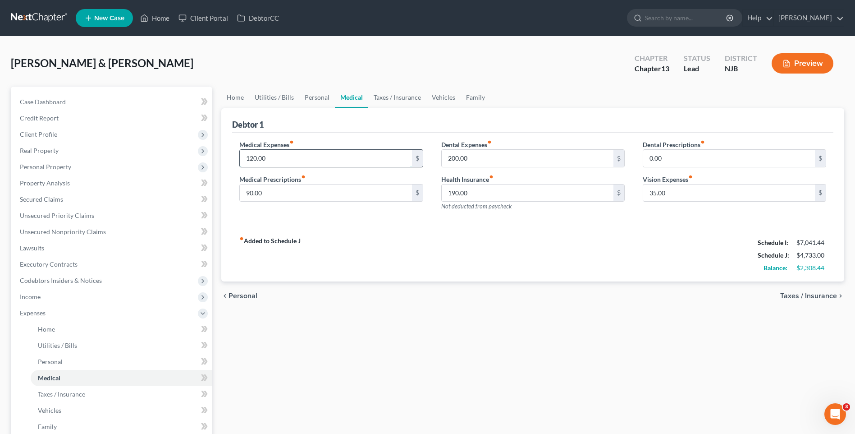
click at [273, 154] on input "120.00" at bounding box center [326, 158] width 172 height 17
type input "280.00"
click at [260, 194] on input "90.00" at bounding box center [326, 192] width 172 height 17
type input "180.00"
click at [399, 218] on div "Medical Expenses fiber_manual_record 280.00 $ Medical Prescriptions fiber_manua…" at bounding box center [330, 179] width 201 height 78
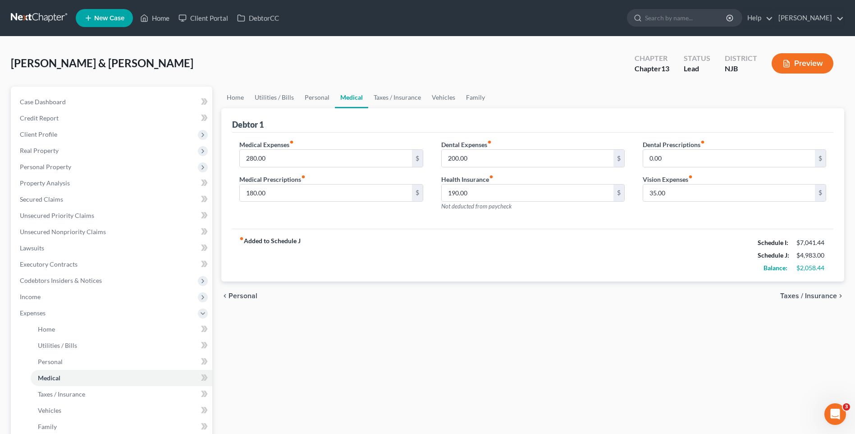
click at [420, 258] on div "fiber_manual_record Added to Schedule J Schedule I: $7,041.44 Schedule J: $4,98…" at bounding box center [532, 254] width 601 height 53
type input "250.00"
click at [477, 258] on div "fiber_manual_record Added to Schedule J Schedule I: $7,041.44 Schedule J: $5,03…" at bounding box center [532, 254] width 601 height 53
click at [99, 331] on link "Home" at bounding box center [122, 329] width 182 height 16
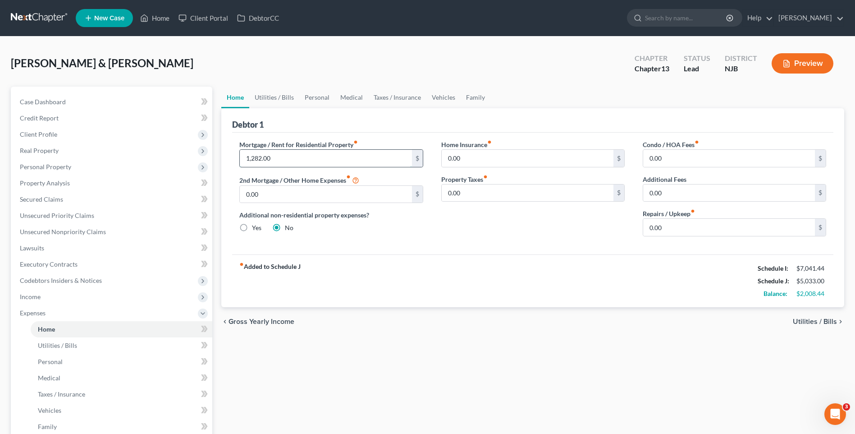
click at [260, 159] on input "1,282.00" at bounding box center [326, 158] width 172 height 17
type input "1,882.00"
click at [448, 244] on div "Mortgage / Rent for Residential Property fiber_manual_record 1,882.00 $ 2nd Mor…" at bounding box center [532, 193] width 601 height 122
click at [648, 226] on input "0.00" at bounding box center [729, 227] width 172 height 17
type input "100.00"
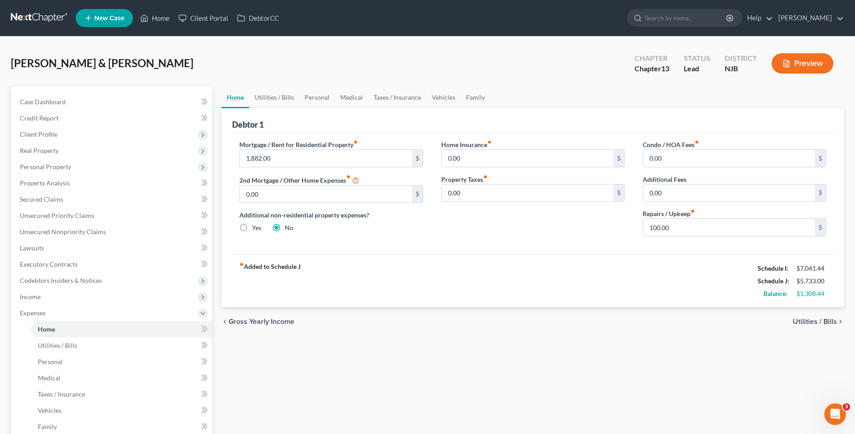
click at [809, 320] on span "Utilities / Bills" at bounding box center [815, 321] width 44 height 7
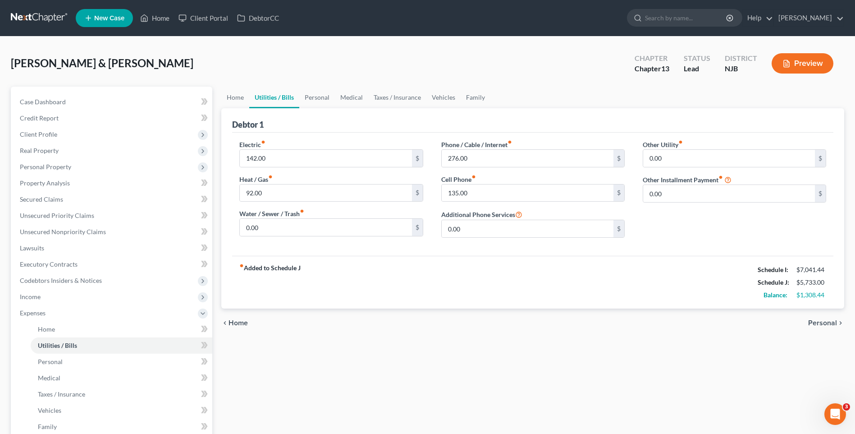
click at [818, 322] on span "Personal" at bounding box center [822, 322] width 29 height 7
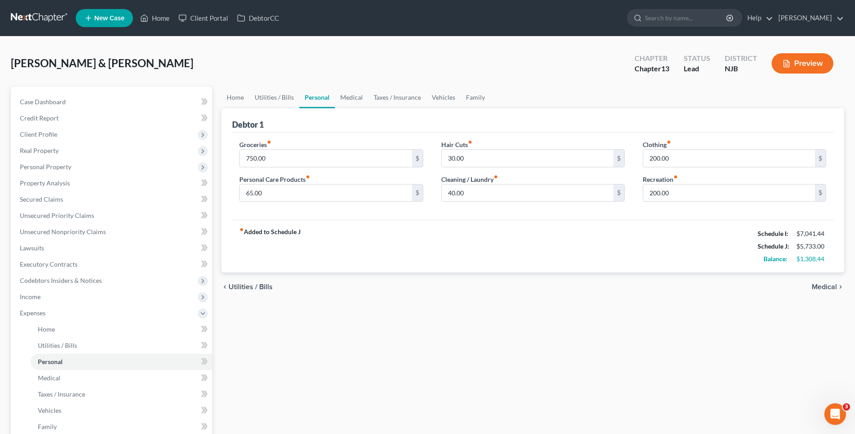
click at [824, 286] on span "Medical" at bounding box center [824, 286] width 25 height 7
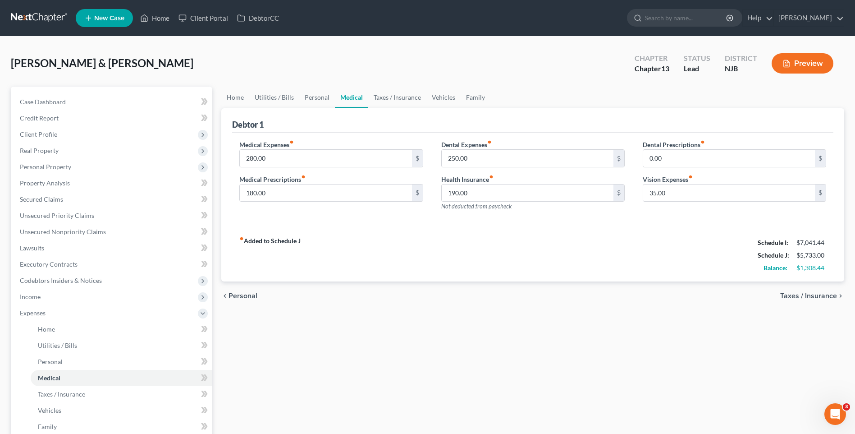
click at [806, 293] on span "Taxes / Insurance" at bounding box center [808, 295] width 57 height 7
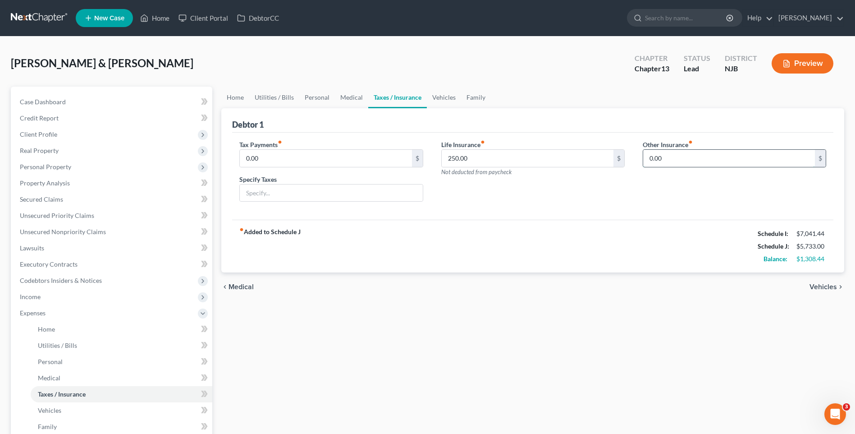
click at [664, 158] on input "0.00" at bounding box center [729, 158] width 172 height 17
type input "117.00"
click at [655, 184] on input "text" at bounding box center [734, 183] width 183 height 17
type input "Pet Insurance"
click at [489, 206] on div "Life Insurance fiber_manual_record 250.00 $ Not deducted from paycheck" at bounding box center [532, 174] width 201 height 69
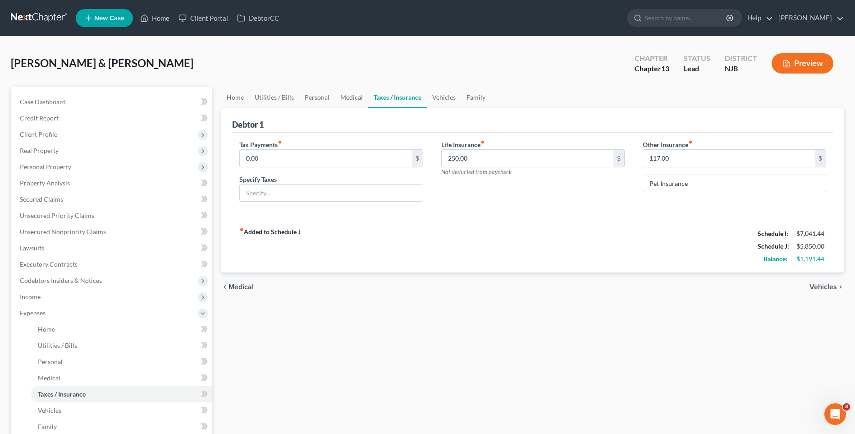
click at [458, 250] on div "fiber_manual_record Added to Schedule J Schedule I: $7,041.44 Schedule J: $5,85…" at bounding box center [532, 245] width 601 height 53
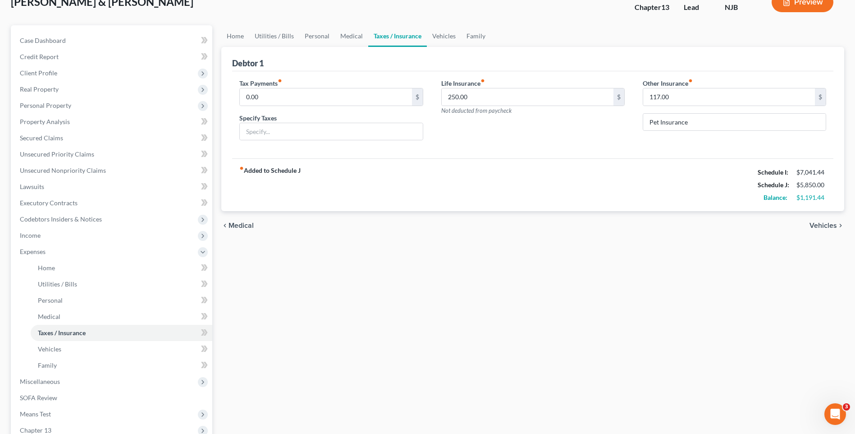
scroll to position [45, 0]
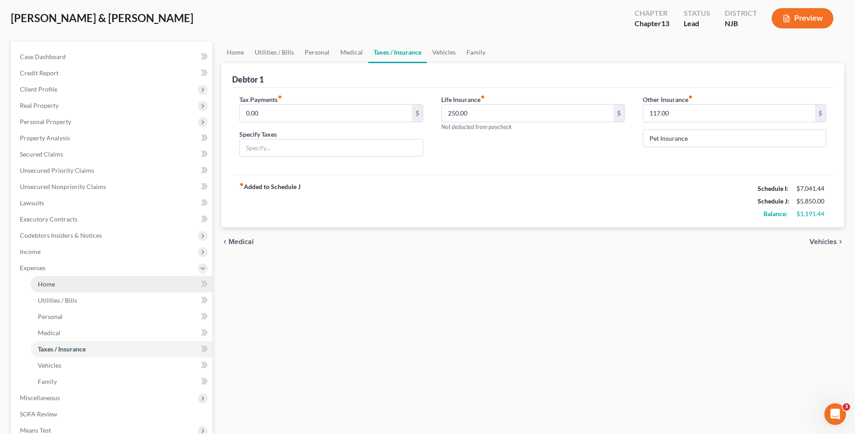
click at [110, 282] on link "Home" at bounding box center [122, 284] width 182 height 16
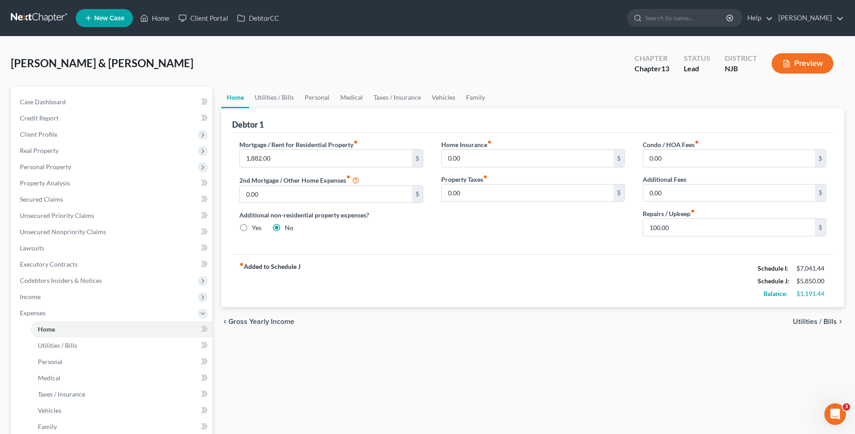
click at [409, 283] on div "fiber_manual_record Added to Schedule J Schedule I: $7,041.44 Schedule J: $5,85…" at bounding box center [532, 280] width 601 height 53
click at [806, 321] on span "Utilities / Bills" at bounding box center [815, 321] width 44 height 7
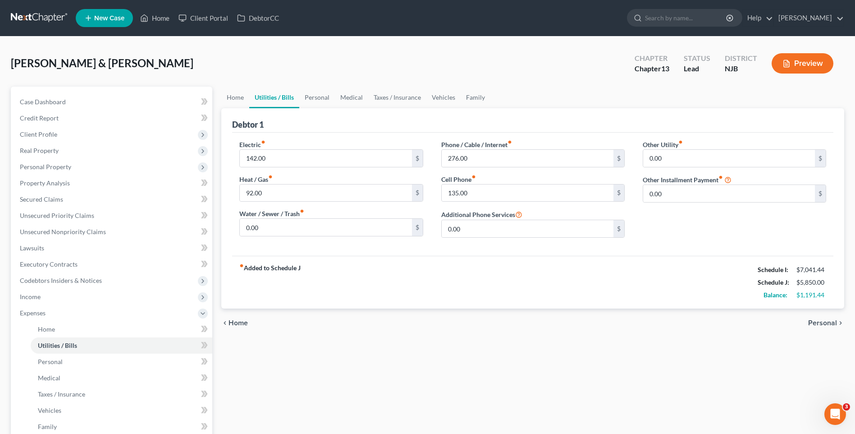
click at [820, 321] on span "Personal" at bounding box center [822, 322] width 29 height 7
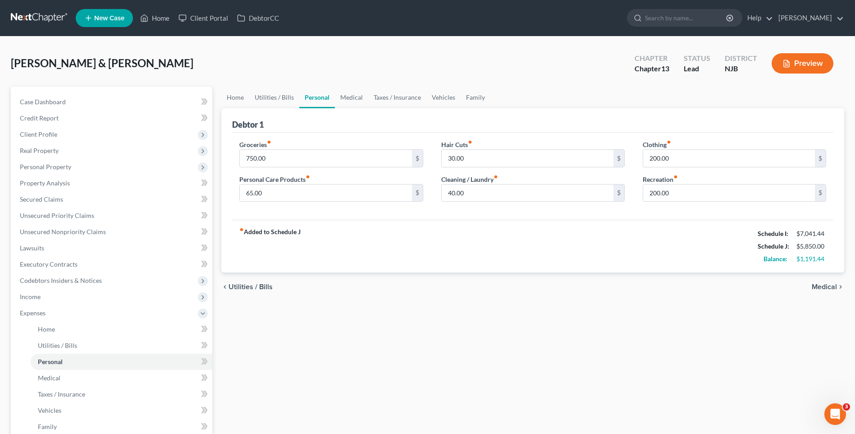
click at [826, 284] on span "Medical" at bounding box center [824, 286] width 25 height 7
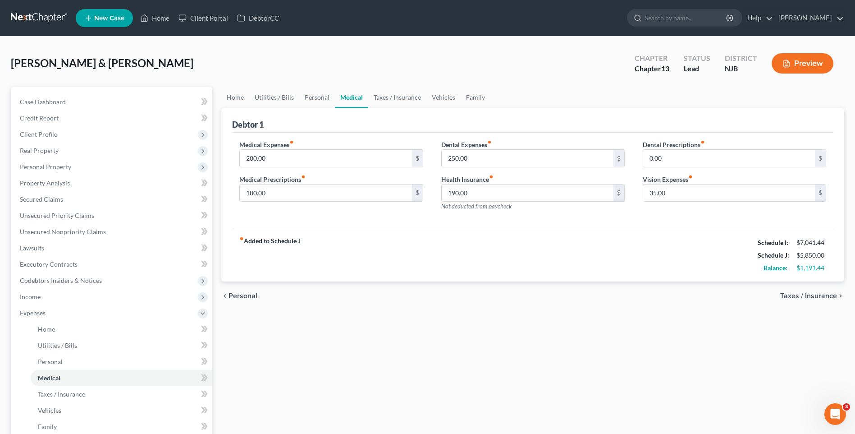
click at [794, 297] on span "Taxes / Insurance" at bounding box center [808, 295] width 57 height 7
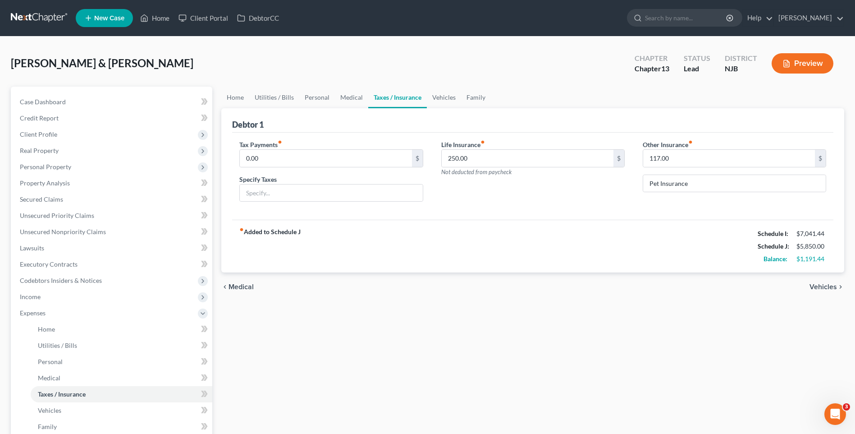
click at [819, 287] on span "Vehicles" at bounding box center [822, 286] width 27 height 7
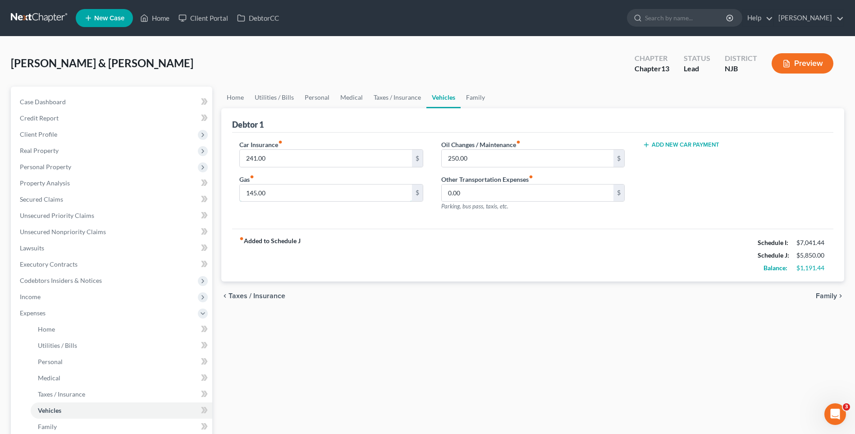
drag, startPoint x: 266, startPoint y: 189, endPoint x: 279, endPoint y: 181, distance: 15.1
click at [266, 189] on input "145.00" at bounding box center [326, 192] width 172 height 17
type input "245.00"
click at [454, 159] on input "250.00" at bounding box center [528, 158] width 172 height 17
type input "750.00"
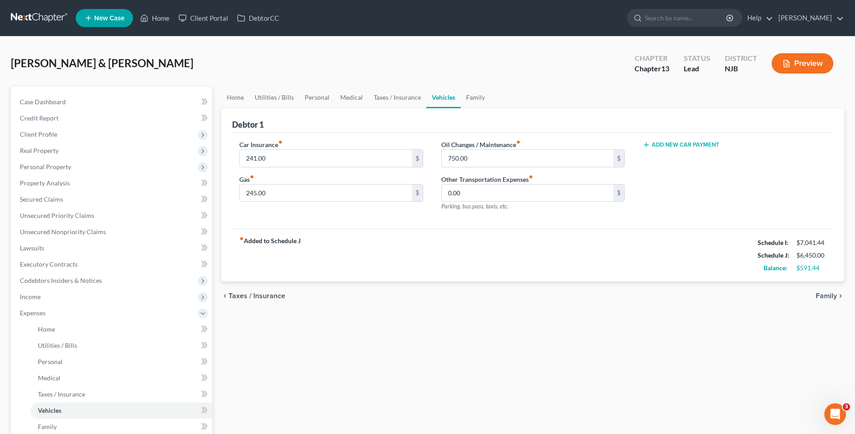
click at [466, 269] on div "fiber_manual_record Added to Schedule J Schedule I: $7,041.44 Schedule J: $6,45…" at bounding box center [532, 254] width 601 height 53
click at [366, 316] on div "Home Utilities / Bills Personal Medical Taxes / Insurance Vehicles Family Debto…" at bounding box center [533, 339] width 632 height 504
click at [390, 263] on div "fiber_manual_record Added to Schedule J Schedule I: $7,041.44 Schedule J: $6,45…" at bounding box center [532, 254] width 601 height 53
click at [264, 156] on input "241.00" at bounding box center [326, 158] width 172 height 17
type input "401.00"
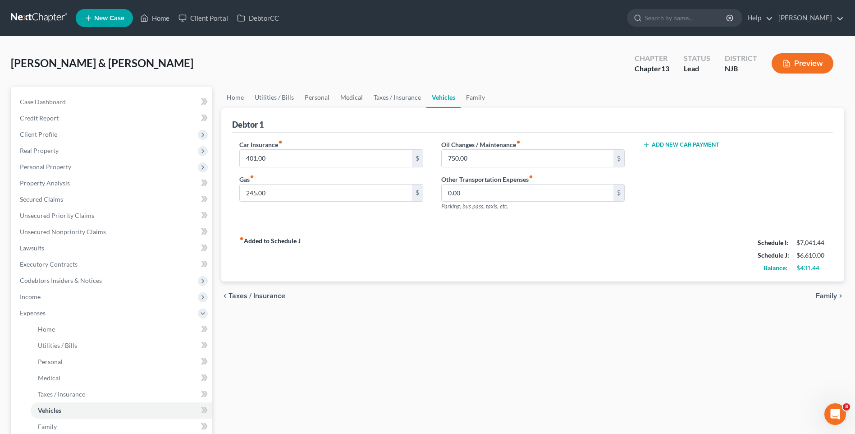
click at [411, 230] on div "fiber_manual_record Added to Schedule J Schedule I: $7,041.44 Schedule J: $6,61…" at bounding box center [532, 254] width 601 height 53
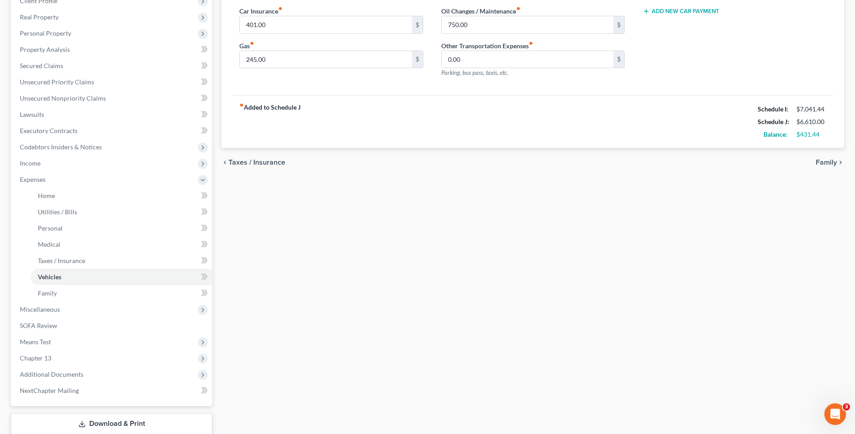
scroll to position [135, 0]
click at [83, 208] on link "Utilities / Bills" at bounding box center [122, 210] width 182 height 16
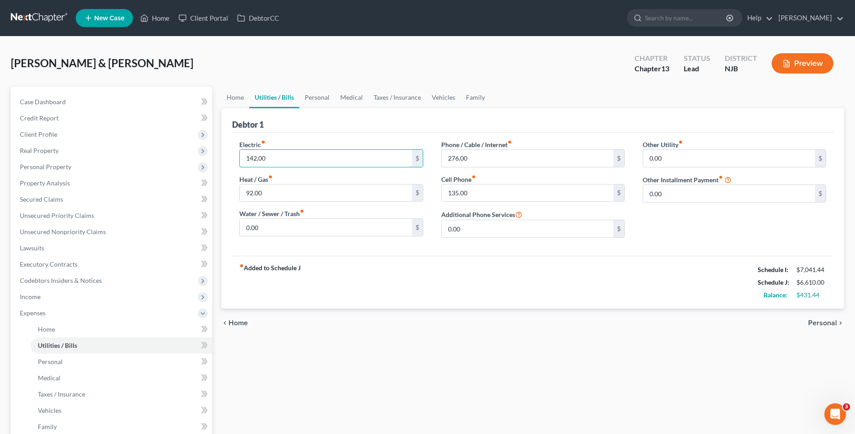
drag, startPoint x: 267, startPoint y: 157, endPoint x: 317, endPoint y: 120, distance: 62.5
click at [267, 156] on input "142.00" at bounding box center [326, 158] width 172 height 17
type input "225.00"
click at [264, 198] on input "92.00" at bounding box center [326, 192] width 172 height 17
type input "130.00"
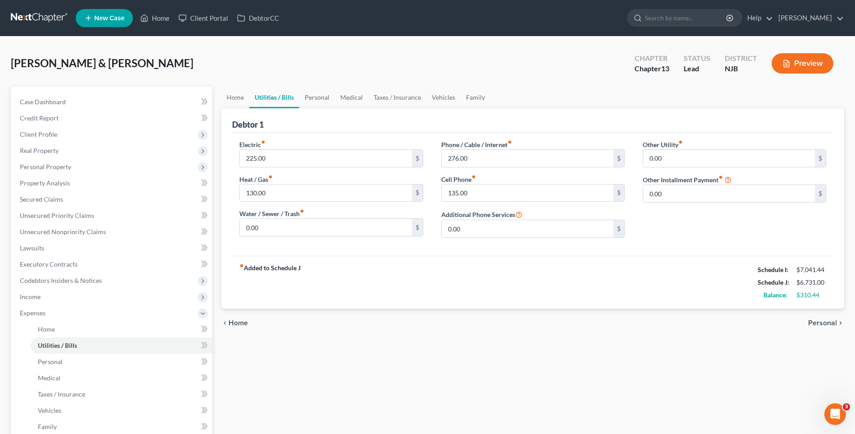
click at [420, 283] on div "fiber_manual_record Added to Schedule J Schedule I: $7,041.44 Schedule J: $6,73…" at bounding box center [532, 282] width 601 height 53
click at [251, 232] on input "0.00" at bounding box center [326, 227] width 172 height 17
type input "65.00"
click at [477, 347] on div "Home Utilities / Bills Personal Medical Taxes / Insurance Vehicles Family Debto…" at bounding box center [533, 339] width 632 height 504
click at [822, 321] on span "Personal" at bounding box center [822, 322] width 29 height 7
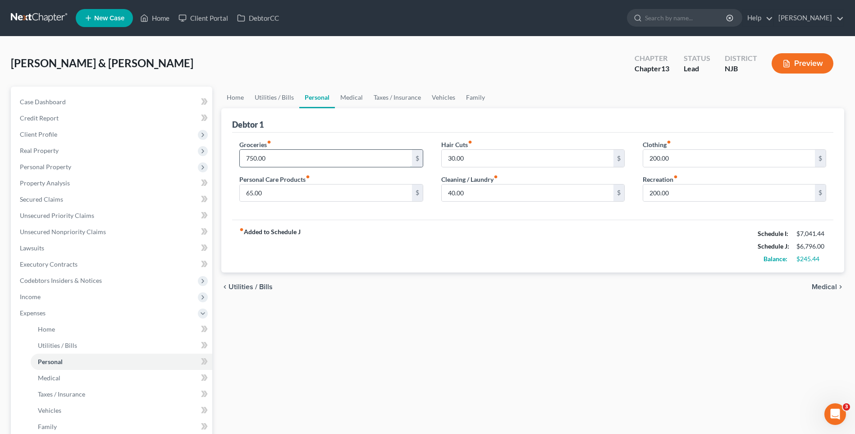
click at [261, 158] on input "750.00" at bounding box center [326, 158] width 172 height 17
type input "800.00"
click at [379, 246] on div "fiber_manual_record Added to Schedule J Schedule I: $7,041.44 Schedule J: $6,84…" at bounding box center [532, 245] width 601 height 53
click at [341, 302] on div "Home Utilities / Bills Personal Medical Taxes / Insurance Vehicles Family Debto…" at bounding box center [533, 339] width 632 height 504
click at [406, 321] on div "Home Utilities / Bills Personal Medical Taxes / Insurance Vehicles Family Debto…" at bounding box center [533, 339] width 632 height 504
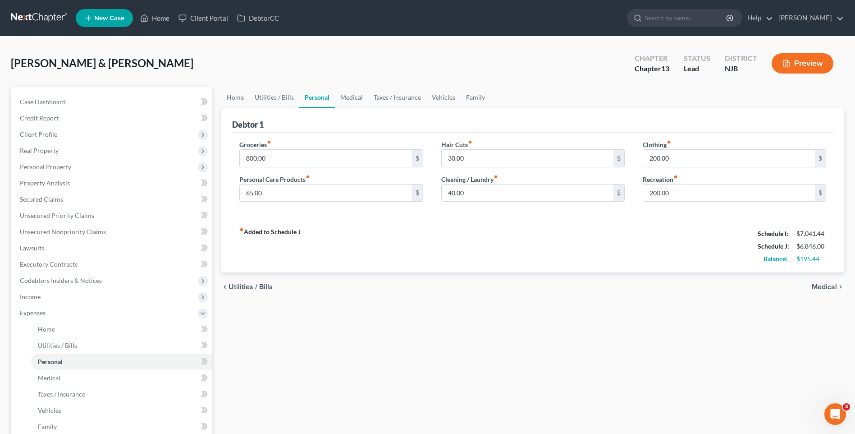
click at [280, 326] on div "Home Utilities / Bills Personal Medical Taxes / Insurance Vehicles Family Debto…" at bounding box center [533, 339] width 632 height 504
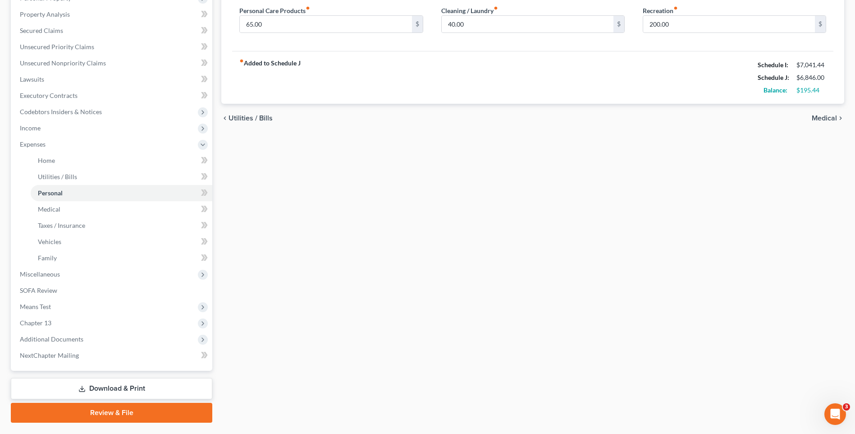
scroll to position [180, 0]
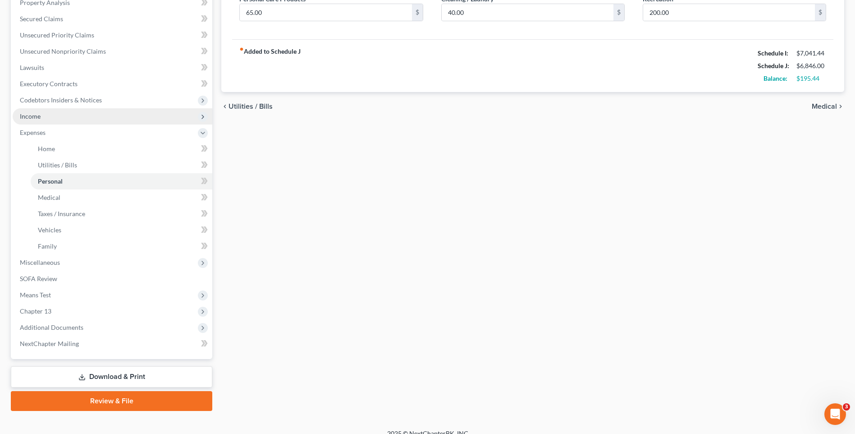
click at [60, 114] on span "Income" at bounding box center [113, 116] width 200 height 16
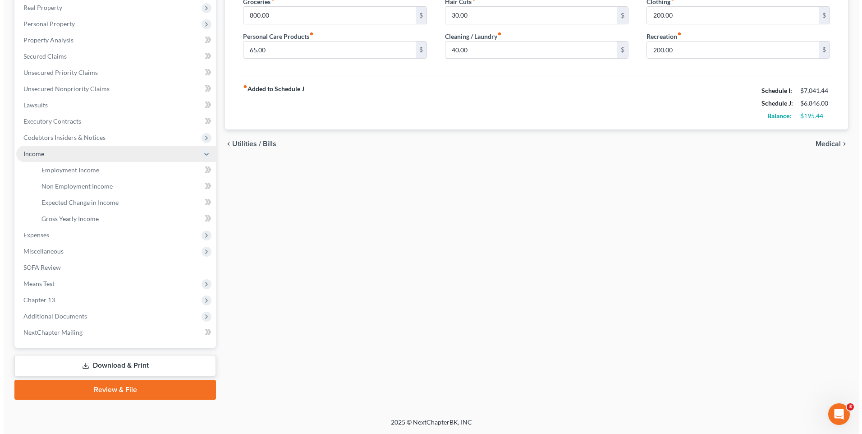
scroll to position [143, 0]
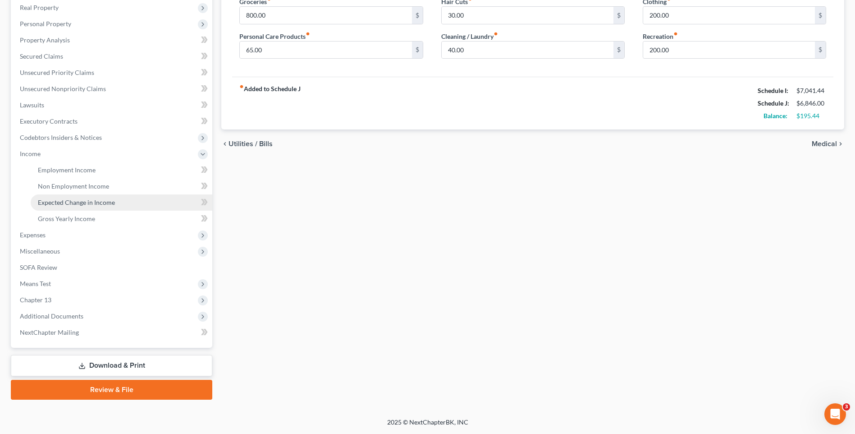
click at [111, 202] on span "Expected Change in Income" at bounding box center [76, 202] width 77 height 8
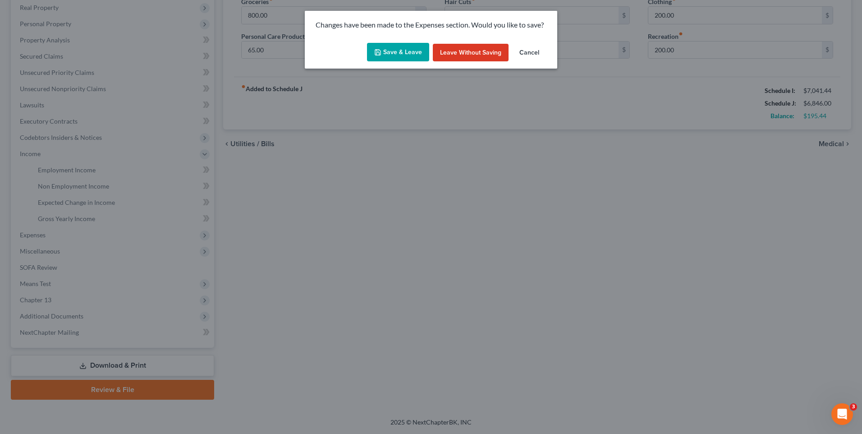
click at [394, 47] on button "Save & Leave" at bounding box center [398, 52] width 62 height 19
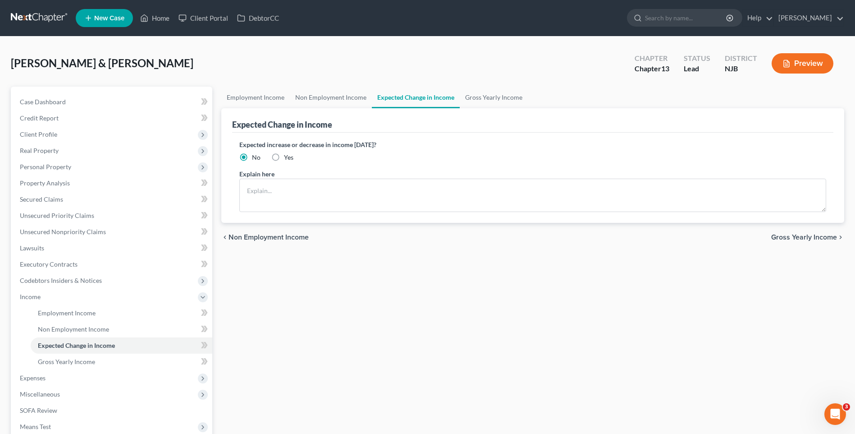
click at [284, 156] on label "Yes" at bounding box center [288, 157] width 9 height 9
click at [288, 156] on input "Yes" at bounding box center [291, 156] width 6 height 6
radio input "true"
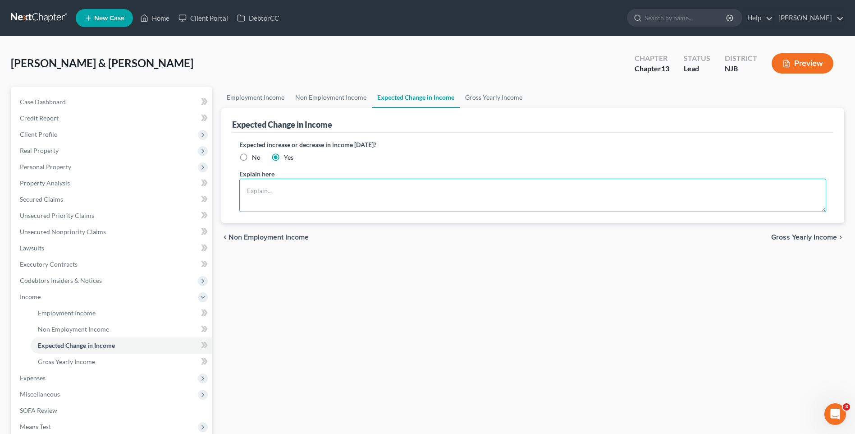
click at [251, 185] on textarea at bounding box center [532, 194] width 587 height 33
type textarea "As of [DATE] [PERSON_NAME] will be retiring and only receiving social security"
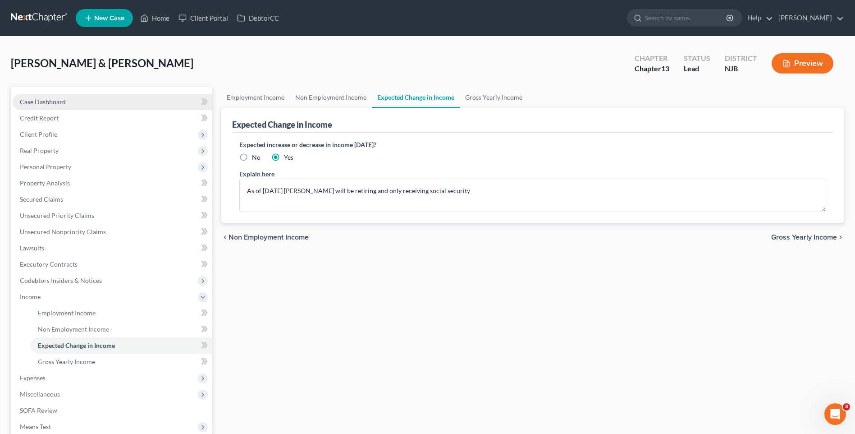
click at [130, 96] on link "Case Dashboard" at bounding box center [113, 102] width 200 height 16
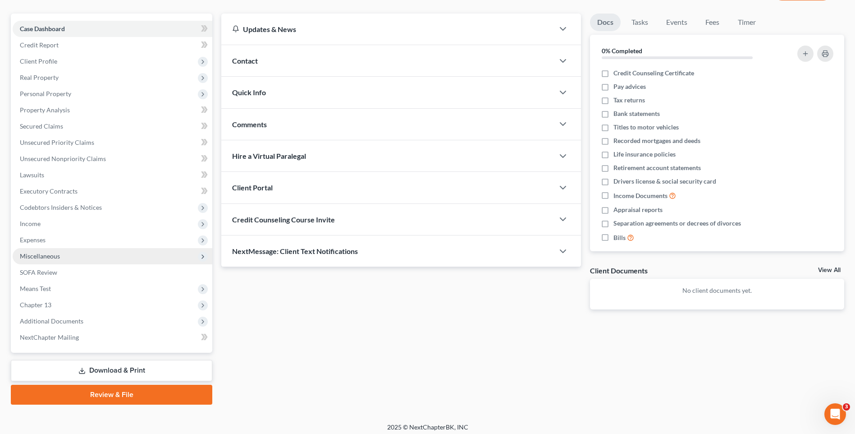
scroll to position [78, 0]
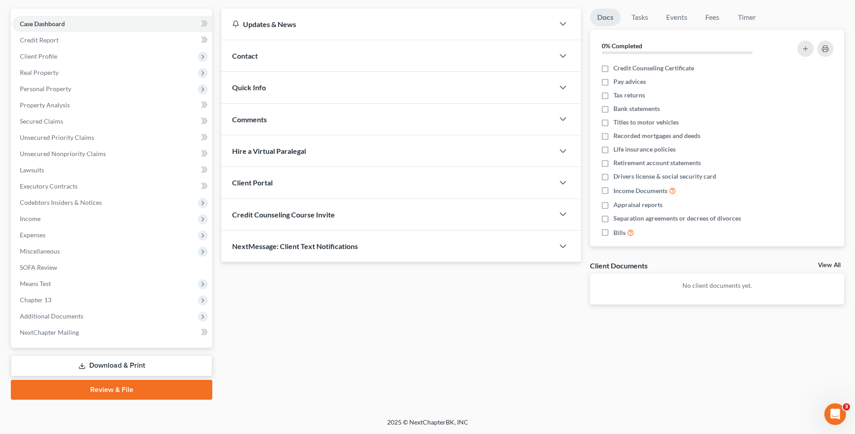
click at [160, 365] on link "Download & Print" at bounding box center [111, 365] width 201 height 21
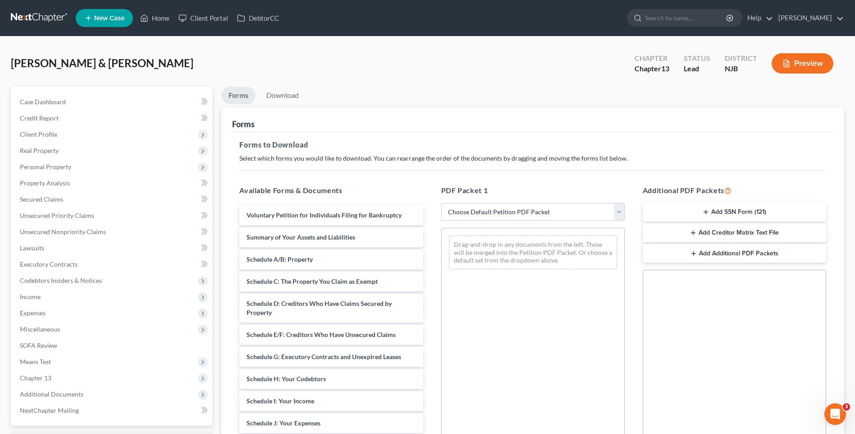
click at [618, 209] on select "Choose Default Petition PDF Packet Complete Bankruptcy Petition (all forms and …" at bounding box center [532, 212] width 183 height 18
select select "3"
click at [441, 203] on select "Choose Default Petition PDF Packet Complete Bankruptcy Petition (all forms and …" at bounding box center [532, 212] width 183 height 18
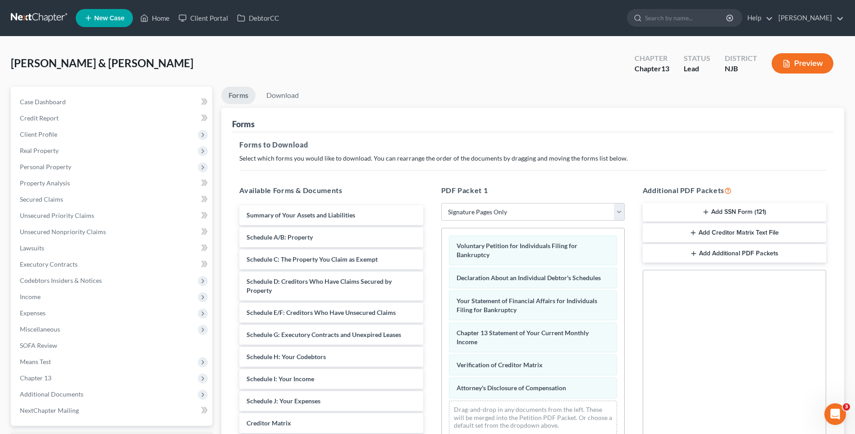
click at [635, 279] on div "Additional PDF Packets Add SSN Form (121) Add Creditor Matrix Text File Add Add…" at bounding box center [734, 331] width 201 height 306
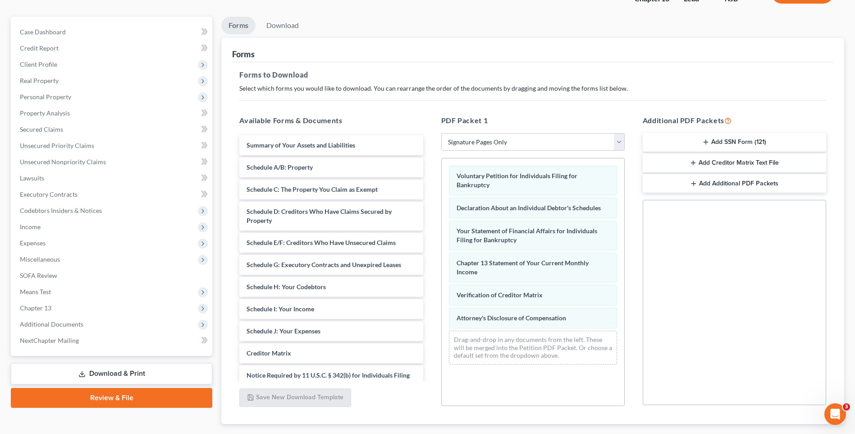
scroll to position [123, 0]
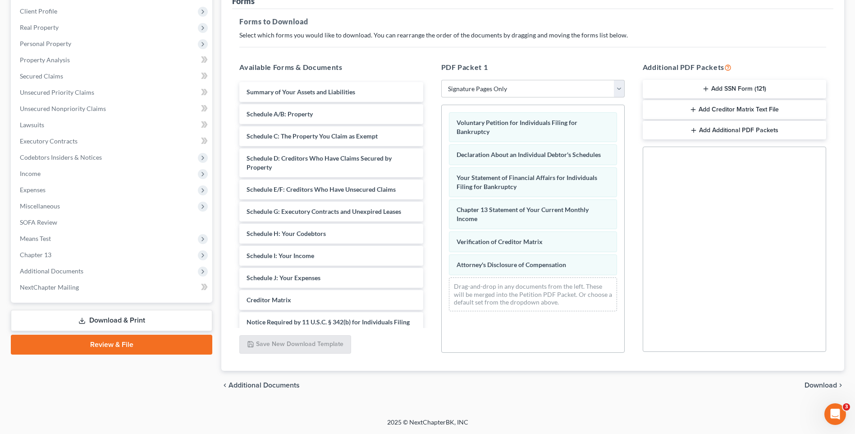
click at [819, 383] on span "Download" at bounding box center [820, 384] width 32 height 7
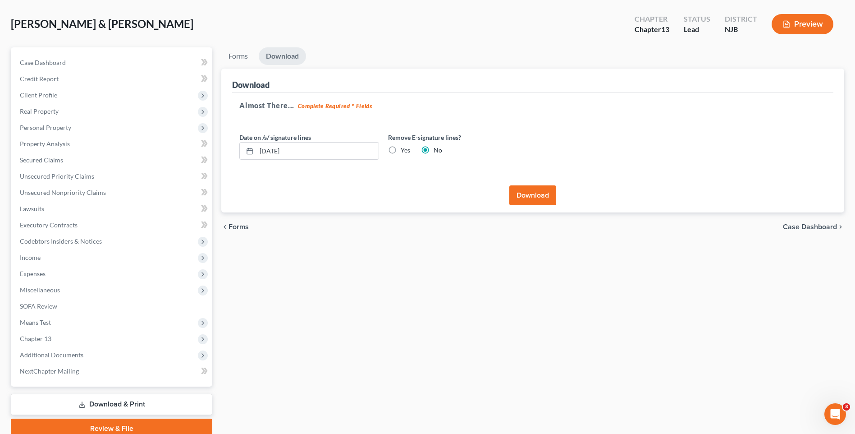
scroll to position [0, 0]
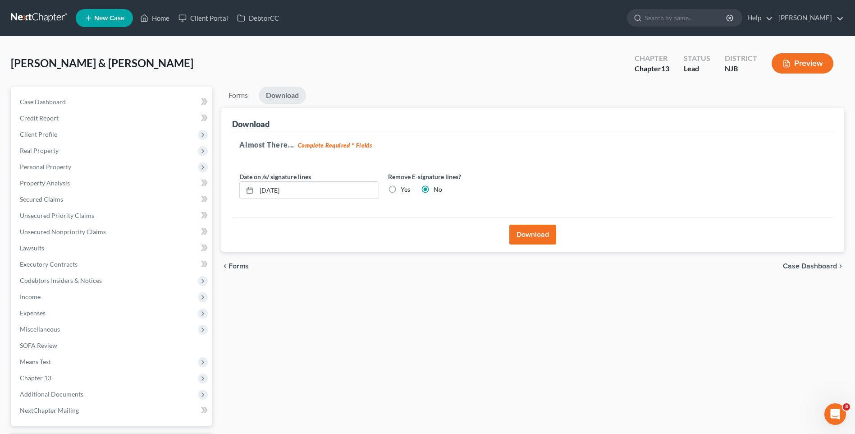
click at [538, 234] on button "Download" at bounding box center [532, 234] width 47 height 20
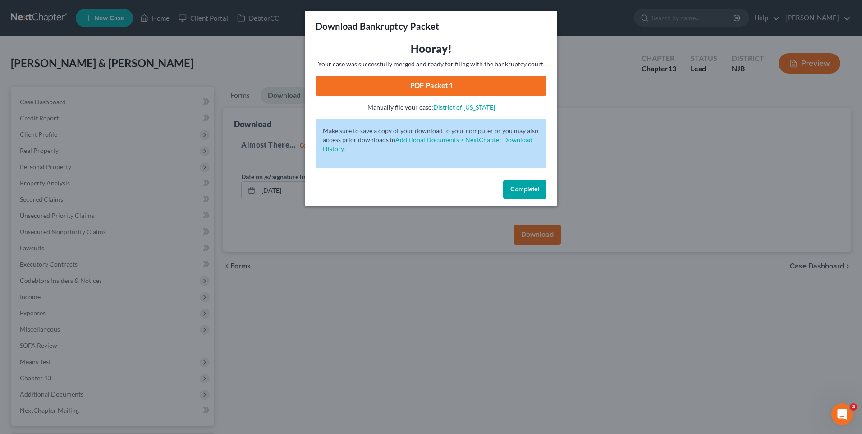
click at [428, 84] on link "PDF Packet 1" at bounding box center [430, 86] width 231 height 20
click at [527, 189] on span "Complete!" at bounding box center [524, 189] width 29 height 8
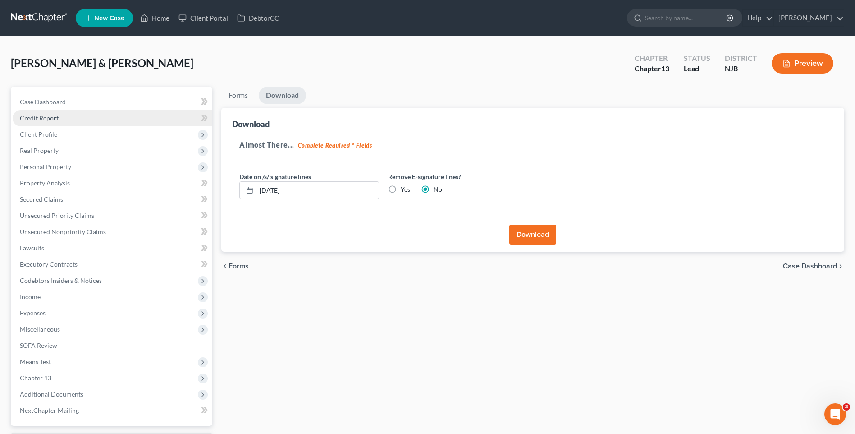
click at [108, 117] on link "Credit Report" at bounding box center [113, 118] width 200 height 16
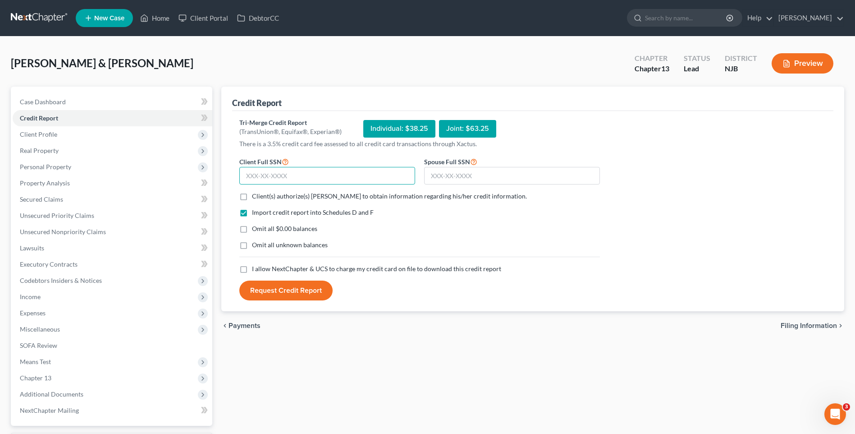
click at [242, 174] on input "text" at bounding box center [327, 176] width 176 height 18
type input "116-44-9393"
click at [427, 173] on input "text" at bounding box center [512, 176] width 176 height 18
type input "060-48-5998"
click at [252, 197] on label "Client(s) authorize(s) [PERSON_NAME] to obtain information regarding his/her cr…" at bounding box center [389, 196] width 275 height 9
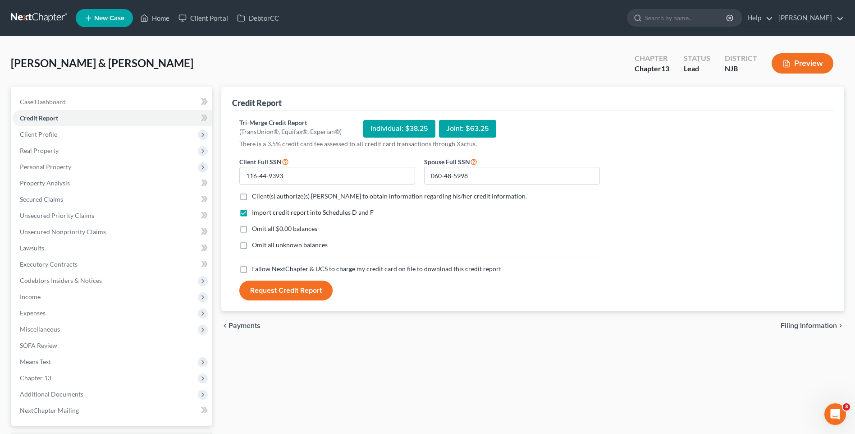
click at [256, 197] on input "Client(s) authorize(s) [PERSON_NAME] to obtain information regarding his/her cr…" at bounding box center [259, 195] width 6 height 6
checkbox input "true"
click at [252, 229] on label "Omit all $0.00 balances" at bounding box center [284, 228] width 65 height 9
click at [256, 229] on input "Omit all $0.00 balances" at bounding box center [259, 227] width 6 height 6
checkbox input "true"
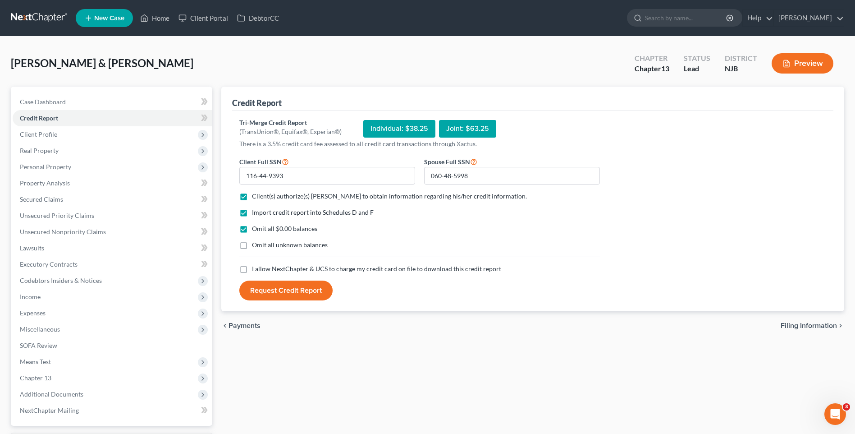
click at [252, 247] on label "Omit all unknown balances" at bounding box center [290, 244] width 76 height 9
click at [256, 246] on input "Omit all unknown balances" at bounding box center [259, 243] width 6 height 6
checkbox input "true"
click at [252, 269] on label "I allow NextChapter & UCS to charge my credit card on file to download this cre…" at bounding box center [376, 268] width 249 height 9
click at [256, 269] on input "I allow NextChapter & UCS to charge my credit card on file to download this cre…" at bounding box center [259, 267] width 6 height 6
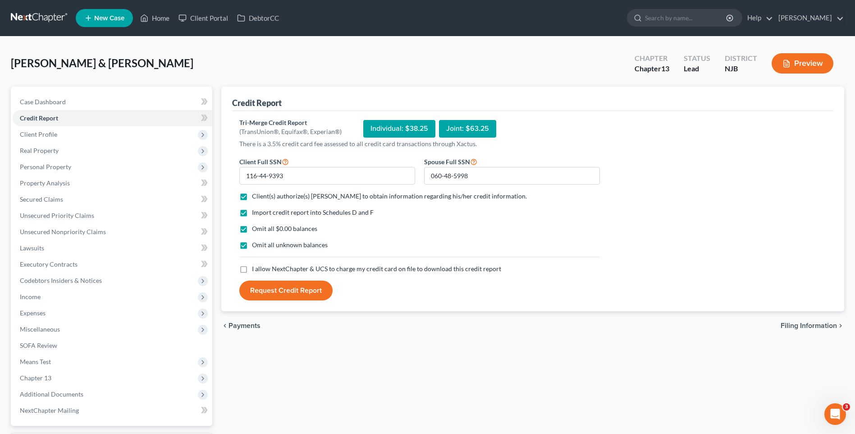
checkbox input "true"
click at [291, 292] on button "Request Credit Report" at bounding box center [285, 290] width 93 height 20
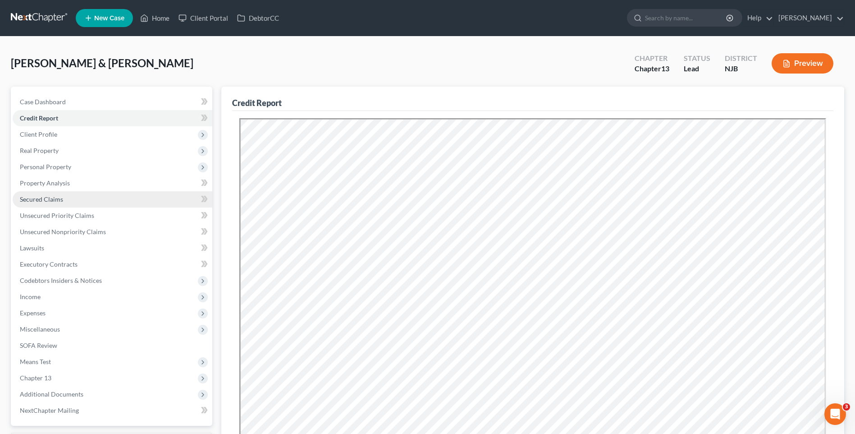
click at [90, 196] on link "Secured Claims" at bounding box center [113, 199] width 200 height 16
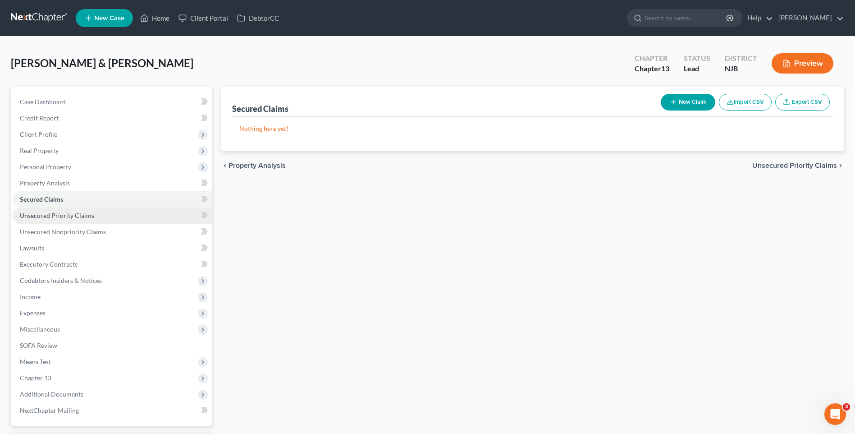
click at [99, 215] on link "Unsecured Priority Claims" at bounding box center [113, 215] width 200 height 16
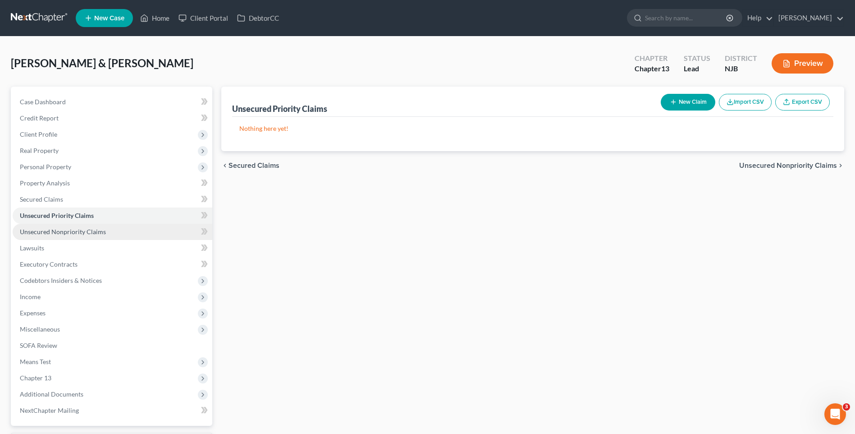
click at [108, 230] on link "Unsecured Nonpriority Claims" at bounding box center [113, 232] width 200 height 16
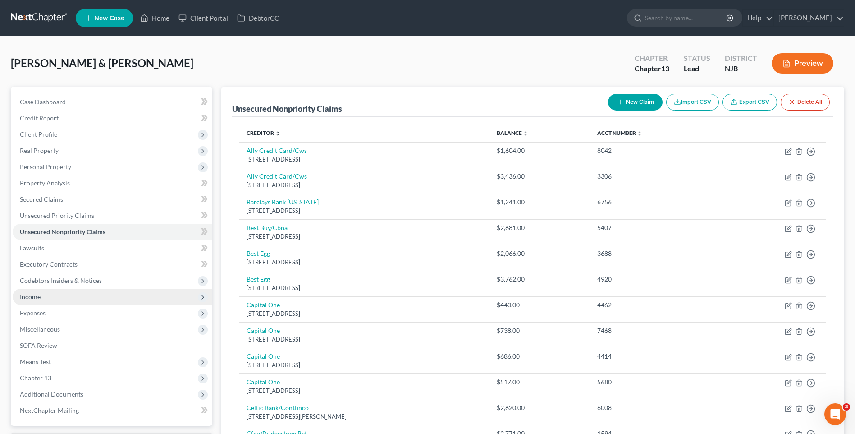
click at [124, 299] on span "Income" at bounding box center [113, 296] width 200 height 16
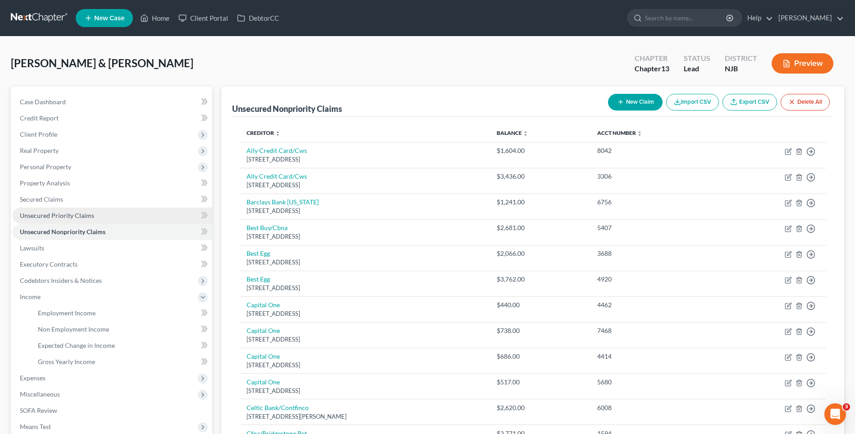
click at [91, 213] on span "Unsecured Priority Claims" at bounding box center [57, 215] width 74 height 8
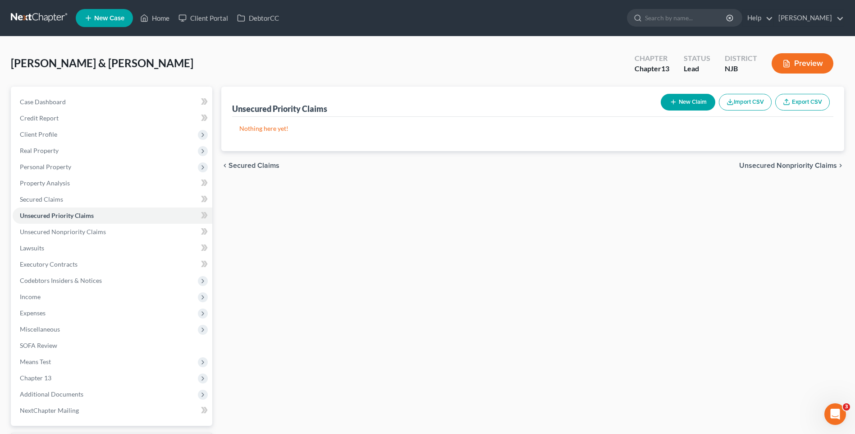
click at [692, 102] on button "New Claim" at bounding box center [688, 102] width 55 height 17
select select "2"
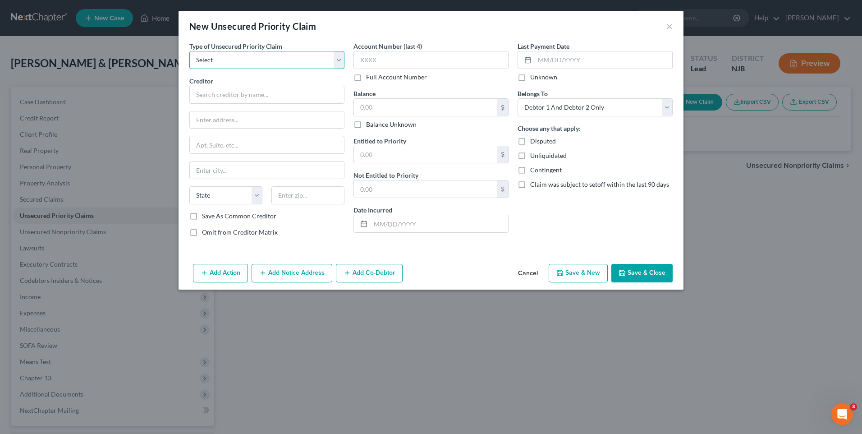
click at [338, 62] on select "Select Taxes & Other Government Units Domestic Support Obligations Extensions o…" at bounding box center [266, 60] width 155 height 18
select select "0"
click at [189, 51] on select "Select Taxes & Other Government Units Domestic Support Obligations Extensions o…" at bounding box center [266, 60] width 155 height 18
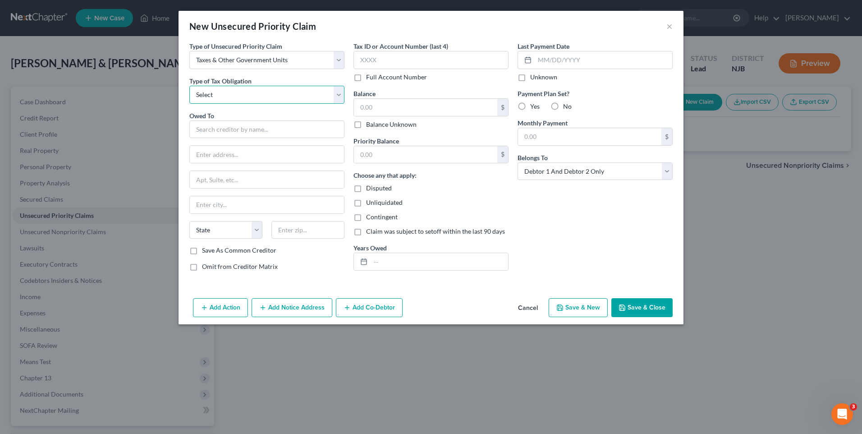
click at [340, 93] on select "Select Federal City State Franchise Tax Board Other" at bounding box center [266, 95] width 155 height 18
select select "0"
click at [189, 86] on select "Select Federal City State Franchise Tax Board Other" at bounding box center [266, 95] width 155 height 18
click at [238, 130] on input "text" at bounding box center [266, 129] width 155 height 18
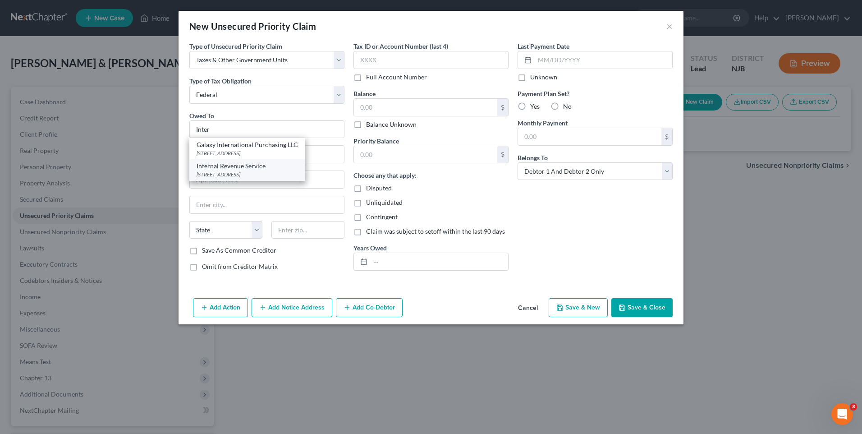
click at [227, 169] on div "Internal Revenue Service" at bounding box center [246, 165] width 101 height 9
type input "Internal Revenue Service"
type input "PO Box 7346"
type input "[GEOGRAPHIC_DATA]"
select select "39"
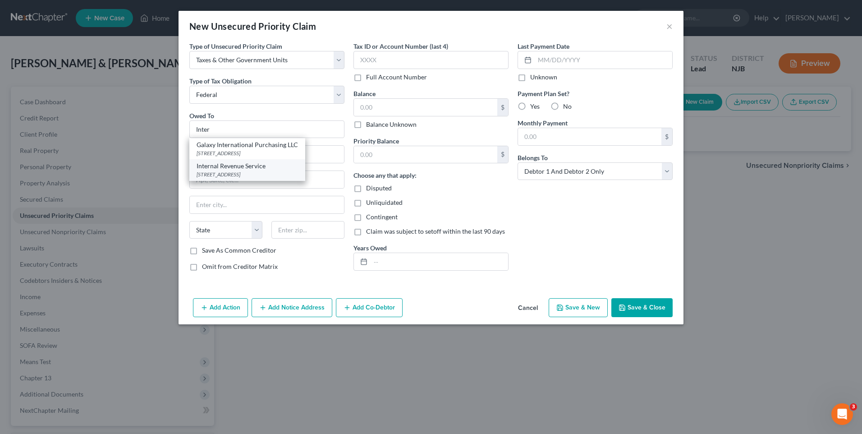
type input "19101"
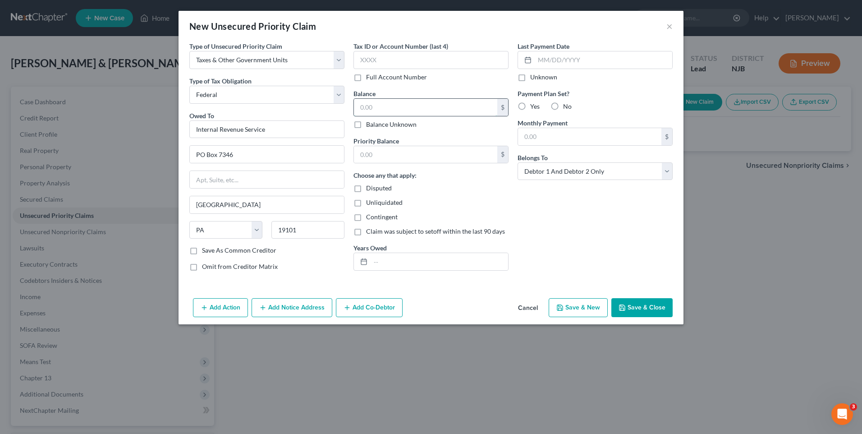
click at [366, 101] on input "text" at bounding box center [425, 107] width 143 height 17
type input "1,300.00"
click at [560, 231] on div "Last Payment Date Unknown Payment Plan Set? Yes No Monthly Payment $ Belongs To…" at bounding box center [595, 159] width 164 height 237
click at [646, 306] on button "Save & Close" at bounding box center [641, 307] width 61 height 19
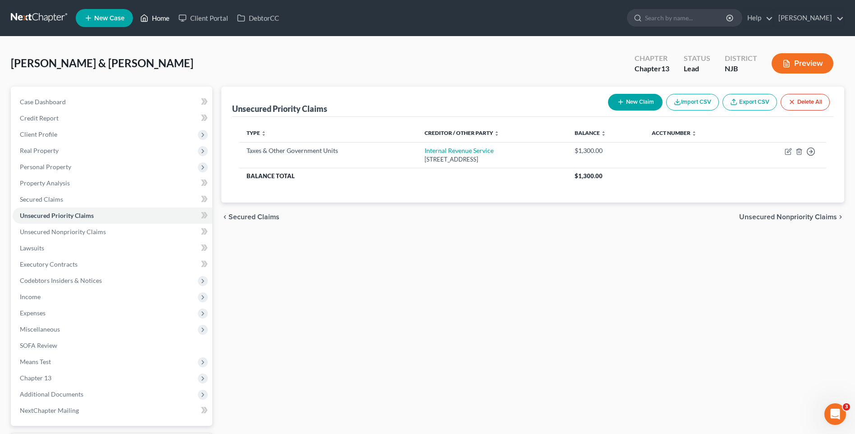
click at [159, 18] on link "Home" at bounding box center [155, 18] width 38 height 16
